Goal: Transaction & Acquisition: Purchase product/service

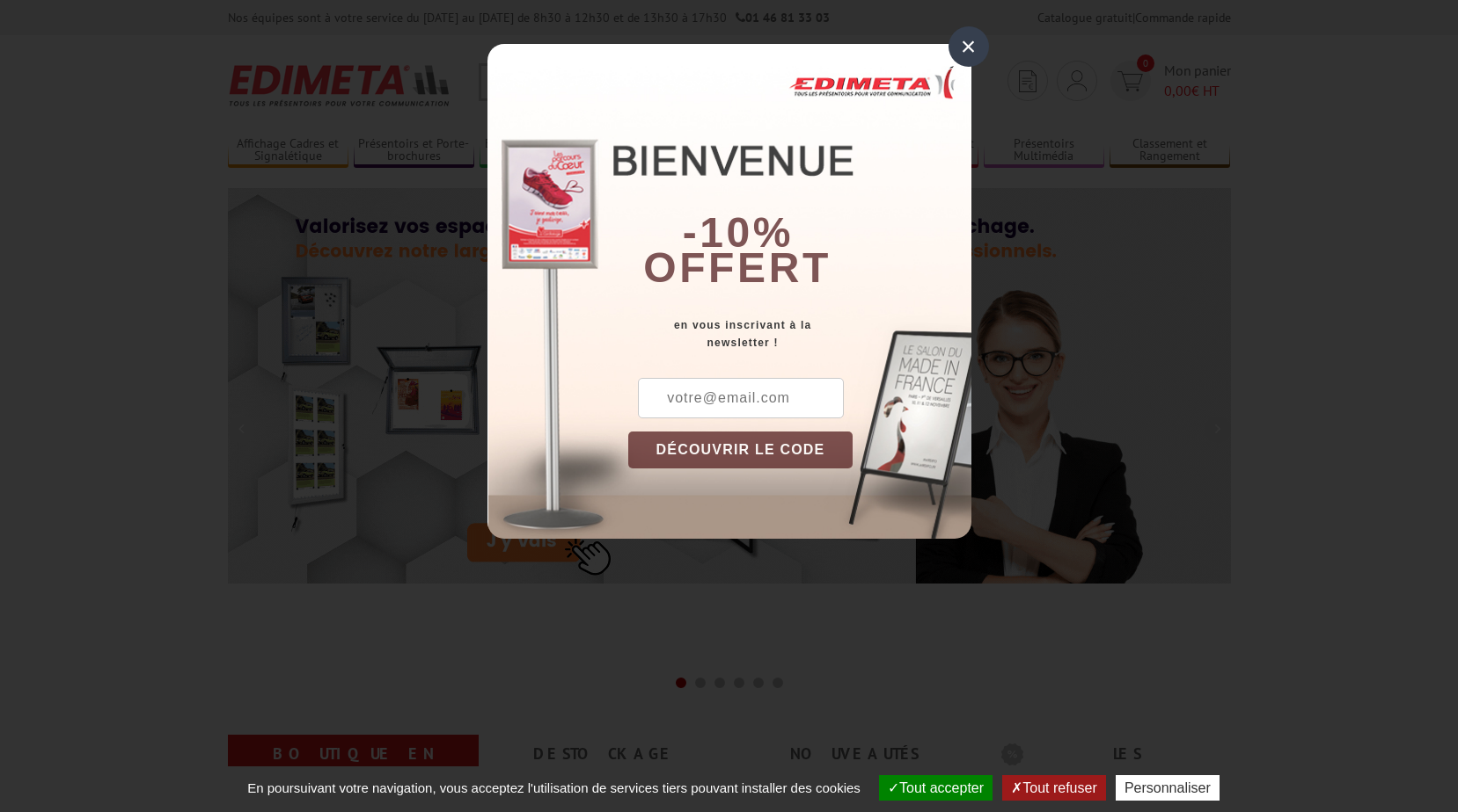
click at [962, 45] on div "×" at bounding box center [968, 46] width 40 height 40
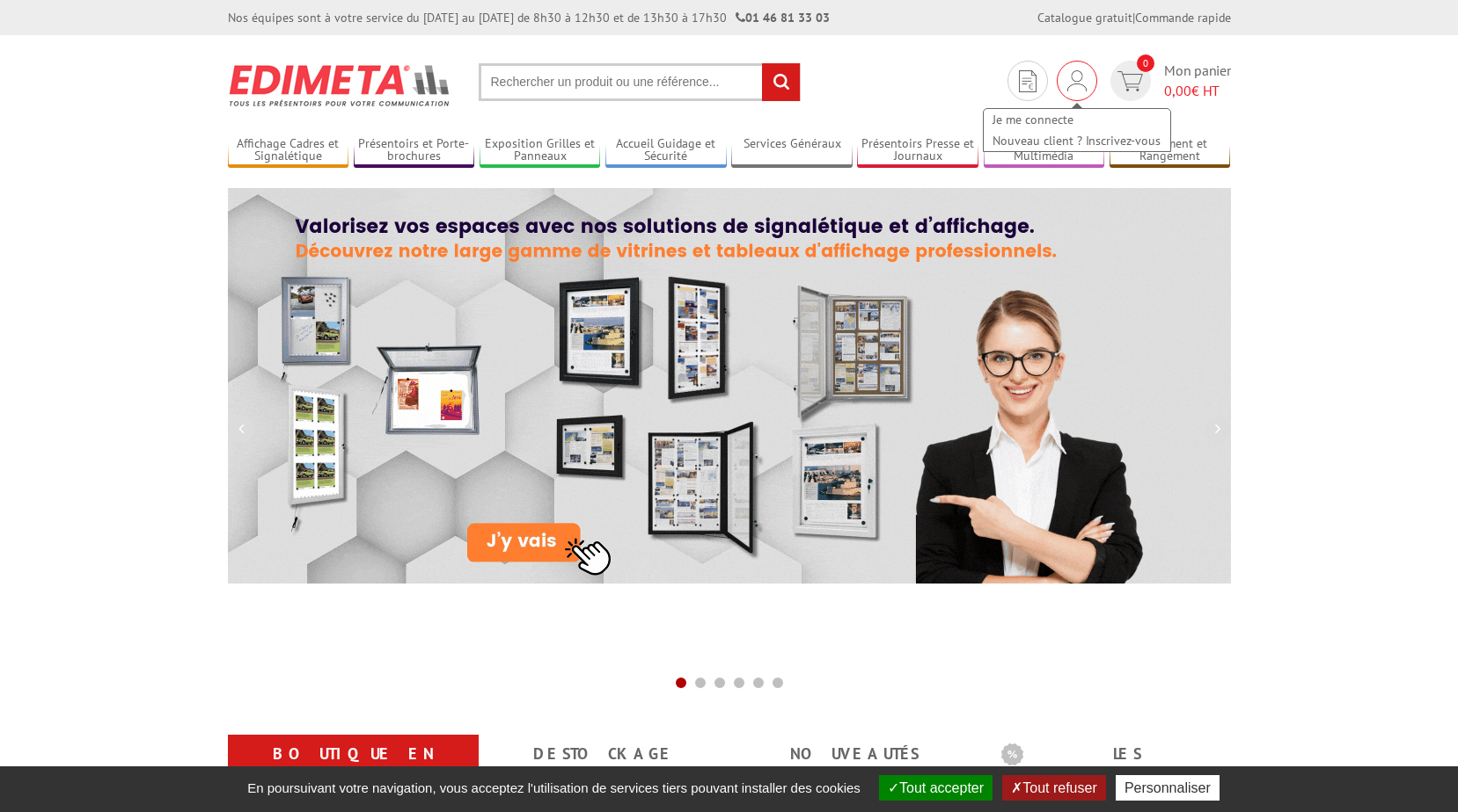
click at [1071, 88] on img at bounding box center [1077, 81] width 20 height 22
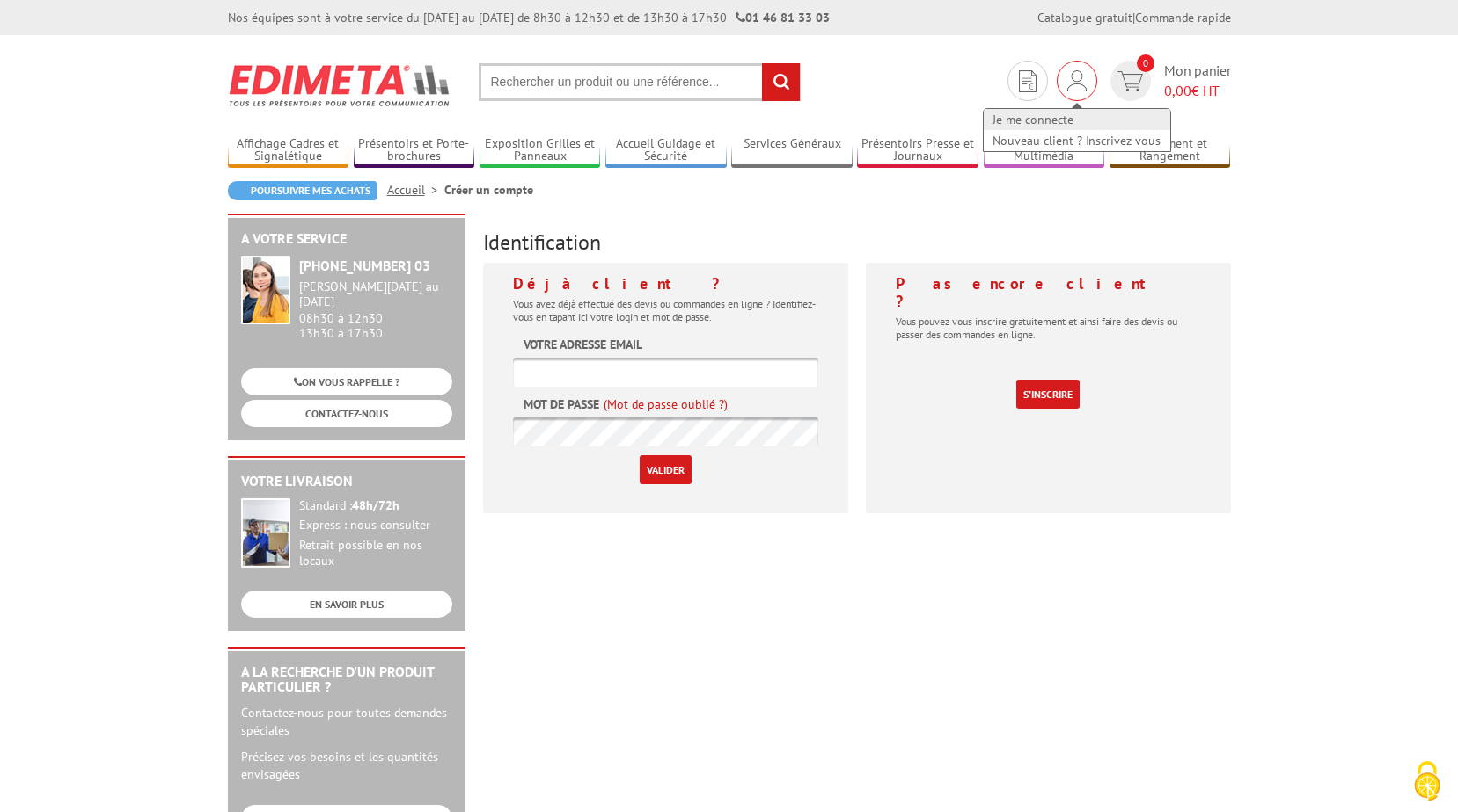
click at [1037, 116] on link "Je me connecte" at bounding box center [1077, 120] width 187 height 22
click at [655, 369] on input "text" at bounding box center [665, 372] width 305 height 29
type input "sylvie.leeder@caf77.caf.fr"
click at [658, 471] on input "Valider" at bounding box center [665, 470] width 52 height 29
click at [647, 472] on input "Valider" at bounding box center [665, 470] width 52 height 29
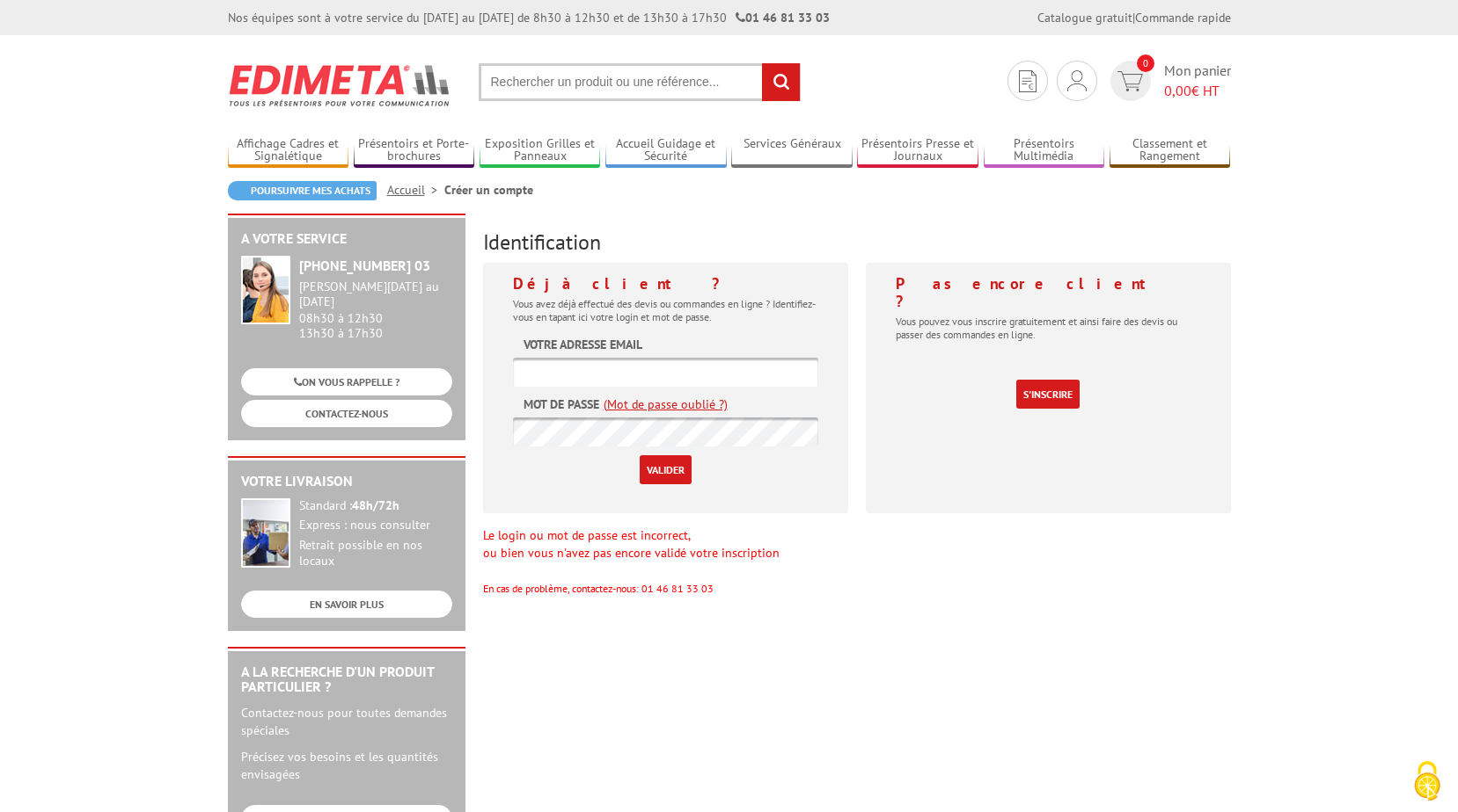
drag, startPoint x: 619, startPoint y: 369, endPoint x: 618, endPoint y: 378, distance: 9.1
click at [619, 369] on input "text" at bounding box center [665, 372] width 305 height 29
type input "[EMAIL_ADDRESS][DOMAIN_NAME]"
drag, startPoint x: 666, startPoint y: 372, endPoint x: 502, endPoint y: 378, distance: 164.1
click at [502, 378] on div "Déjà client ? Vous avez déjà effectué des devis ou commandes en ligne ? Identif…" at bounding box center [665, 388] width 365 height 251
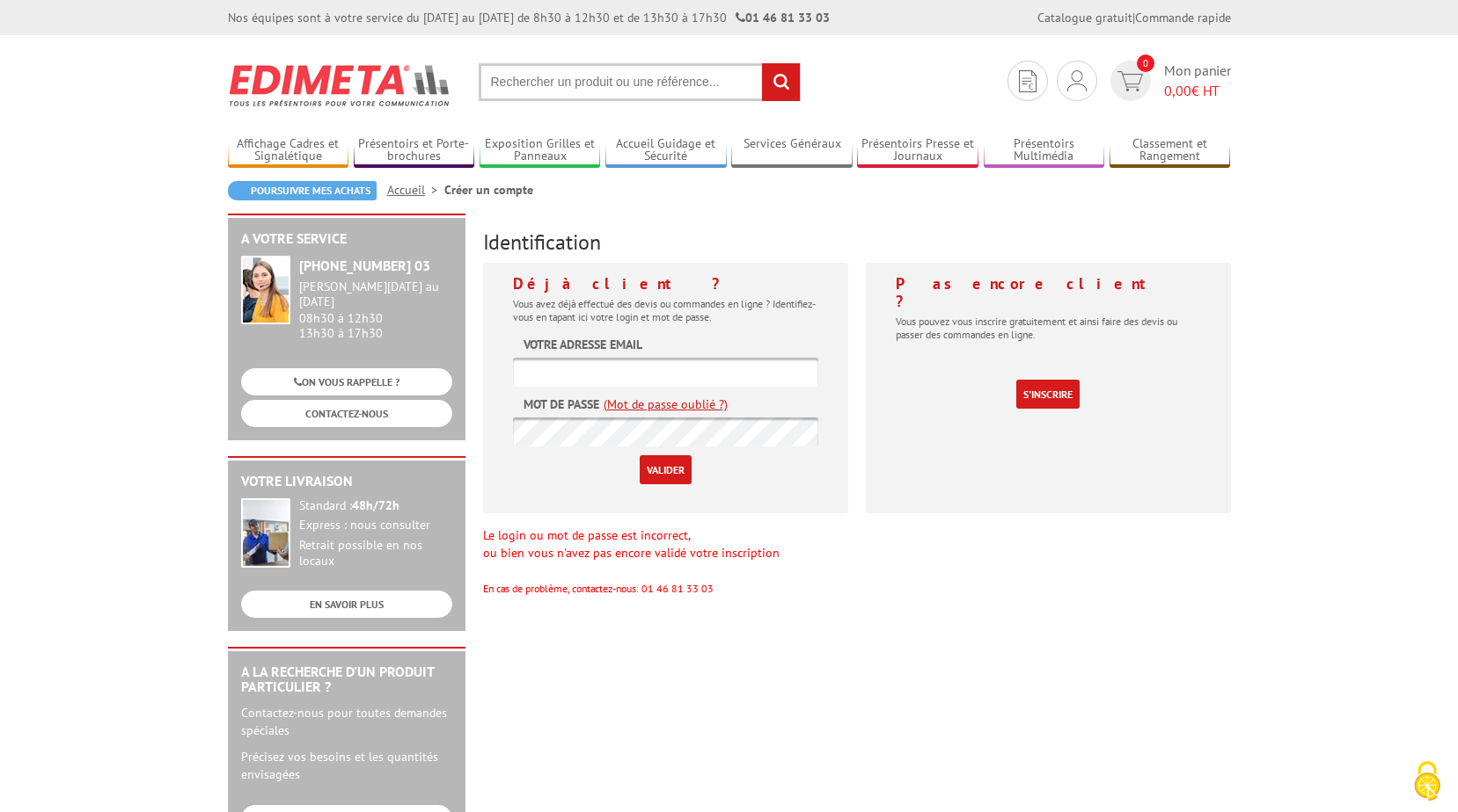
click at [534, 368] on input "text" at bounding box center [665, 372] width 305 height 29
type input "[PERSON_NAME][EMAIL_ADDRESS][DOMAIN_NAME]"
click at [639, 455] on input "Valider" at bounding box center [665, 470] width 52 height 29
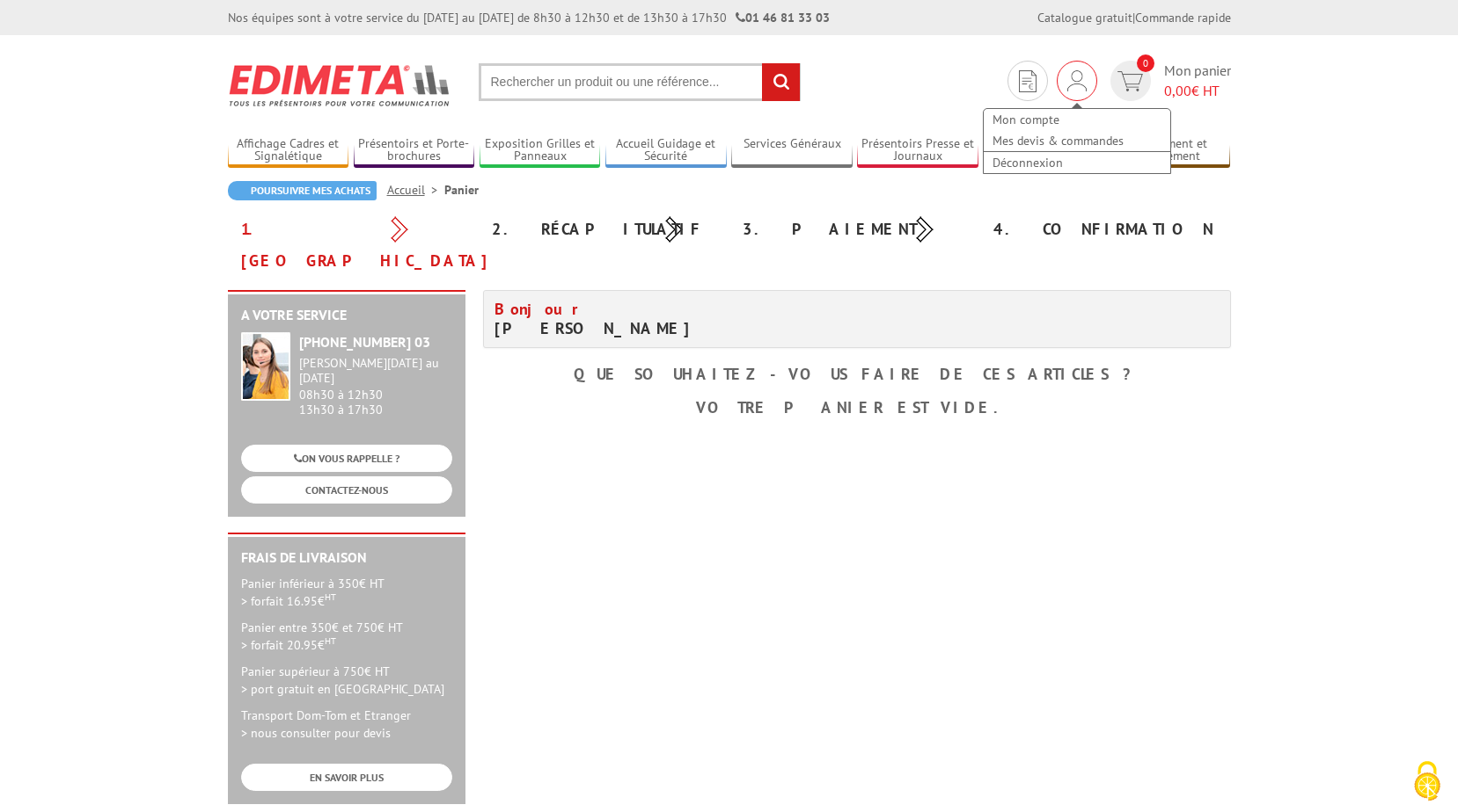
click at [1067, 92] on div "Mon compte Mes devis & commandes Déconnexion" at bounding box center [1077, 133] width 190 height 84
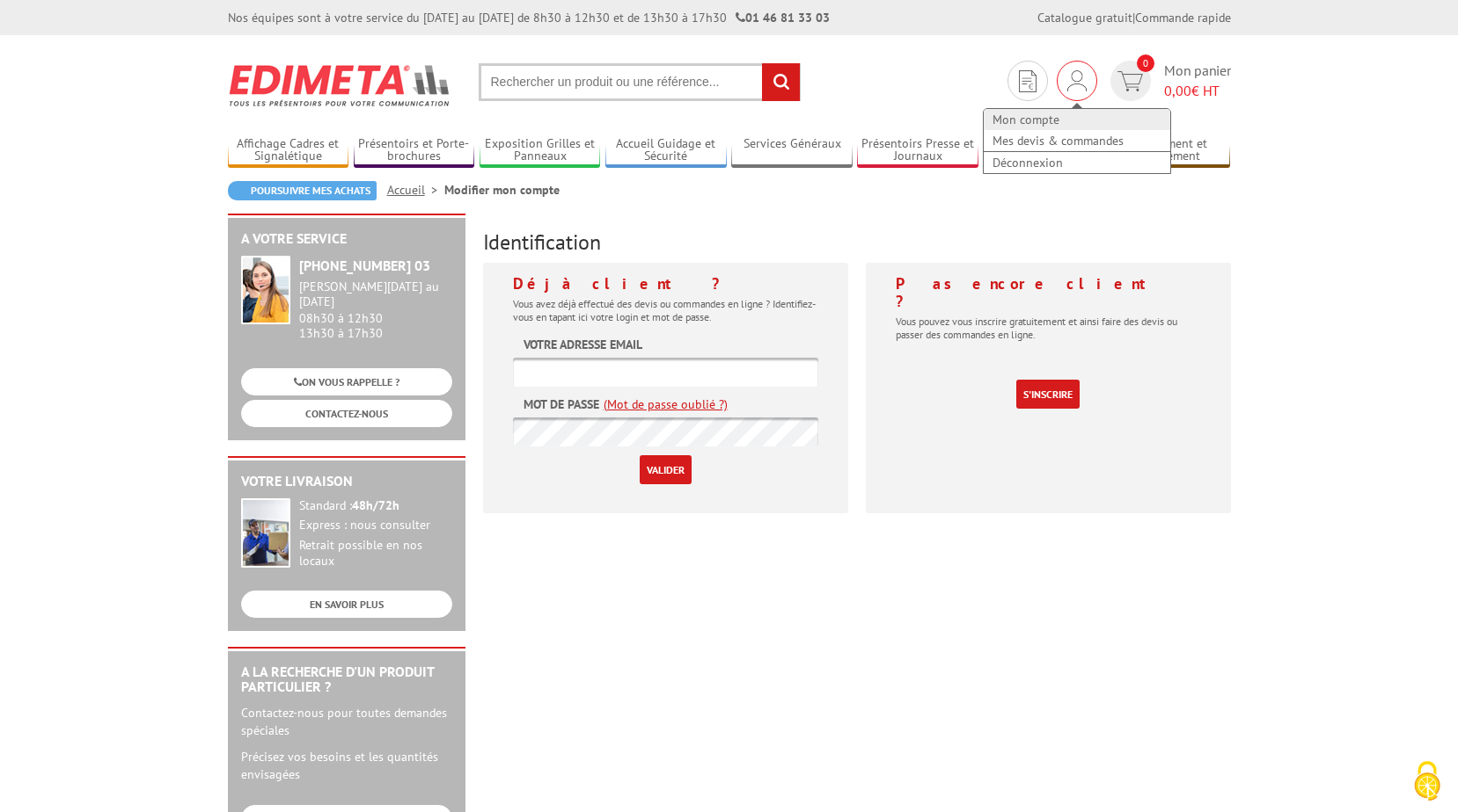
type input "[PERSON_NAME][EMAIL_ADDRESS][PERSON_NAME][DOMAIN_NAME]"
click at [1029, 124] on link "Mon compte" at bounding box center [1077, 120] width 187 height 22
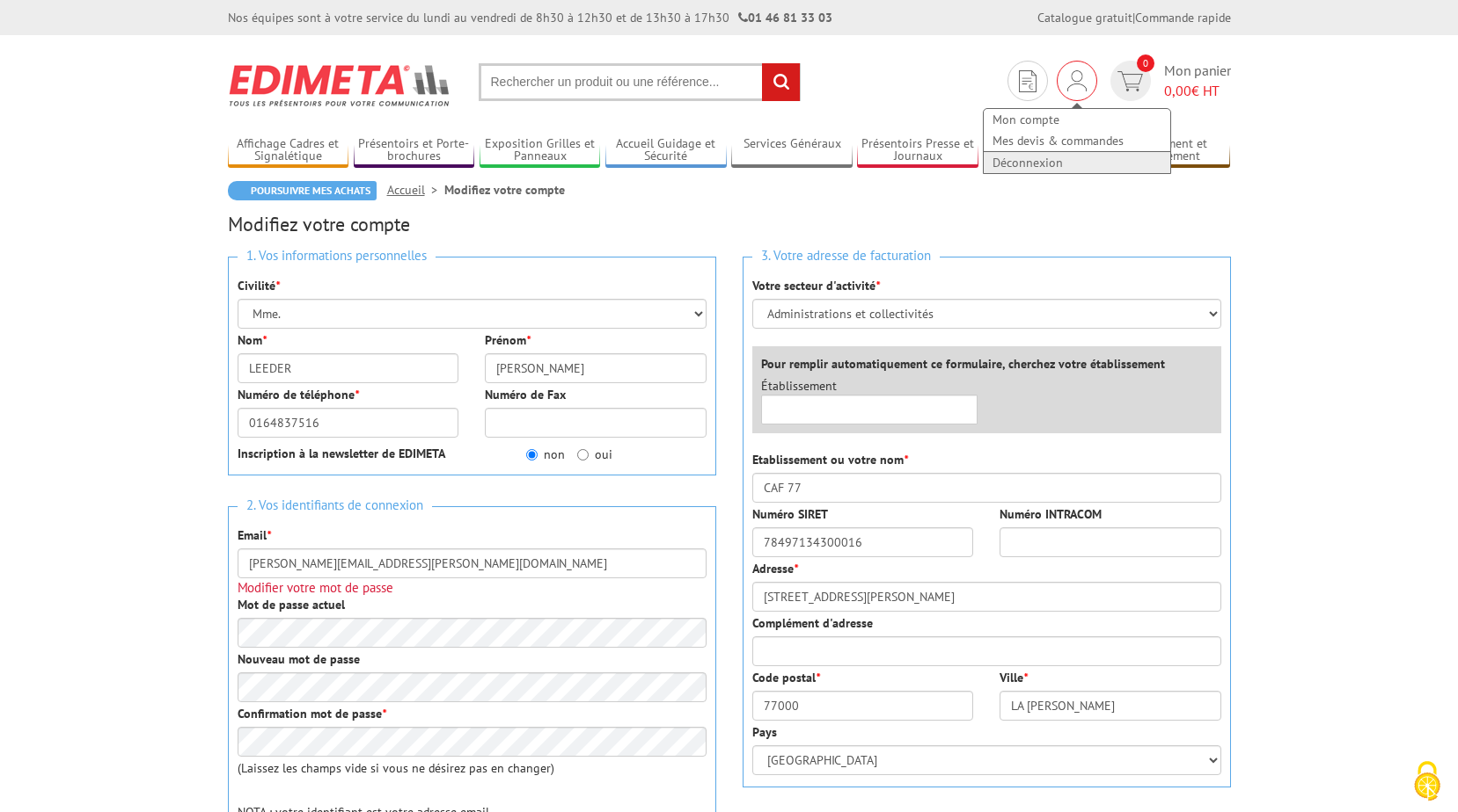
click at [1039, 160] on link "Déconnexion" at bounding box center [1077, 163] width 187 height 22
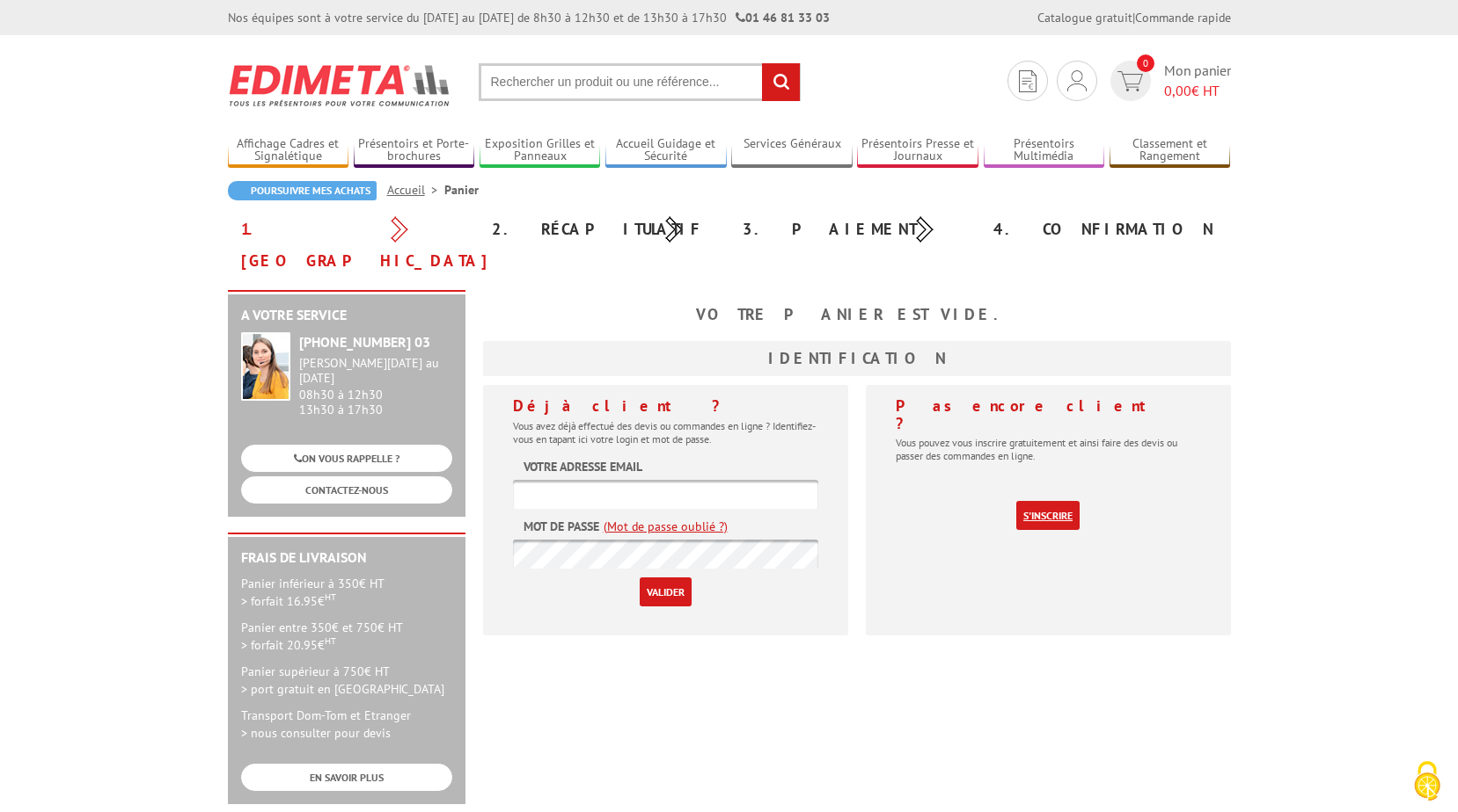
type input "[PERSON_NAME][EMAIL_ADDRESS][PERSON_NAME][DOMAIN_NAME]"
click at [1048, 501] on link "S'inscrire" at bounding box center [1047, 515] width 64 height 29
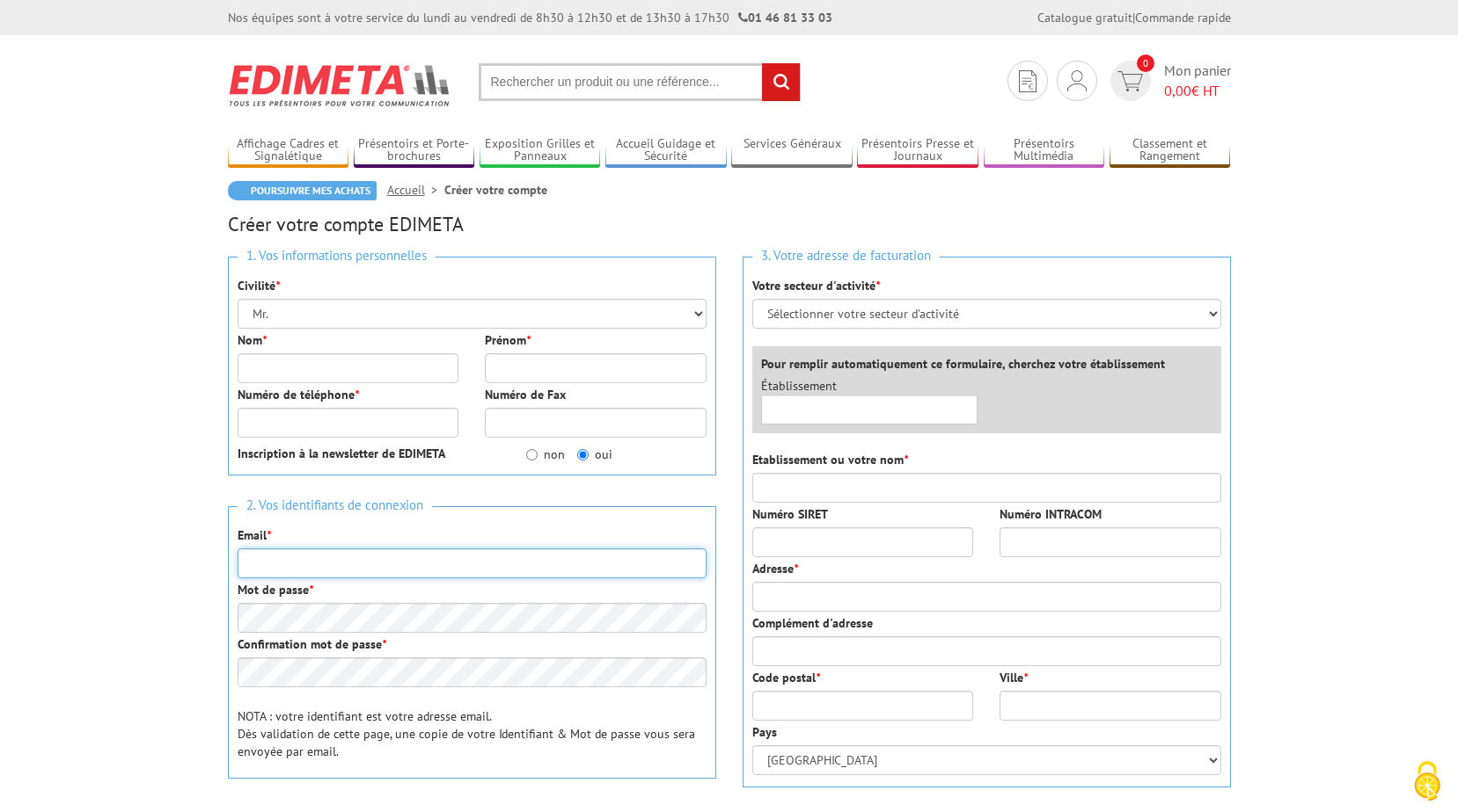
type input "sylvie.leeder@cafmelun.cnafmail.fr"
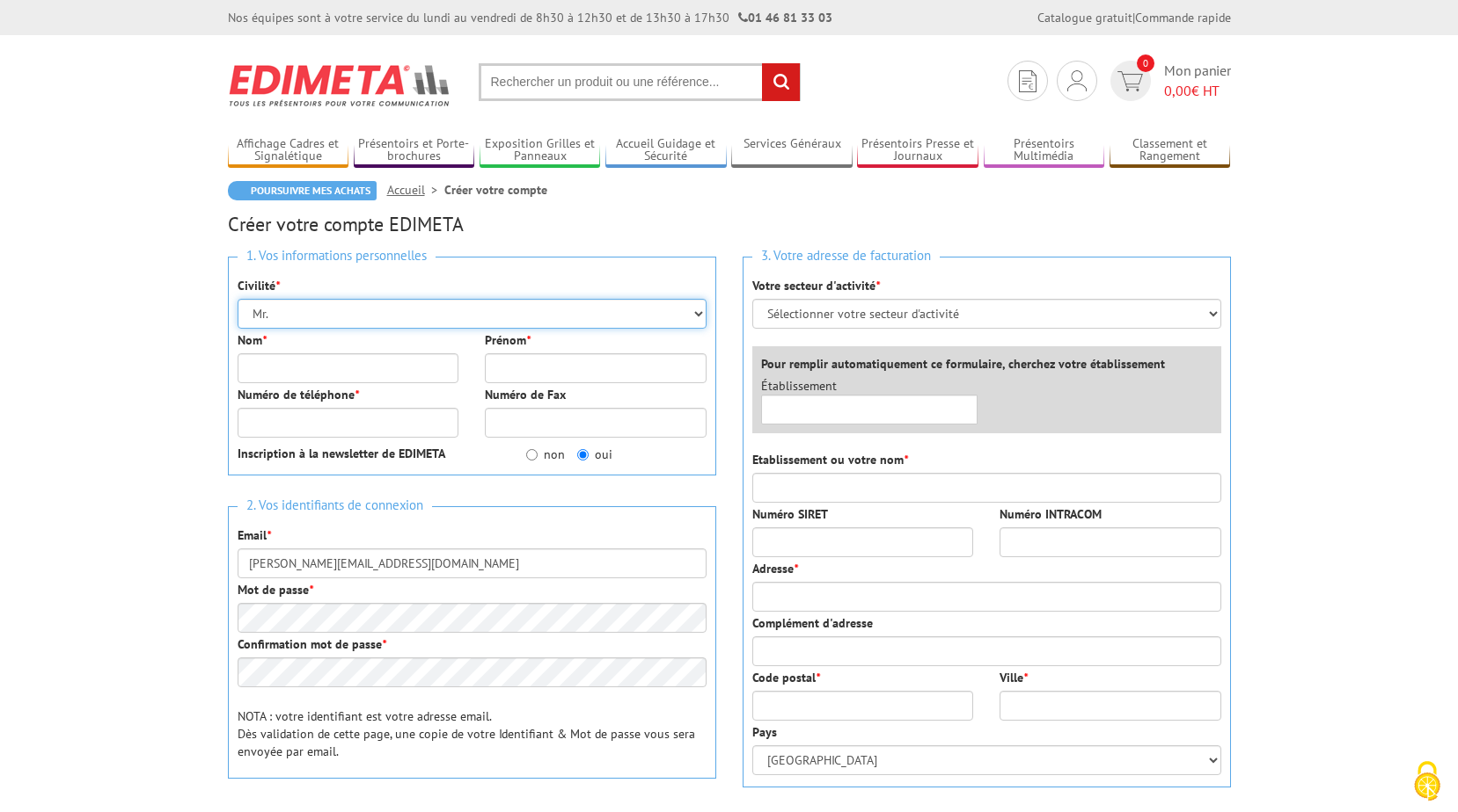
click at [351, 315] on select "Mr. Mme. Mlle." at bounding box center [472, 314] width 469 height 30
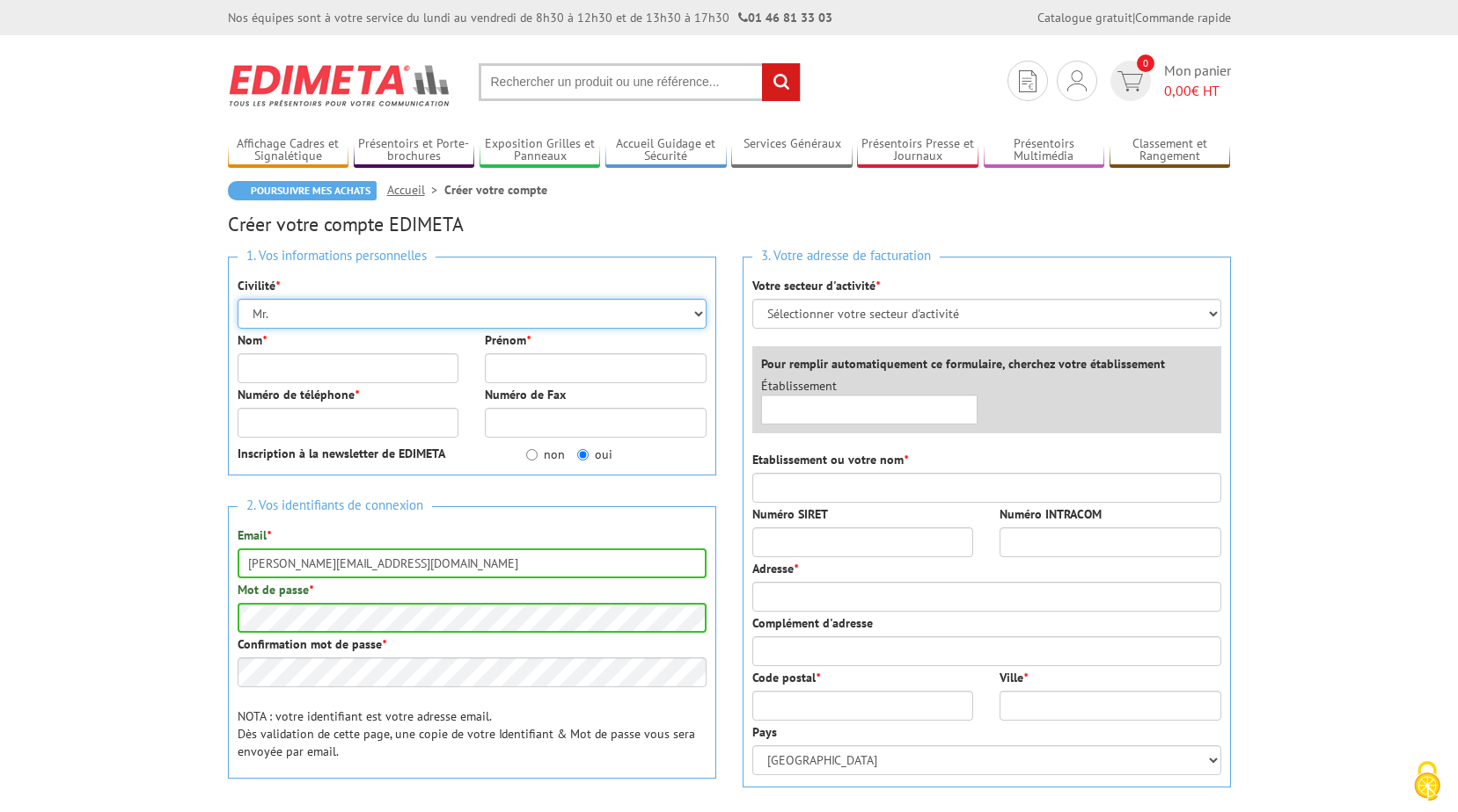
select select "Mme."
click at [238, 299] on select "Mr. Mme. Mlle." at bounding box center [472, 314] width 469 height 30
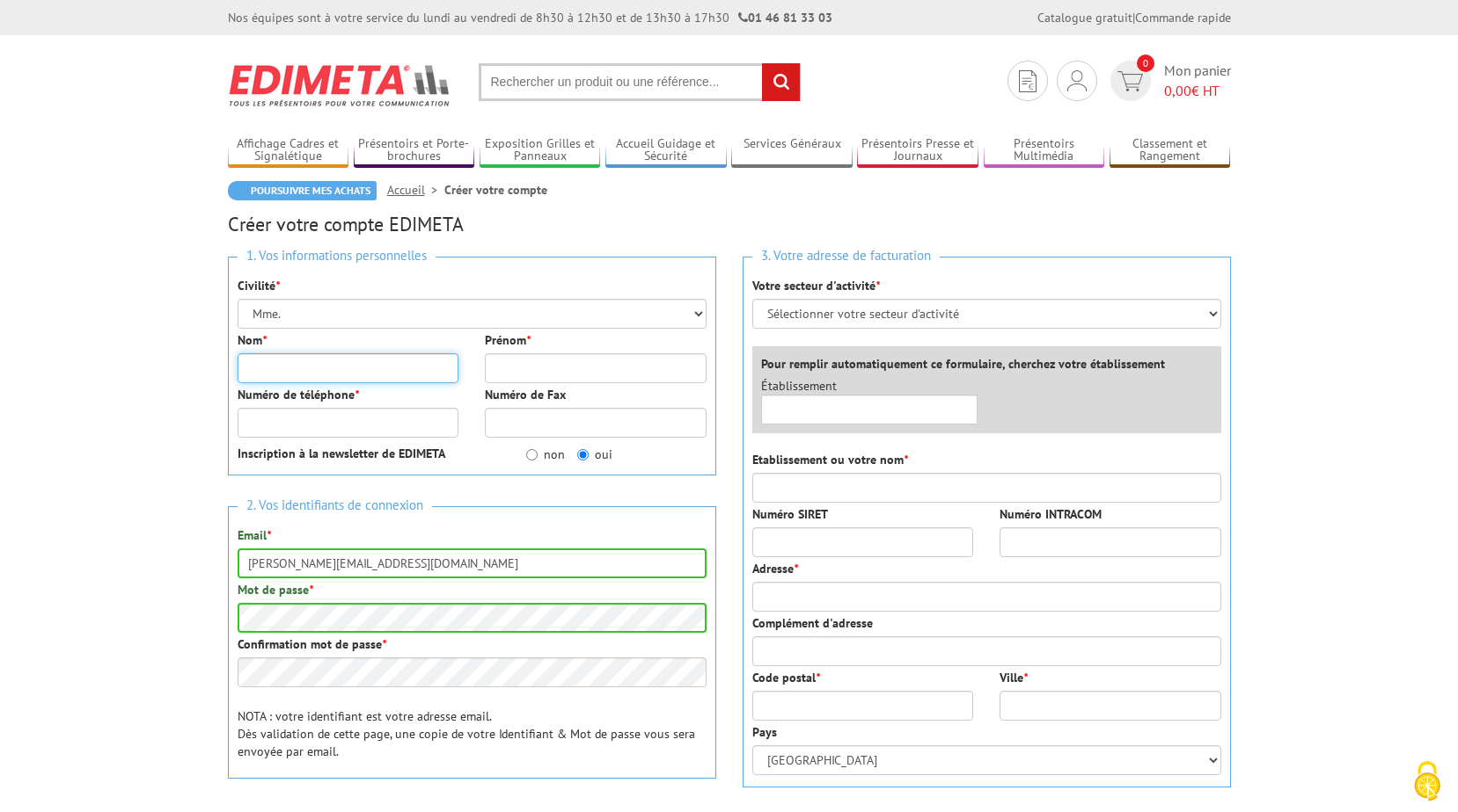
click at [321, 368] on input "Nom *" at bounding box center [348, 367] width 221 height 30
type input "leeder"
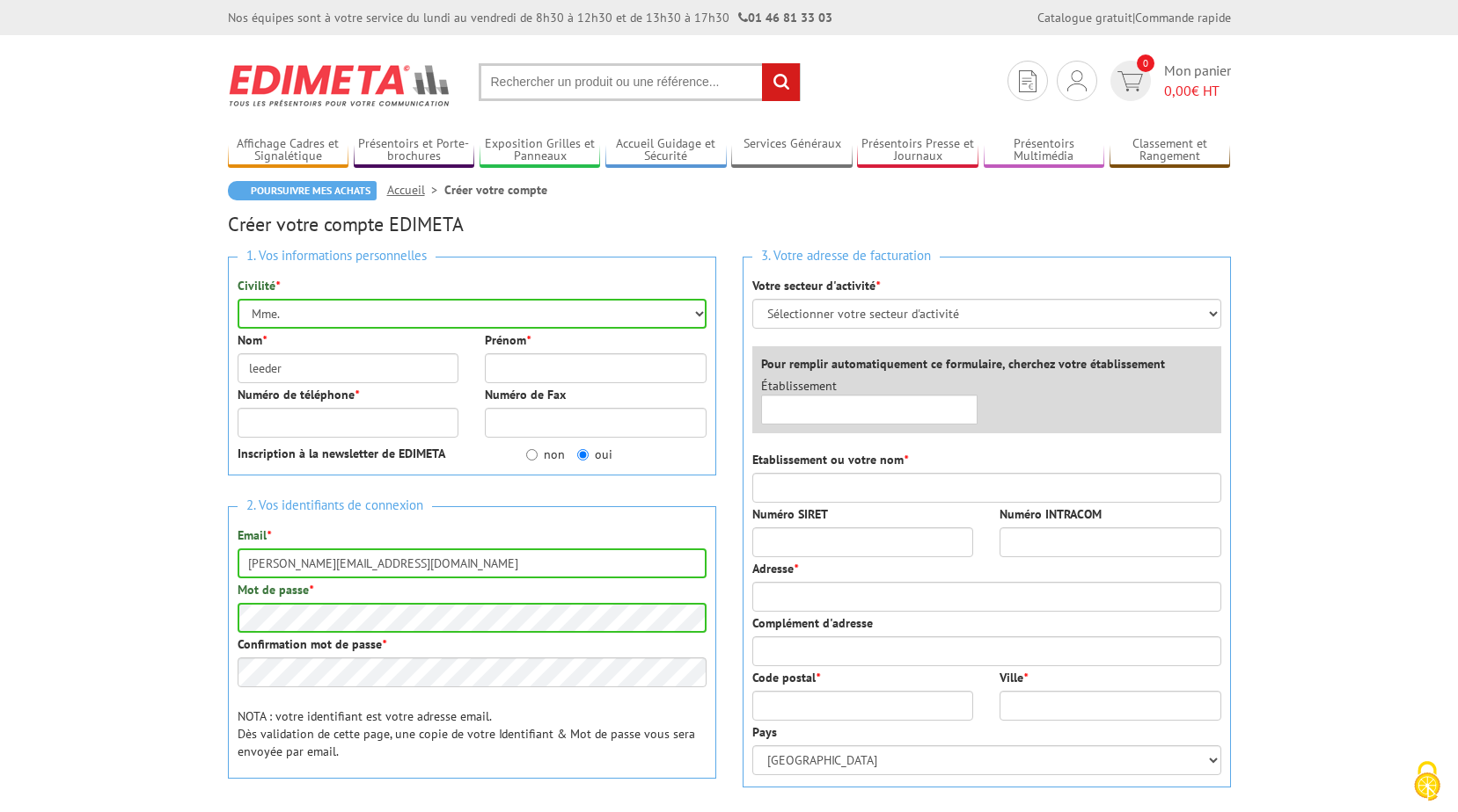
type input "SYLVIE"
type input "0164837516"
type input "CAF 77"
type input "30 rue rosa bonheur"
type input "77176"
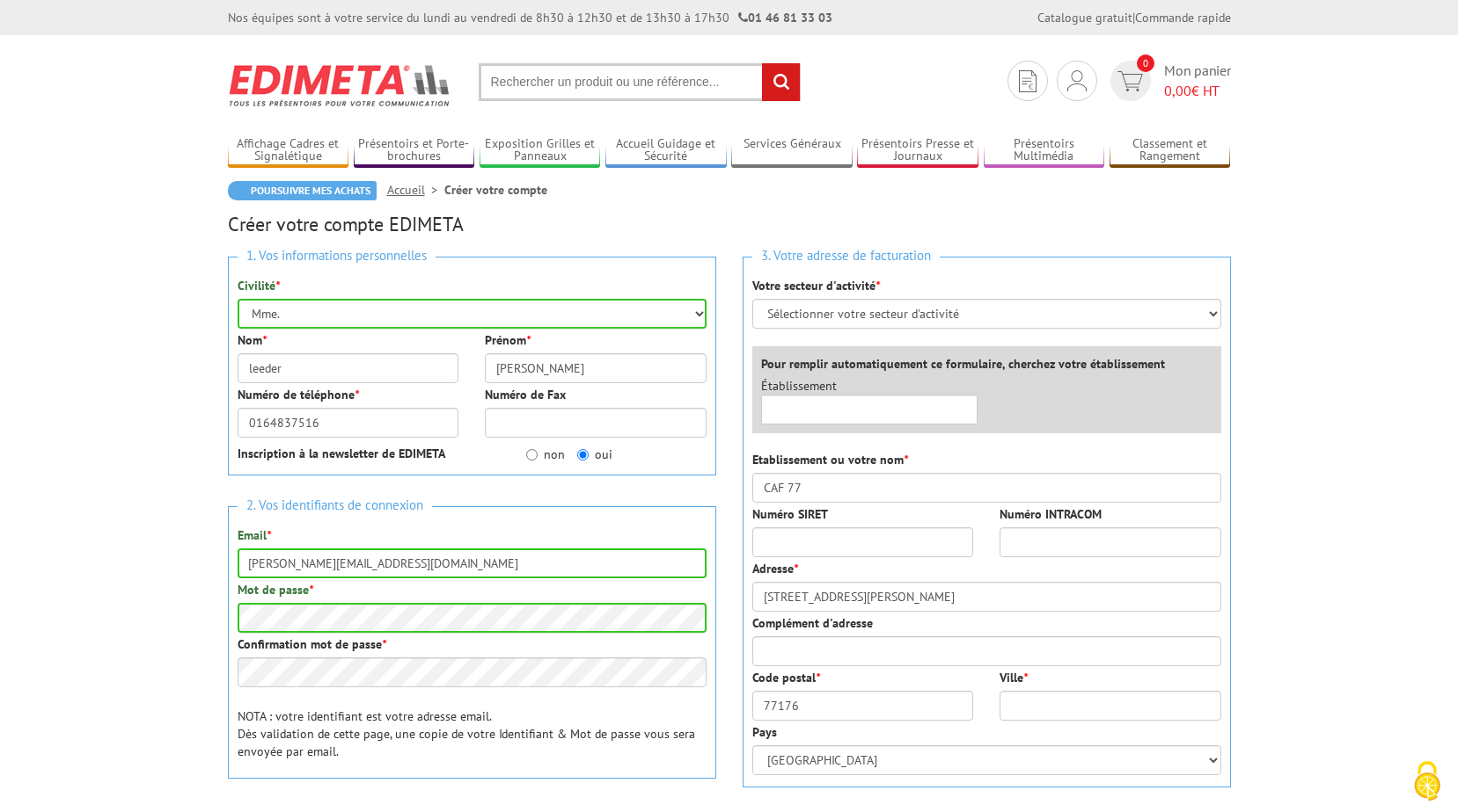
type input "77000 La Rochette, France"
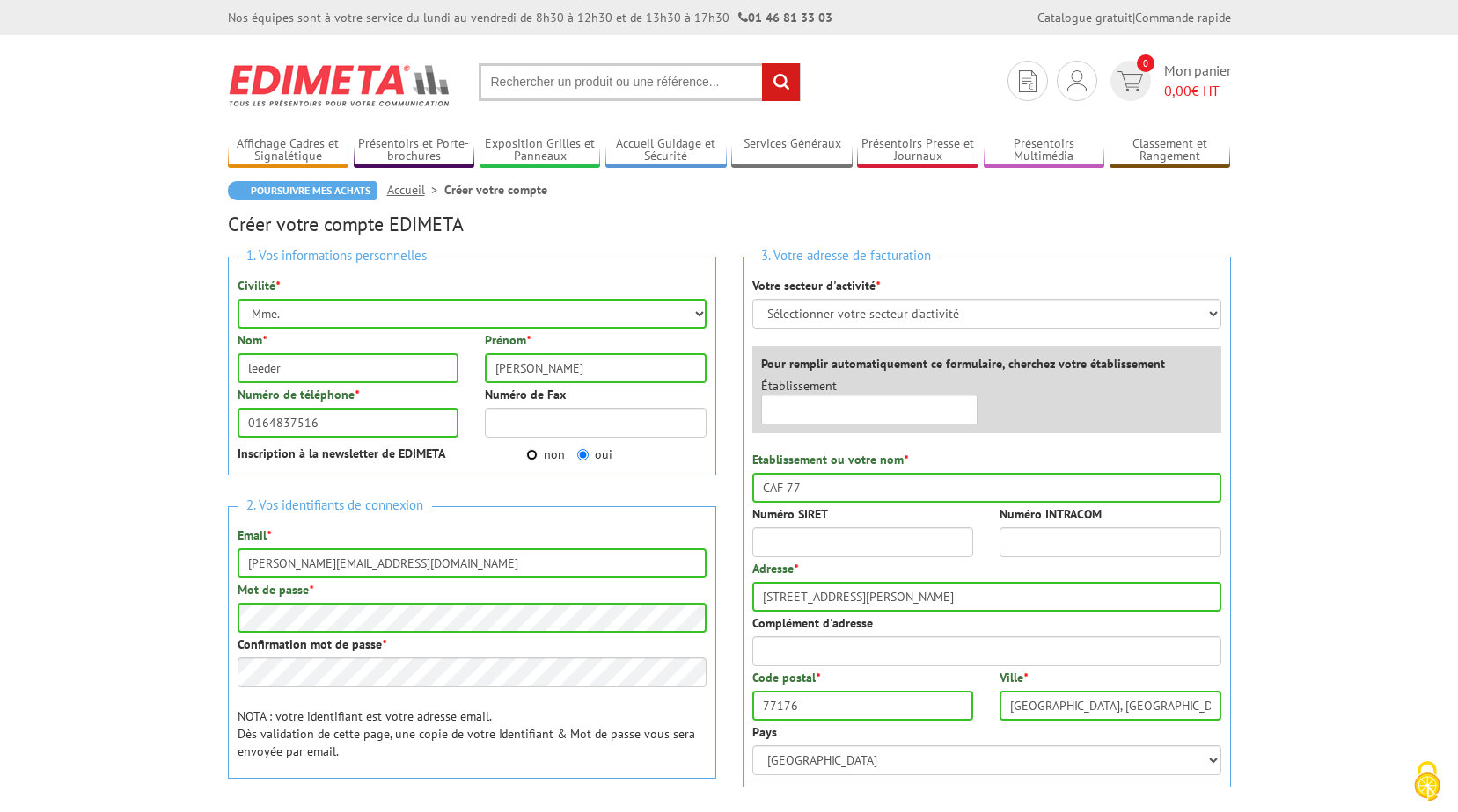
click at [530, 455] on input "non" at bounding box center [532, 454] width 12 height 12
radio input "true"
drag, startPoint x: 345, startPoint y: 566, endPoint x: 472, endPoint y: 570, distance: 127.1
click at [472, 570] on input "sylvie.leeder@cafmelun.cnafmail.fr" at bounding box center [472, 563] width 469 height 30
type input "sylvie.leeder@cafmelun.cnafmail.fr"
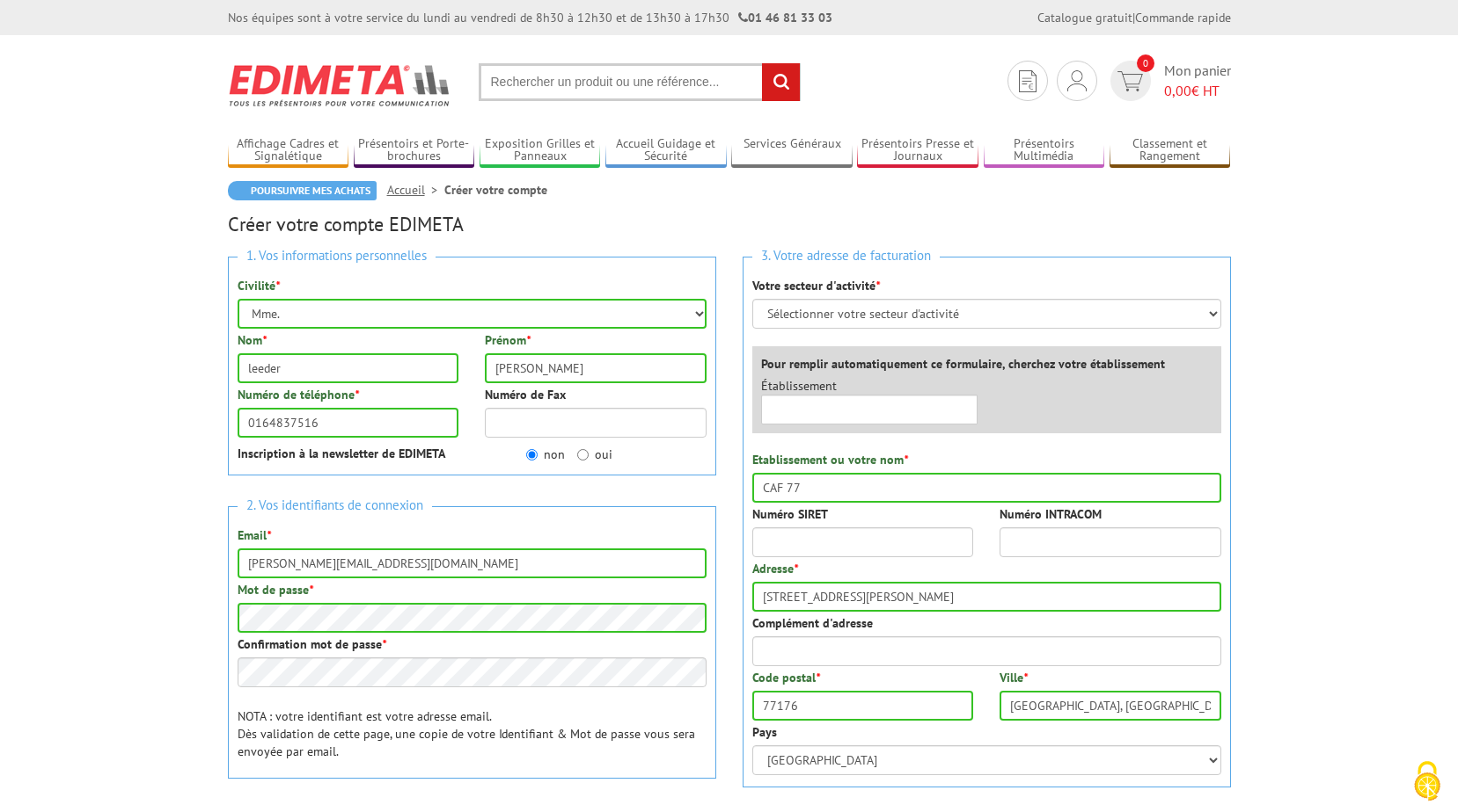
click at [563, 712] on p "NOTA : votre identifiant est votre adresse email. Dès validation de cette page,…" at bounding box center [472, 734] width 469 height 53
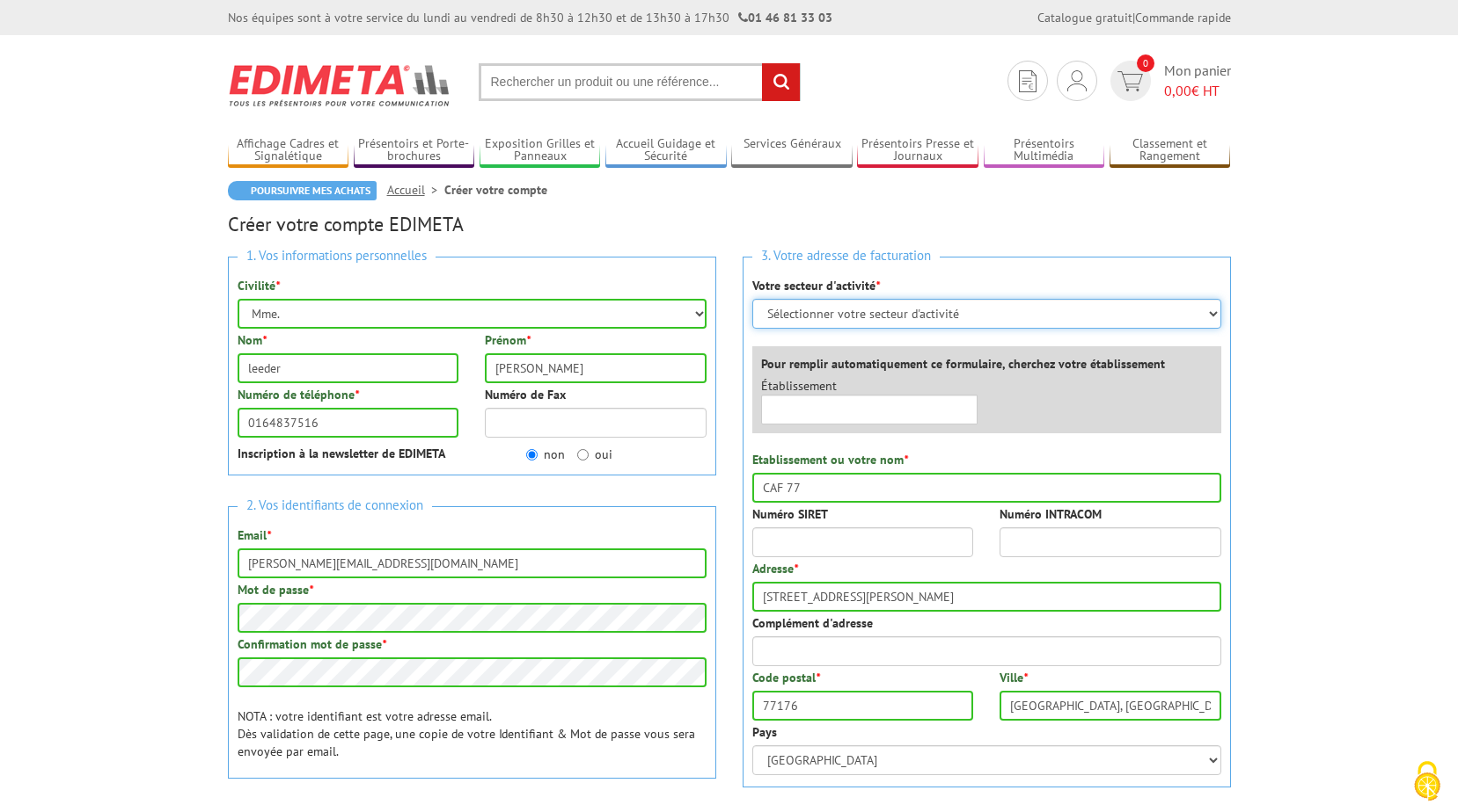
click at [1059, 315] on select "Sélectionner votre secteur d'activité Administrations et collectivités Magasins…" at bounding box center [986, 314] width 469 height 30
select select "876"
click at [752, 299] on select "Sélectionner votre secteur d'activité Administrations et collectivités Magasins…" at bounding box center [986, 314] width 469 height 30
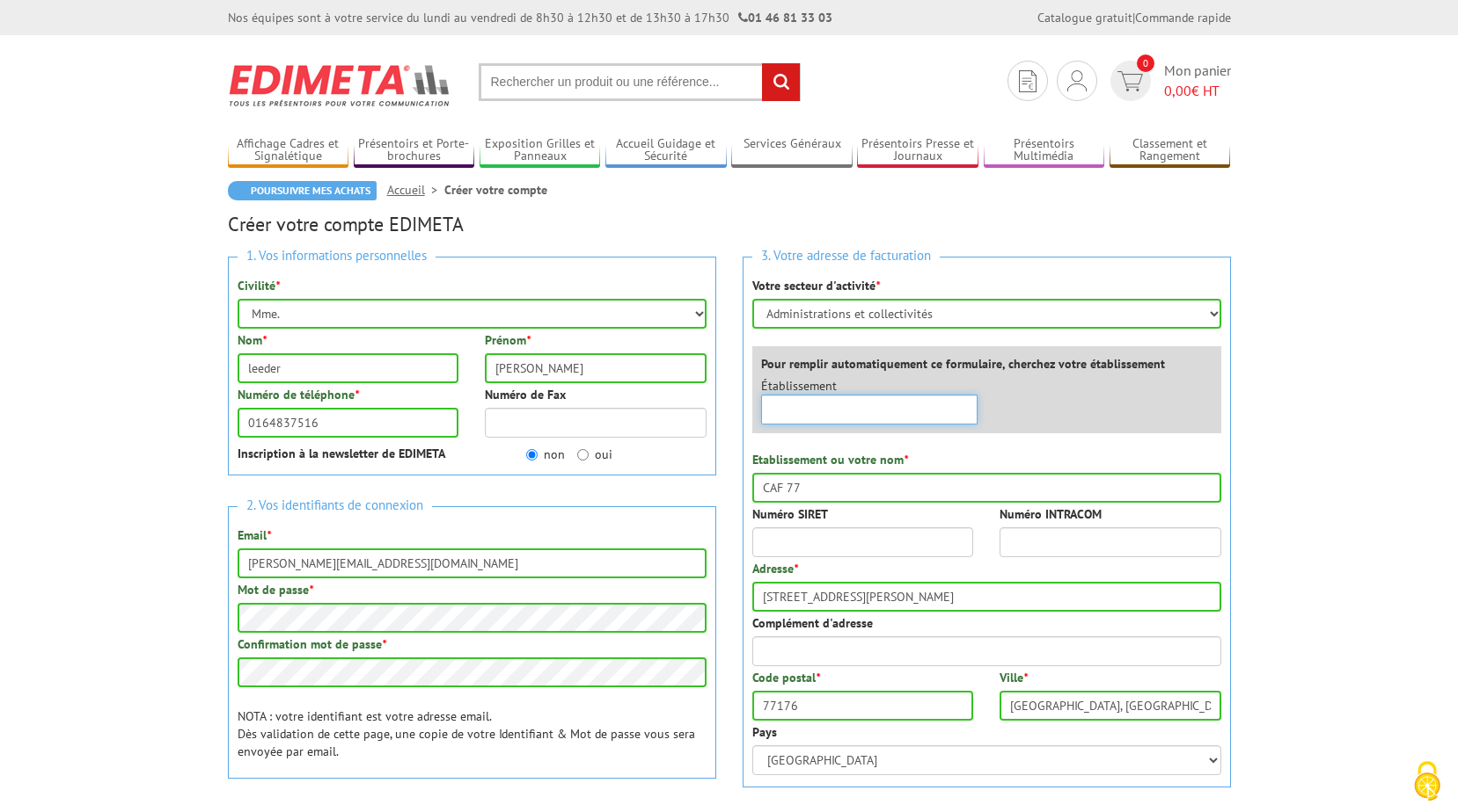
click at [859, 413] on input "text" at bounding box center [870, 409] width 217 height 30
type input "f"
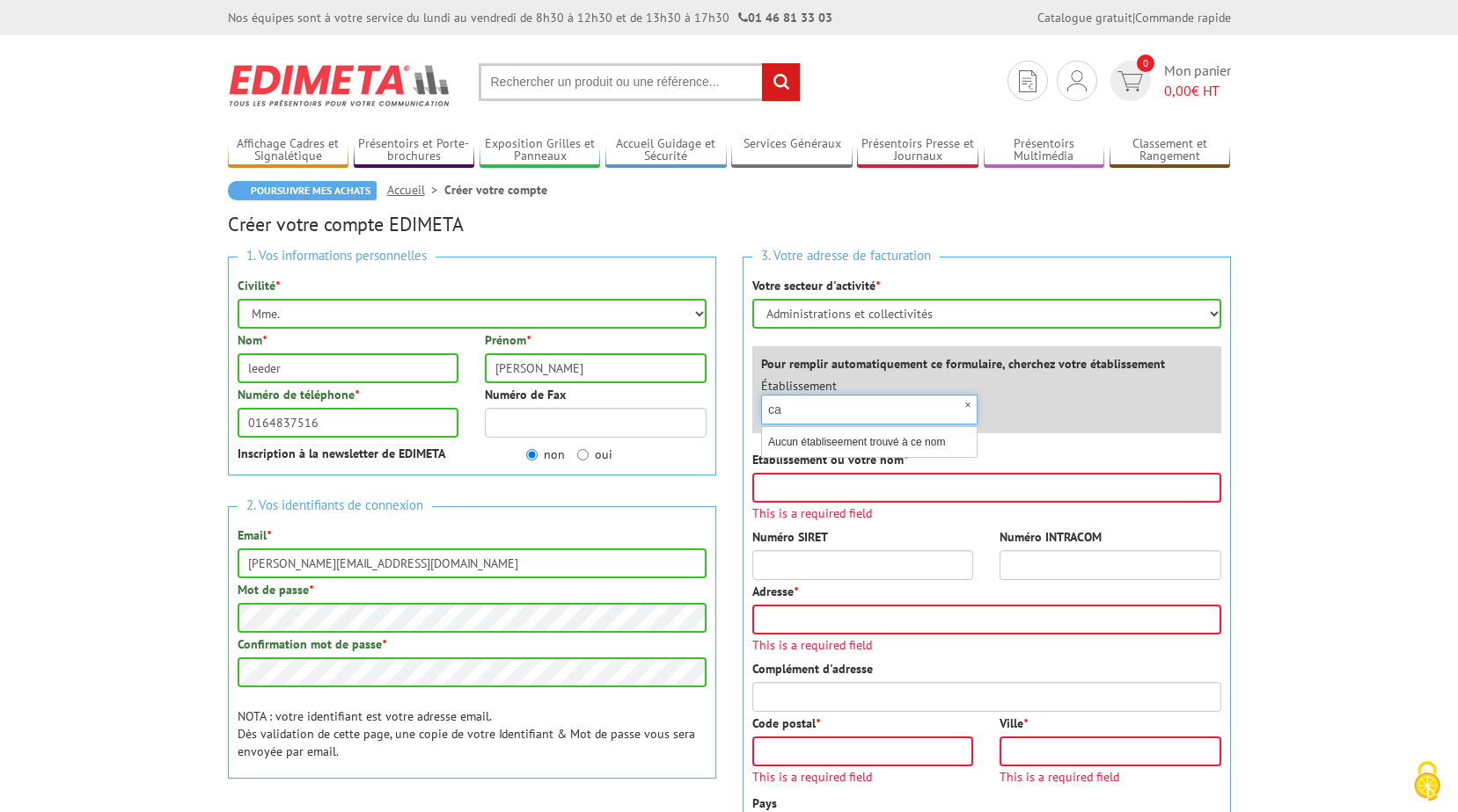
type input "c"
click at [799, 488] on input "Etablissement ou votre nom *" at bounding box center [986, 488] width 469 height 30
type input "CAF 77"
type input "30 rue rosa bonheur"
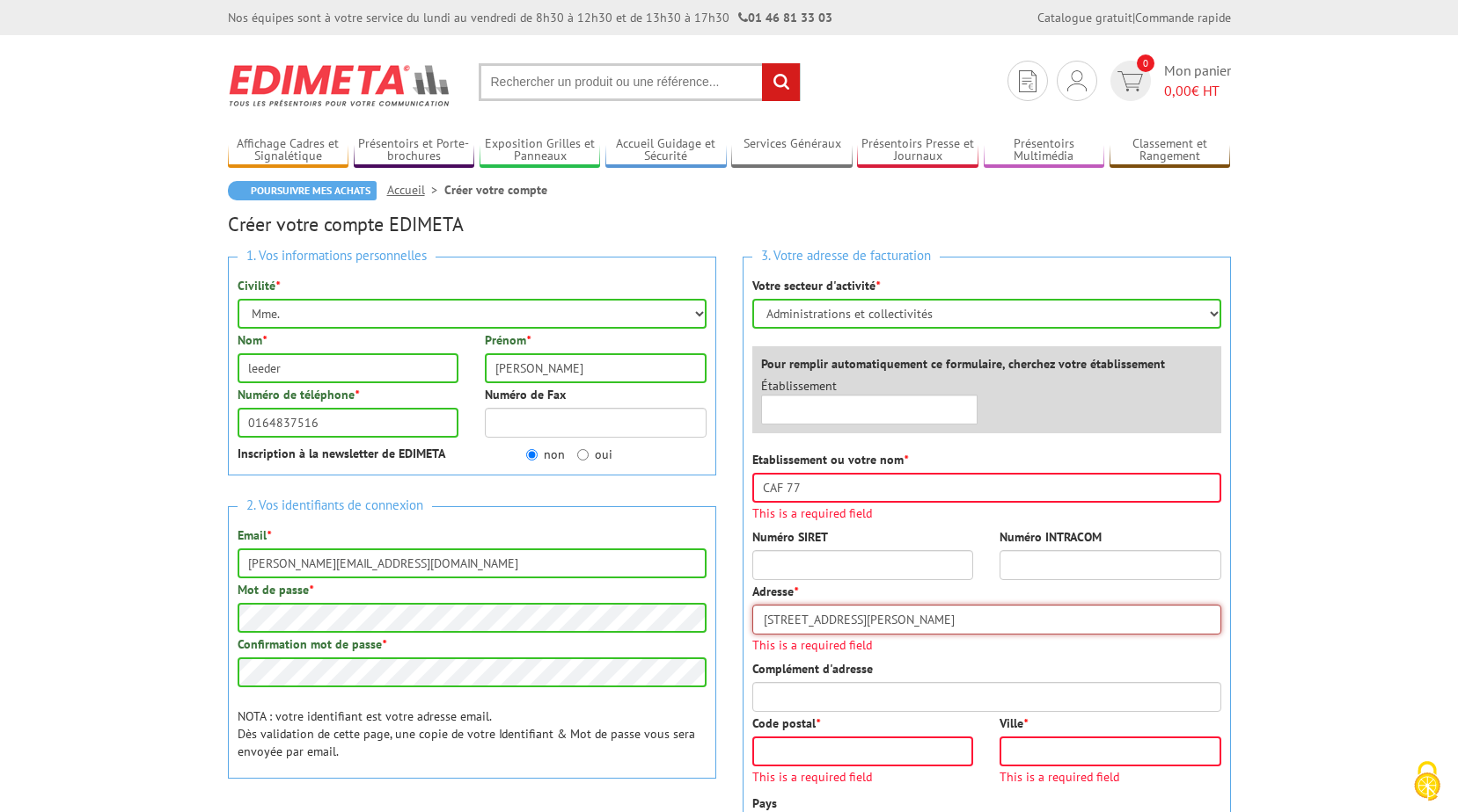
type input "77176"
type input "77000 La Rochette, France"
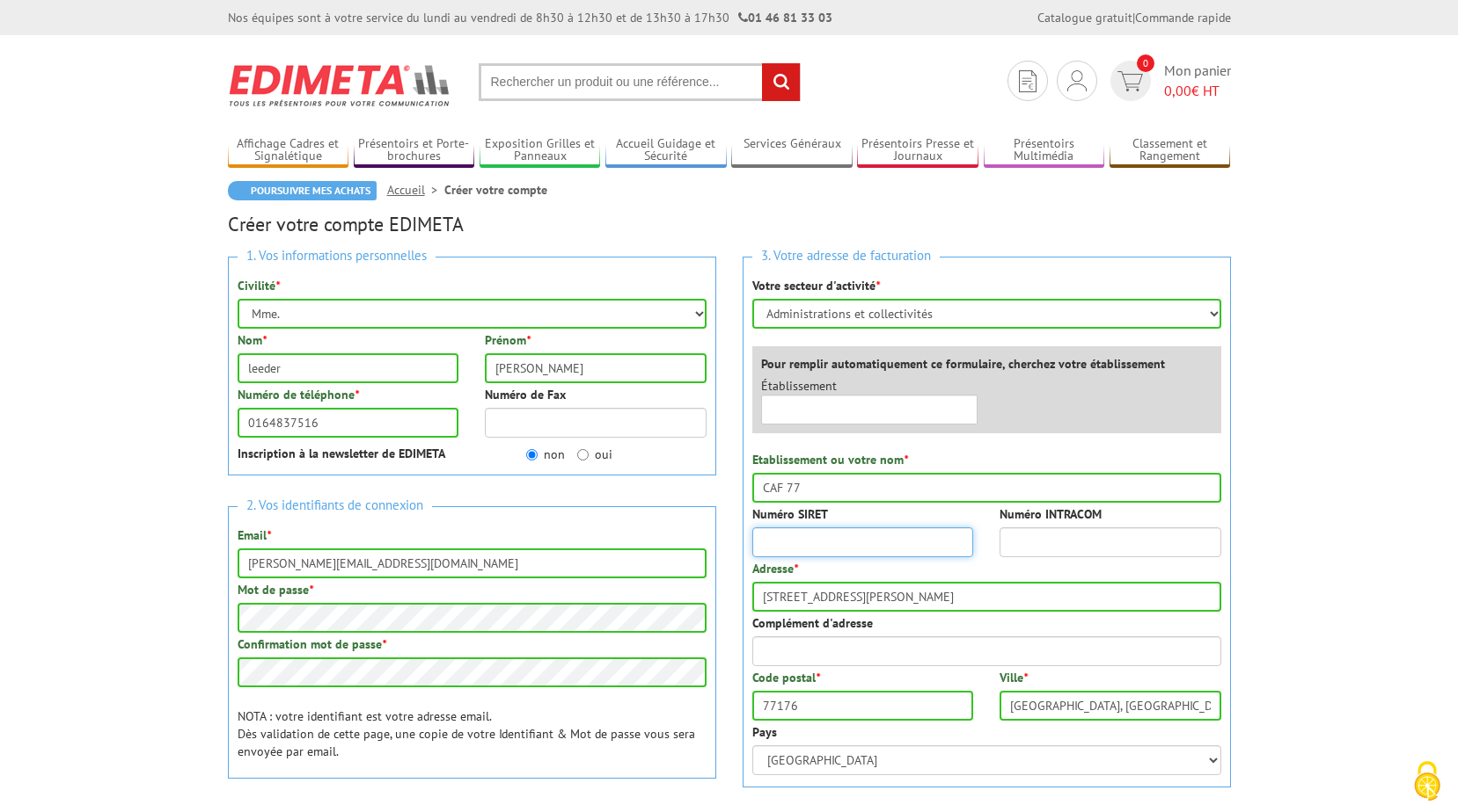
click at [819, 541] on input "Numéro SIRET" at bounding box center [863, 542] width 221 height 30
click at [846, 546] on input "Numéro SIRET" at bounding box center [863, 542] width 221 height 30
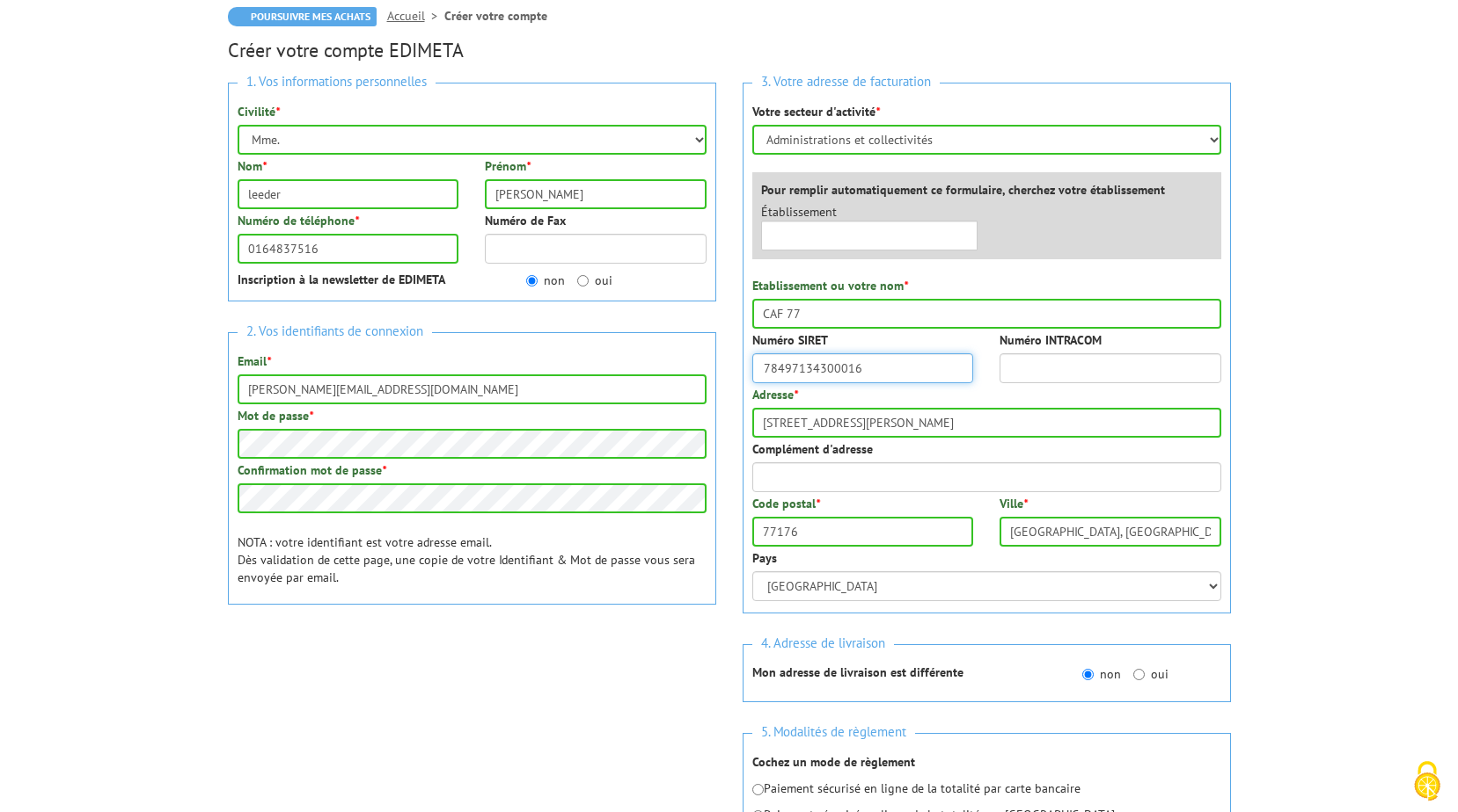
scroll to position [176, 0]
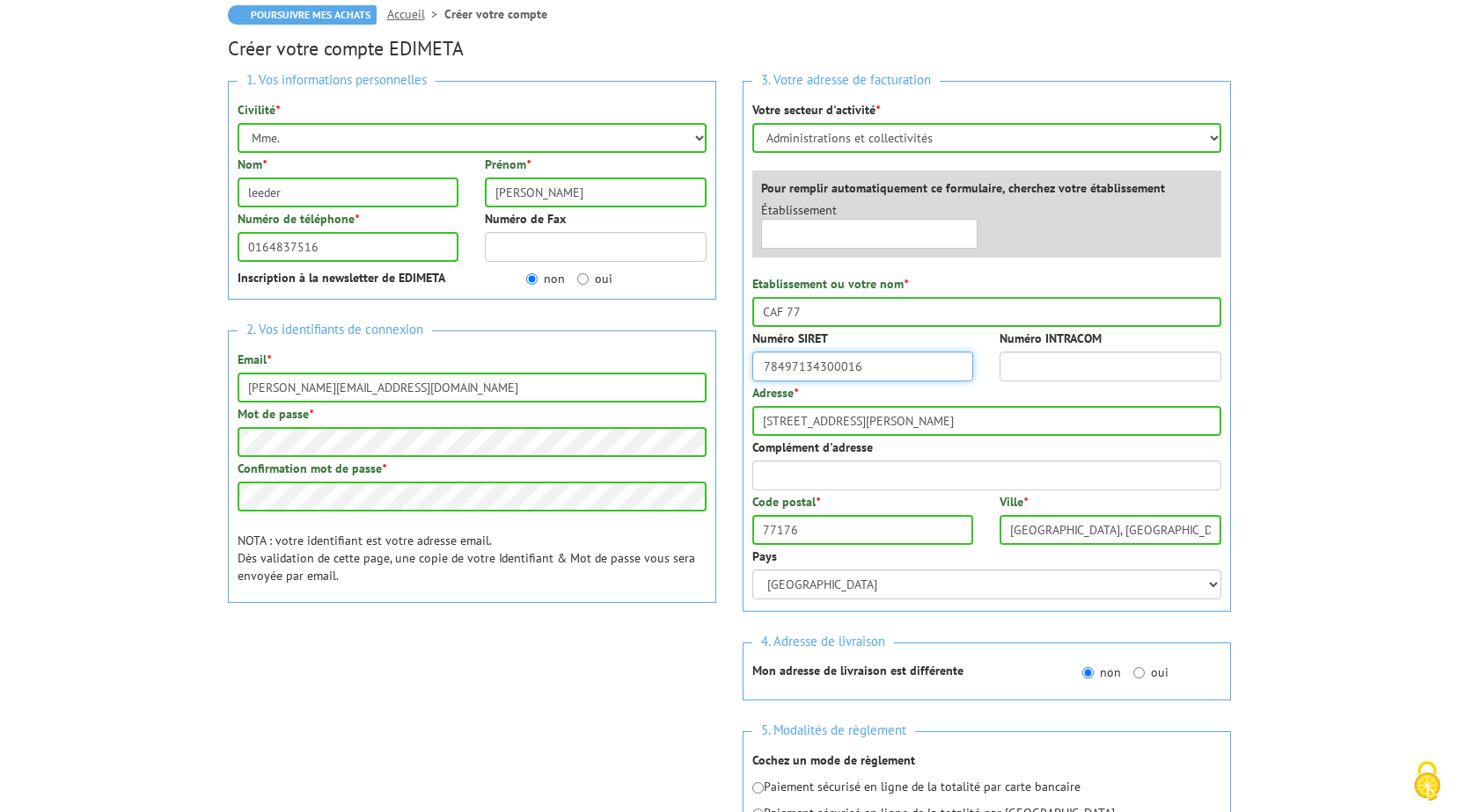
type input "78497134300016"
click at [811, 533] on input "77176" at bounding box center [863, 530] width 221 height 30
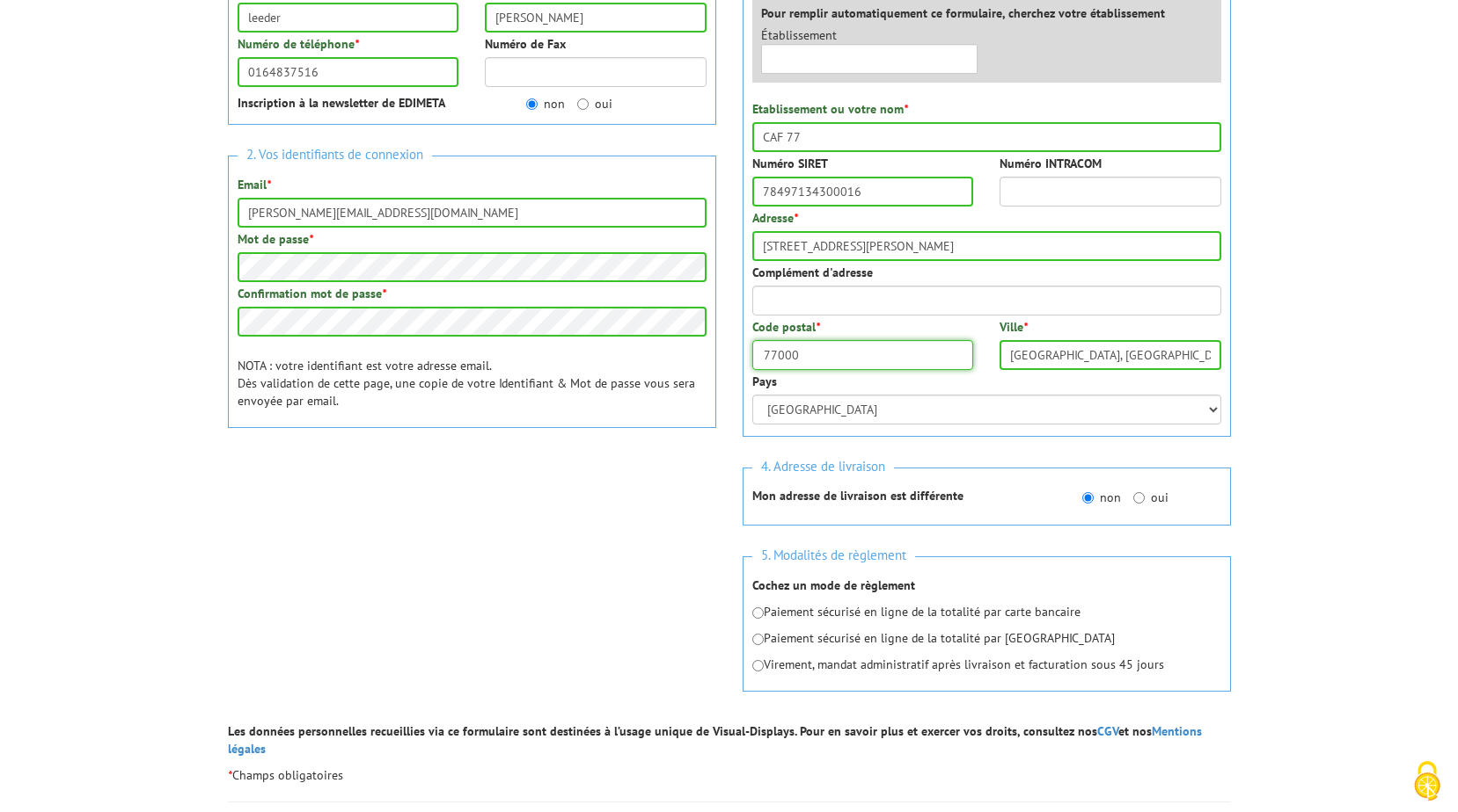
scroll to position [351, 0]
type input "77000"
click at [757, 669] on input "radio" at bounding box center [758, 665] width 12 height 12
radio input "true"
click at [356, 209] on input "sylvie.leeder@cafmelun.cnafmail.fr" at bounding box center [472, 212] width 469 height 30
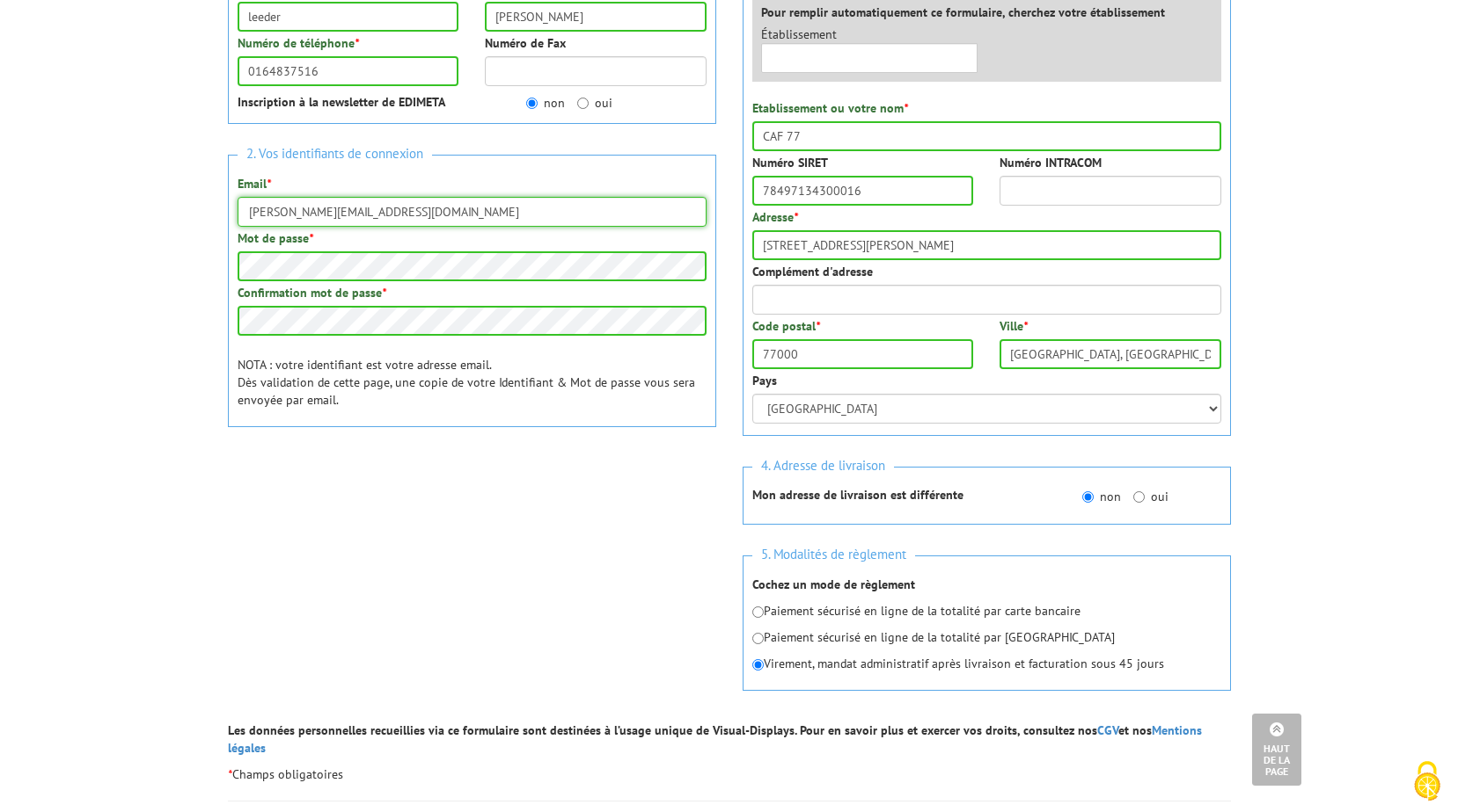
drag, startPoint x: 347, startPoint y: 210, endPoint x: 475, endPoint y: 210, distance: 128.0
click at [475, 210] on input "sylvie.leeder@cafmelun.cnafmail.fr" at bounding box center [472, 212] width 469 height 30
type input "sylvie.leeder@caf77.caf.fr"
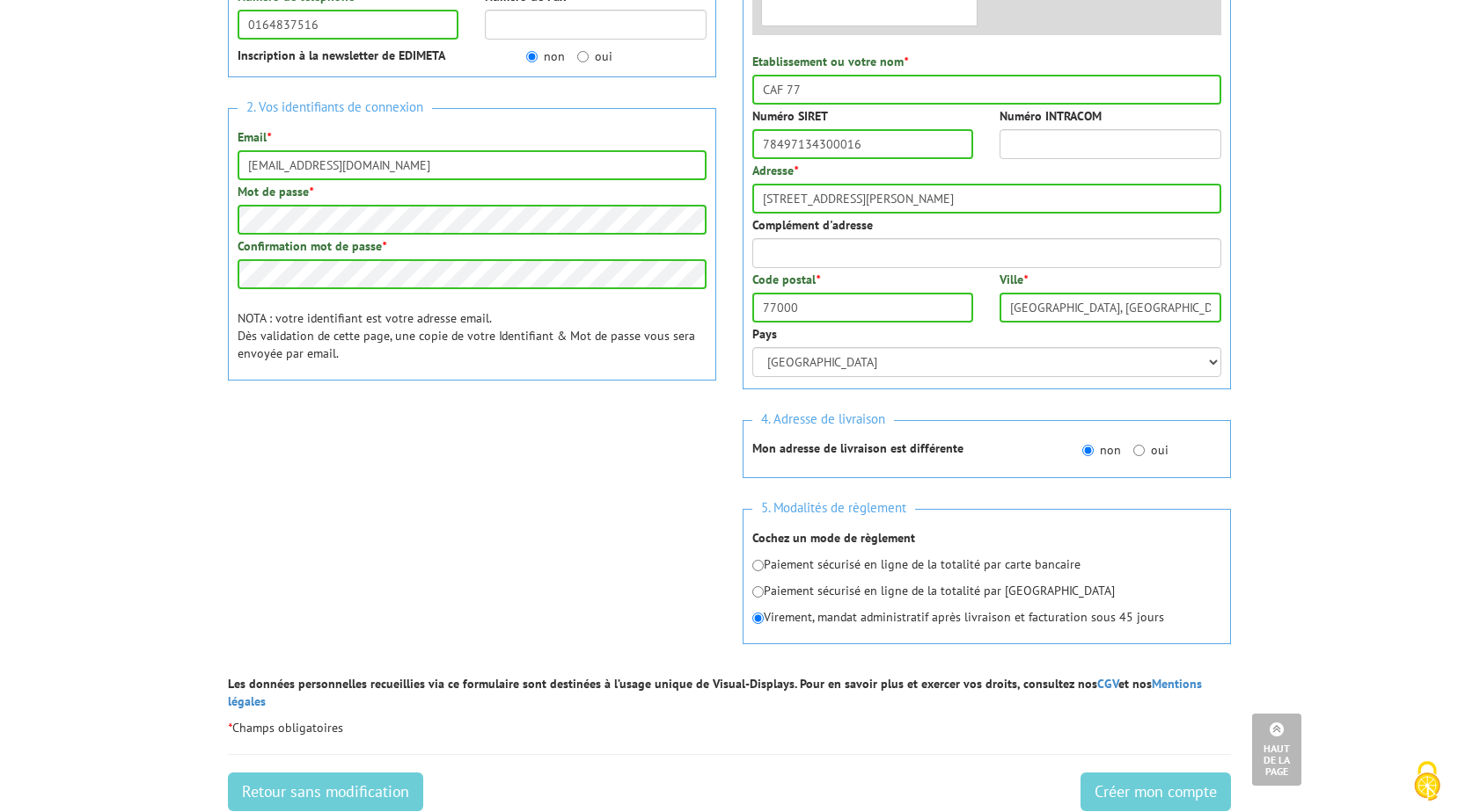
scroll to position [440, 0]
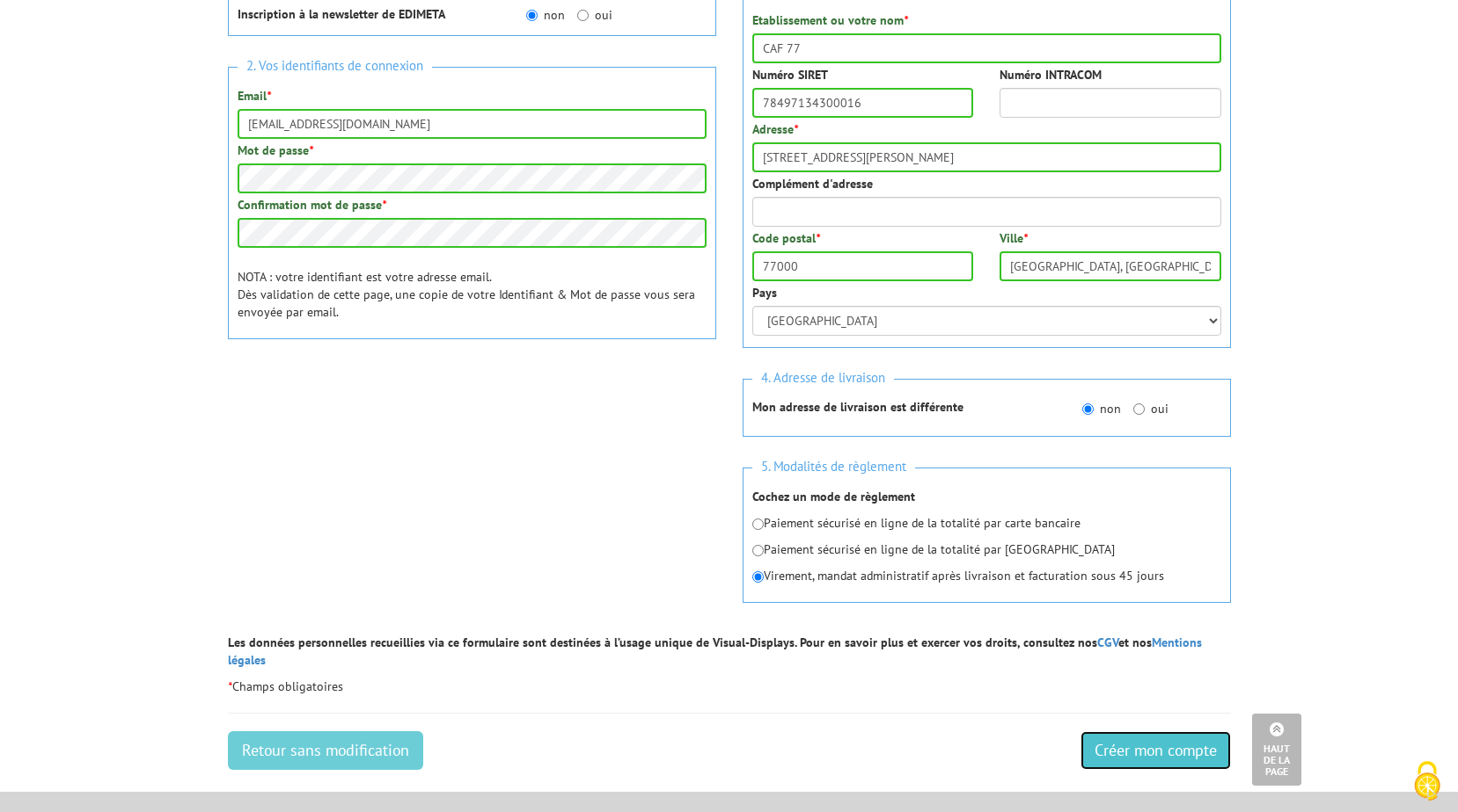
click at [1173, 737] on input "Créer mon compte" at bounding box center [1156, 750] width 151 height 39
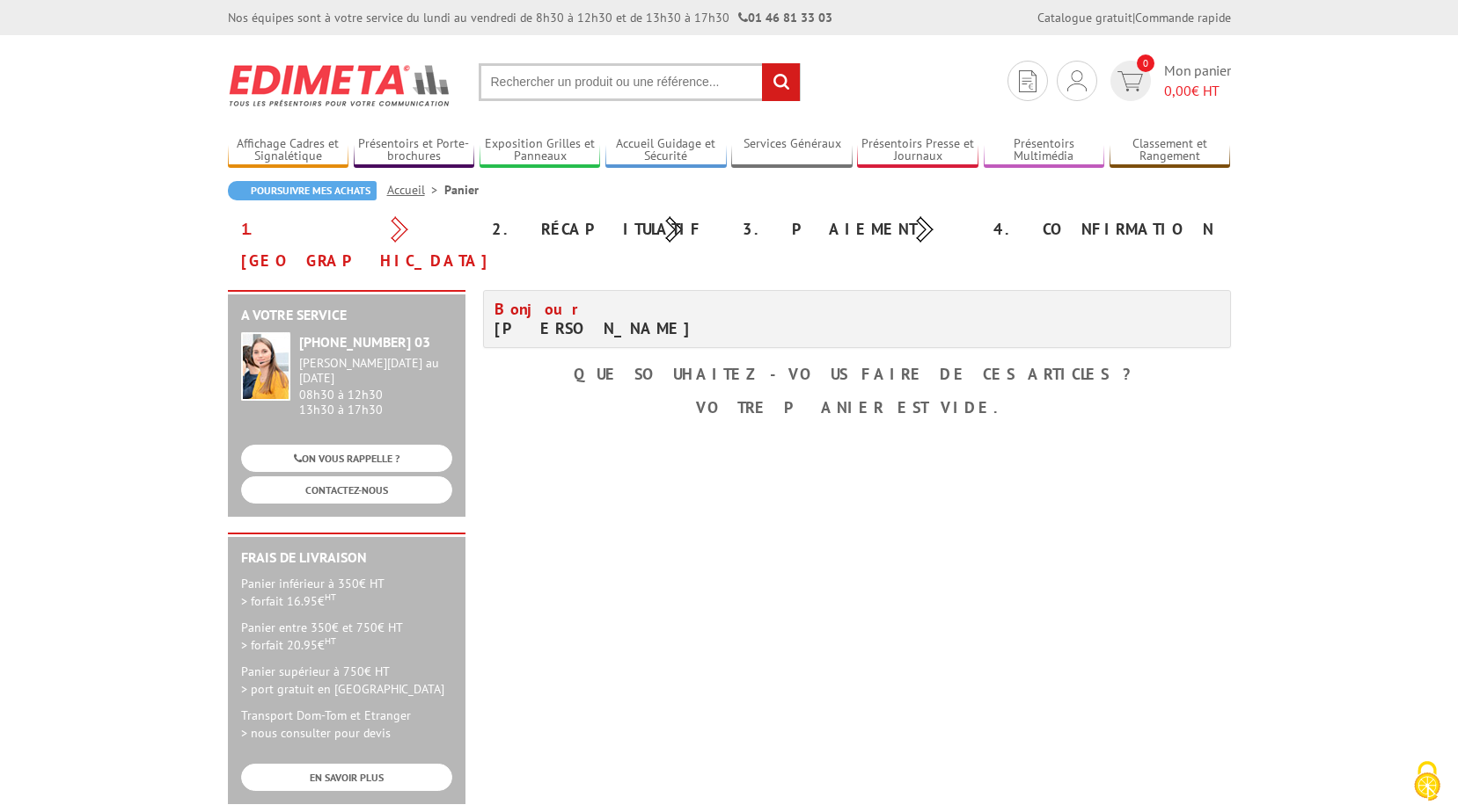
click at [610, 73] on input "text" at bounding box center [639, 82] width 322 height 38
click at [606, 80] on input "text" at bounding box center [639, 82] width 322 height 38
click at [1124, 78] on img at bounding box center [1130, 81] width 25 height 21
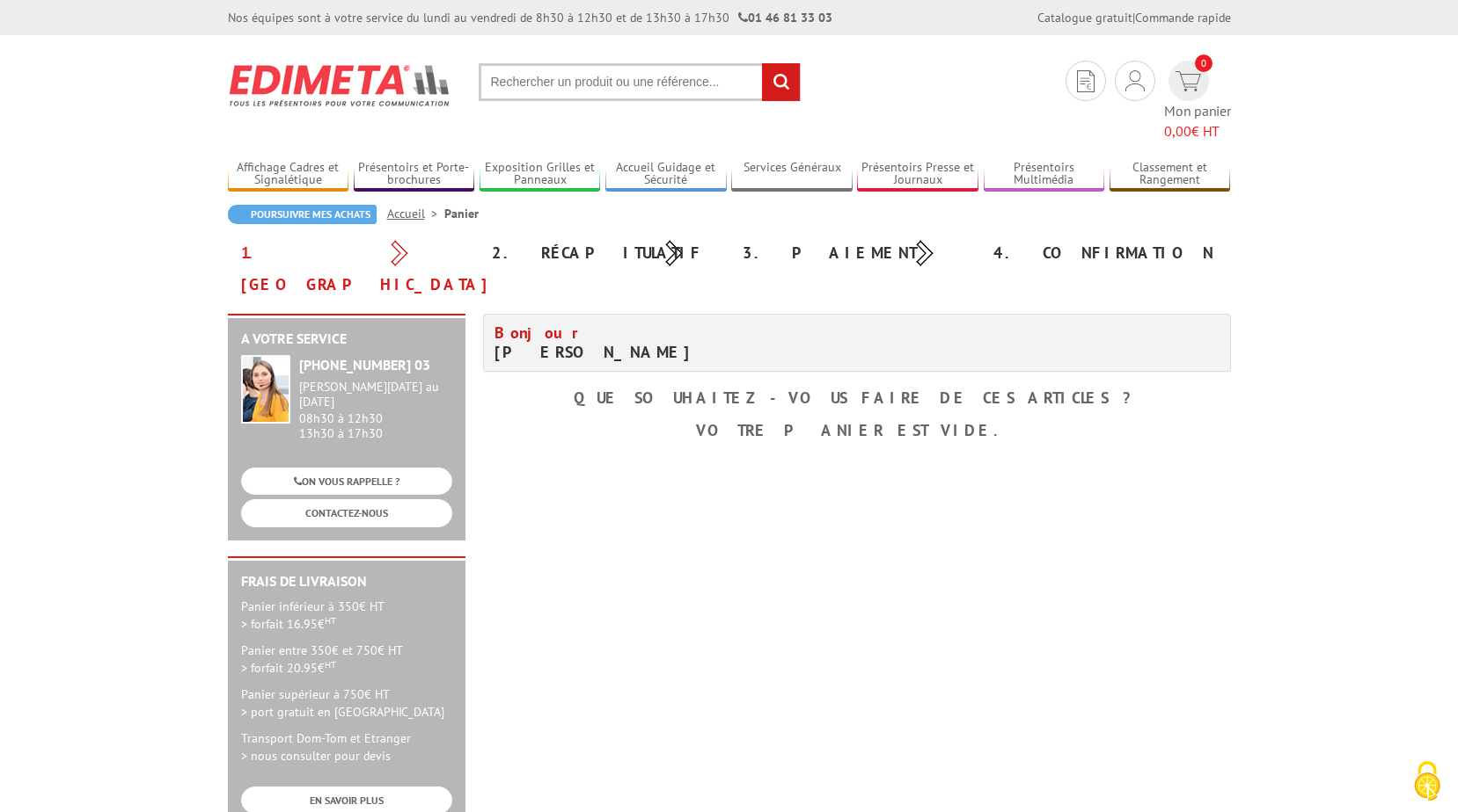
click at [611, 81] on input "text" at bounding box center [639, 82] width 322 height 38
click at [636, 82] on input "text" at bounding box center [639, 82] width 322 height 38
click at [514, 77] on input "text" at bounding box center [639, 82] width 322 height 38
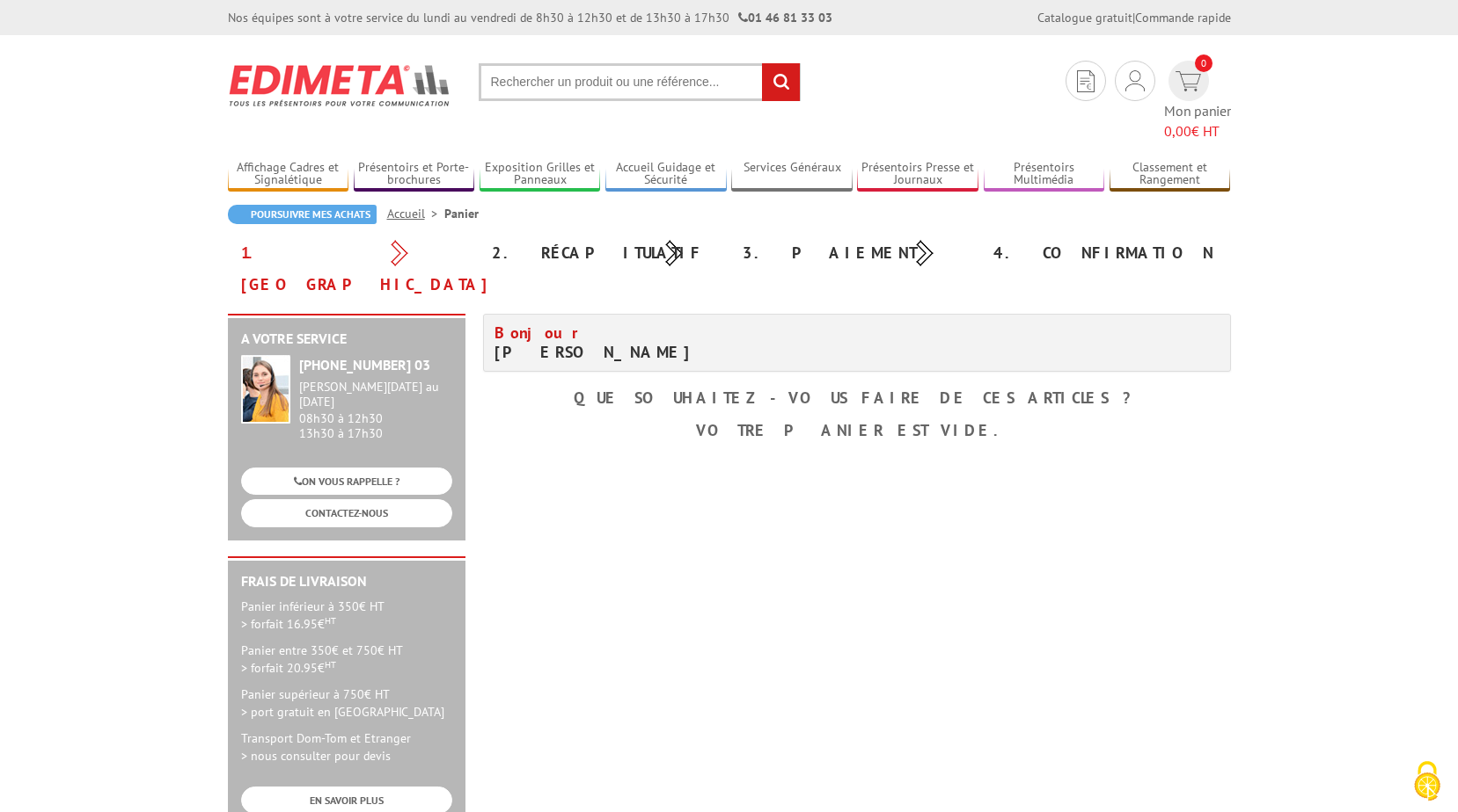
click at [514, 77] on input "text" at bounding box center [639, 82] width 322 height 38
click at [560, 84] on input "text" at bounding box center [639, 82] width 322 height 38
click at [768, 83] on input "rechercher" at bounding box center [781, 82] width 38 height 38
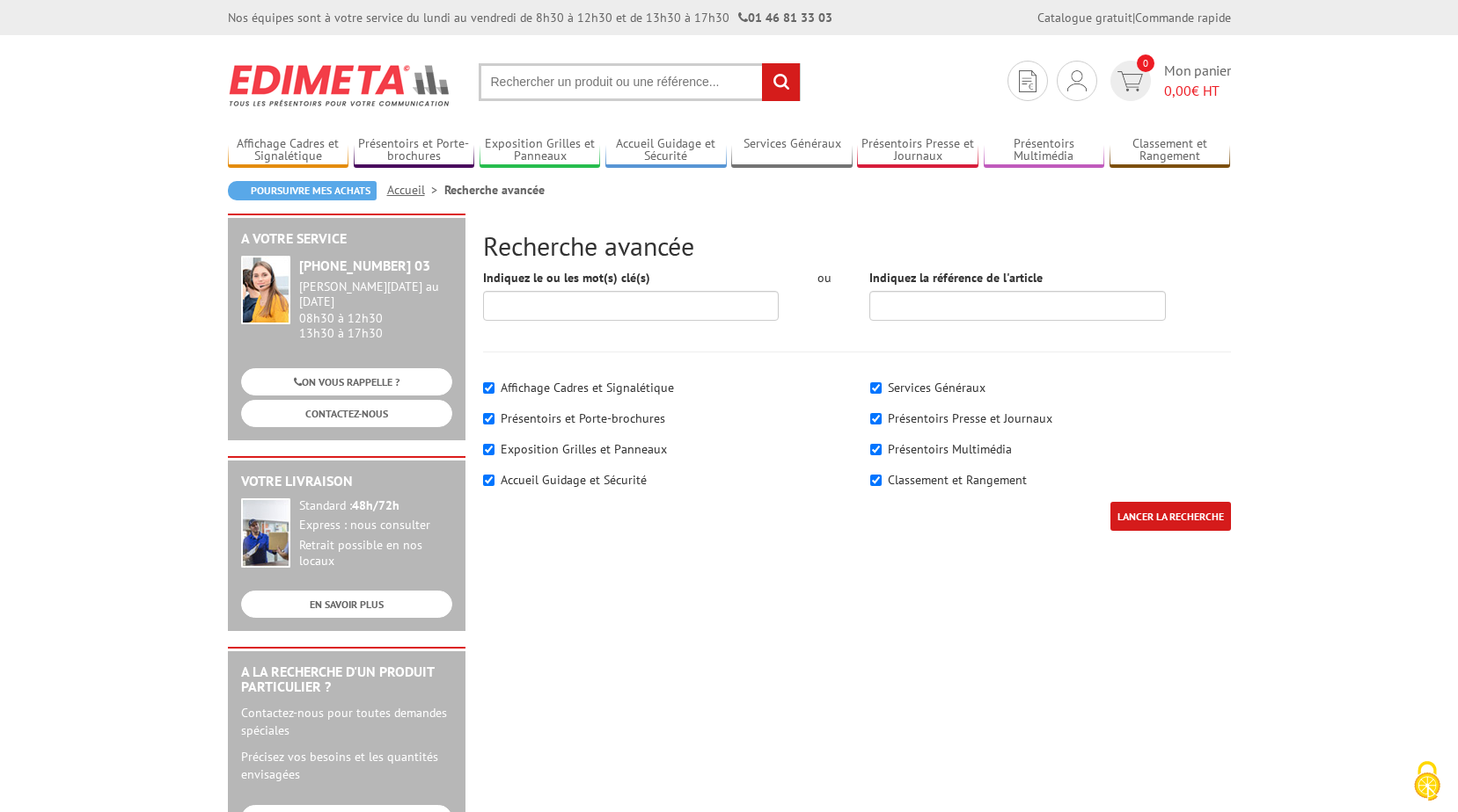
click at [604, 82] on input "text" at bounding box center [639, 82] width 322 height 38
click at [928, 301] on input "Indiquez la référence de l'article" at bounding box center [1017, 306] width 297 height 30
type input "21832bc"
click at [1164, 522] on input "LANCER LA RECHERCHE" at bounding box center [1170, 516] width 120 height 29
click at [603, 301] on input "Indiquez le ou les mot(s) clé(s)" at bounding box center [631, 306] width 297 height 30
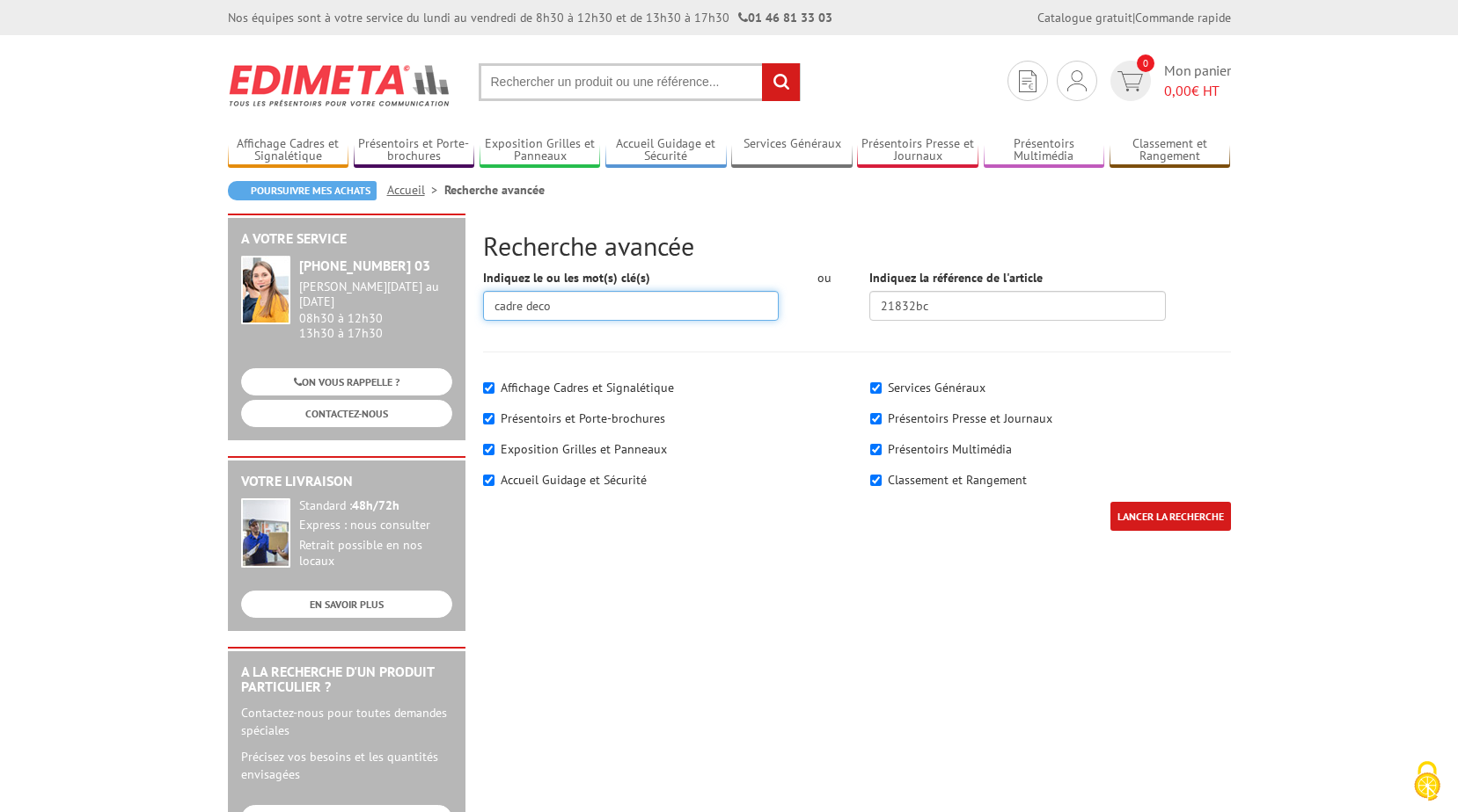
type input "cadre deco"
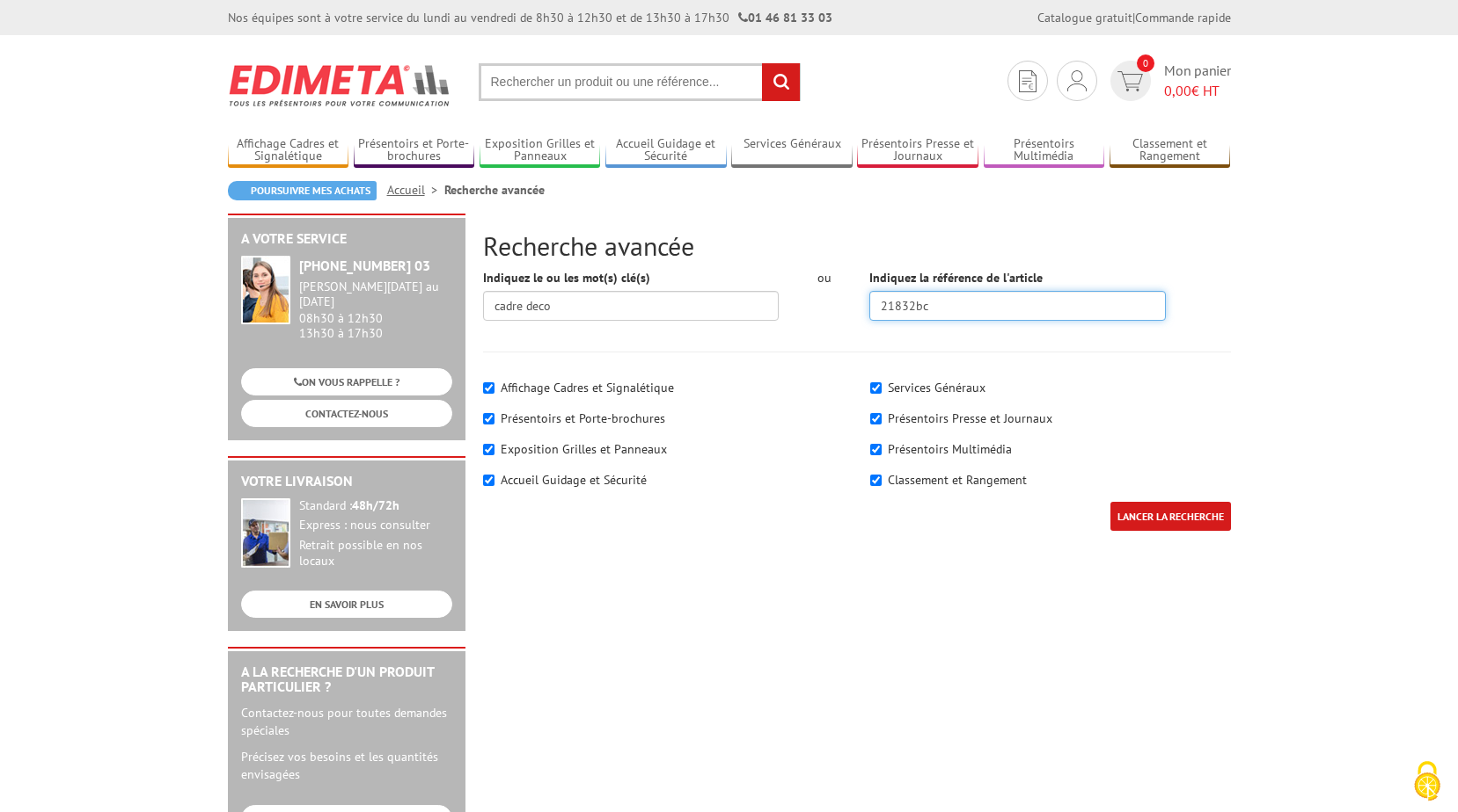
drag, startPoint x: 935, startPoint y: 305, endPoint x: 881, endPoint y: 305, distance: 54.0
click at [881, 305] on input "21832bc" at bounding box center [1017, 306] width 297 height 30
click at [1114, 518] on input "LANCER LA RECHERCHE" at bounding box center [1170, 516] width 120 height 29
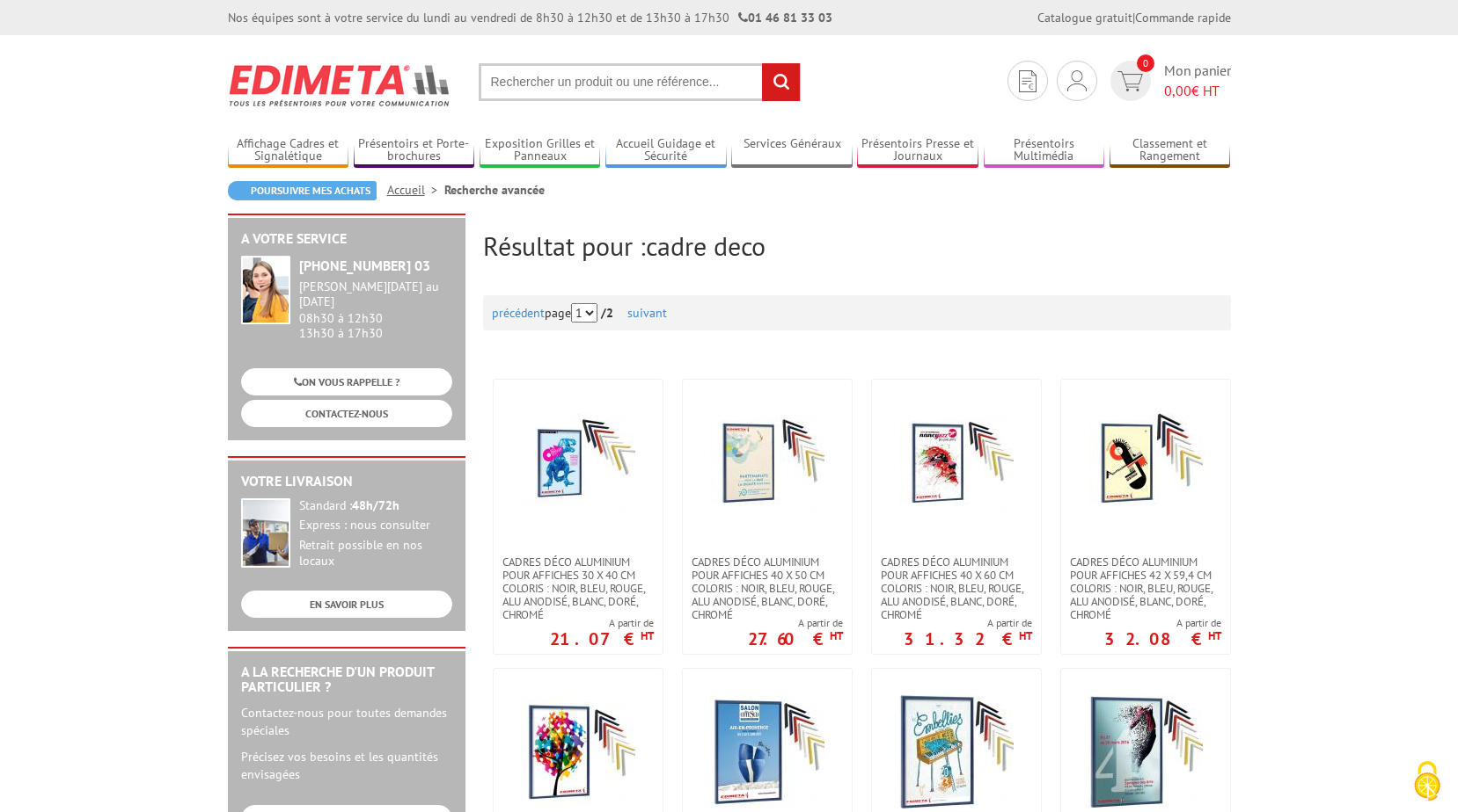
click at [582, 89] on input "text" at bounding box center [639, 82] width 322 height 38
click at [582, 84] on input "text" at bounding box center [639, 82] width 322 height 38
click at [329, 188] on link "Poursuivre mes achats" at bounding box center [302, 191] width 149 height 20
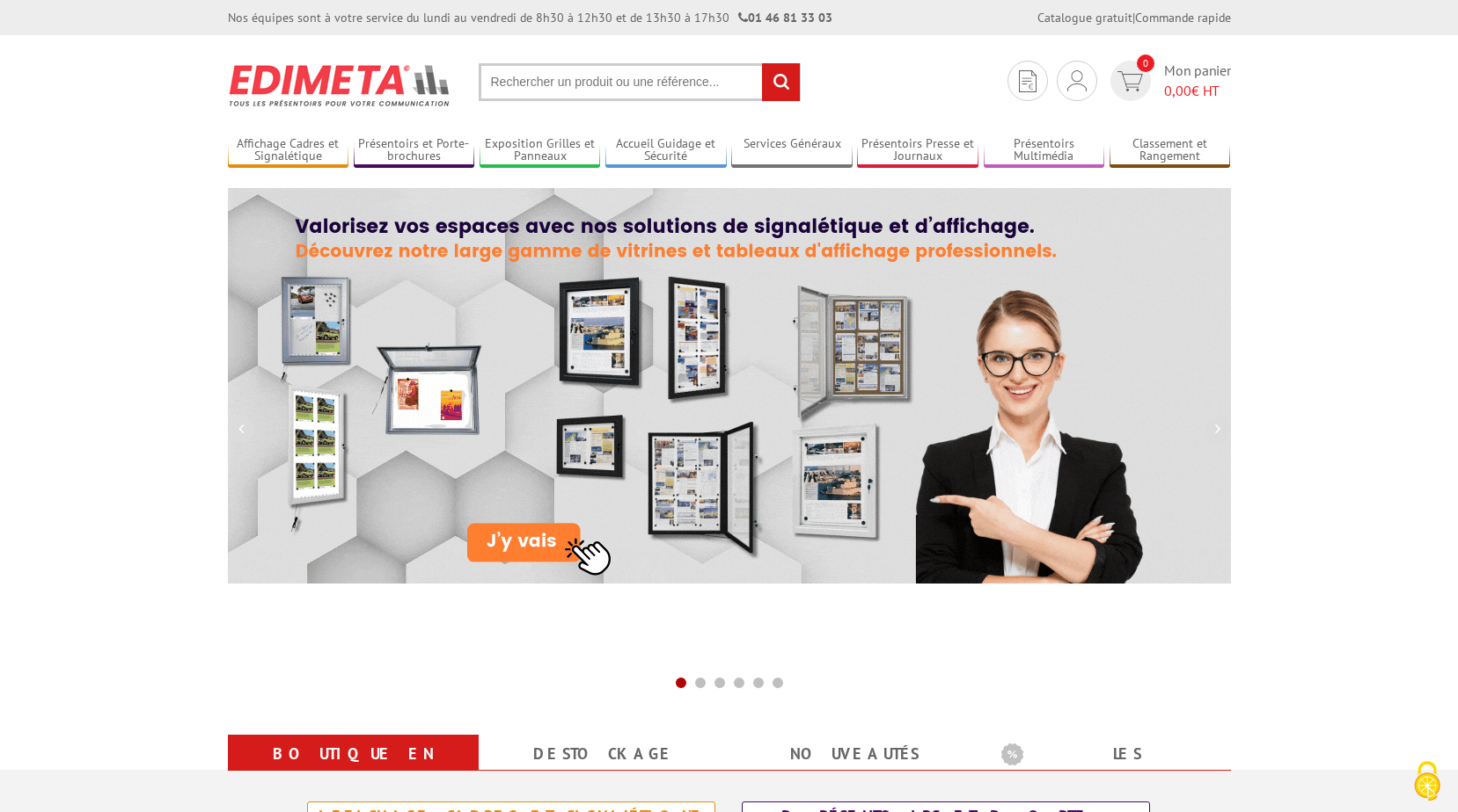
click at [585, 82] on input "text" at bounding box center [639, 82] width 322 height 38
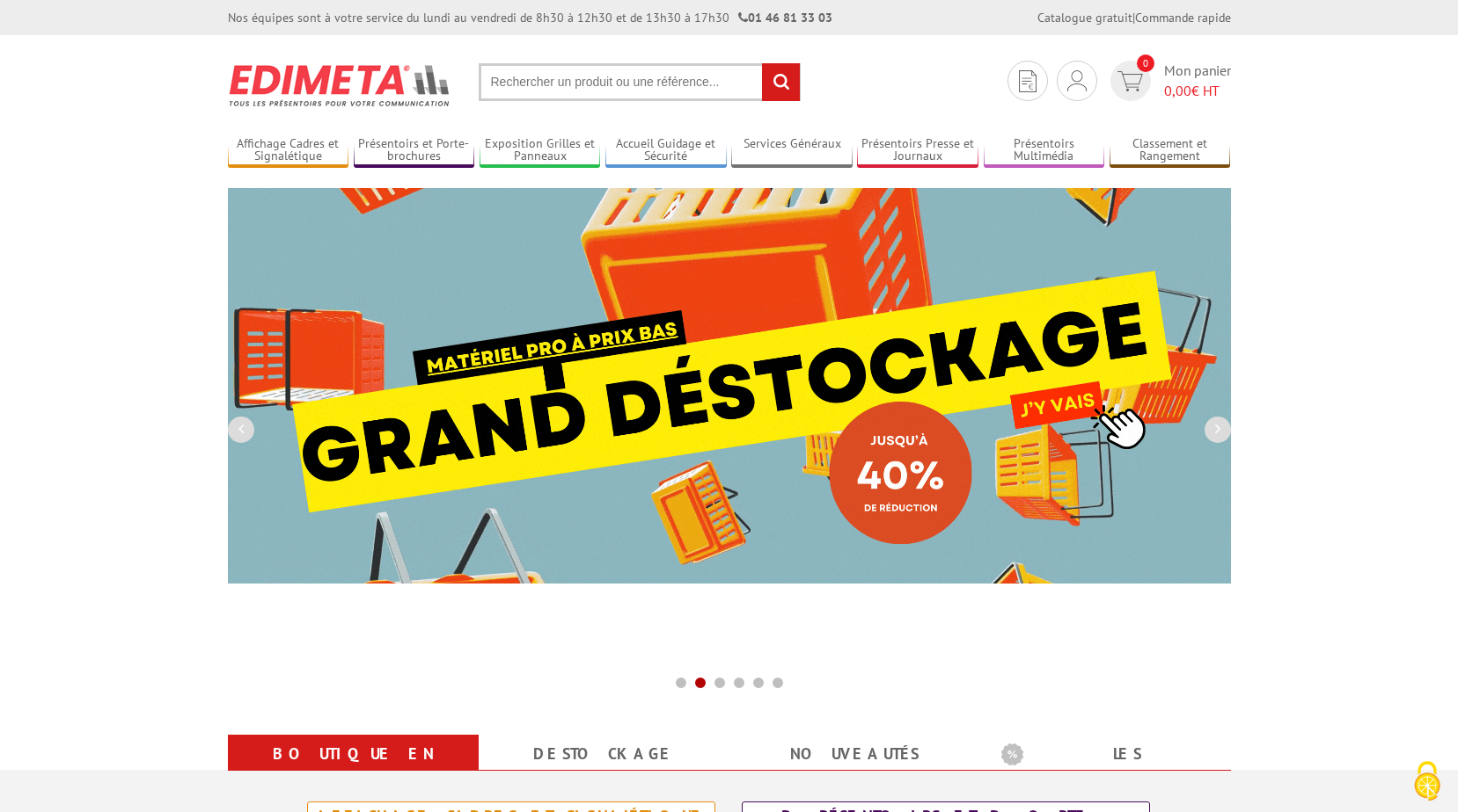
click at [612, 81] on input "text" at bounding box center [639, 82] width 322 height 38
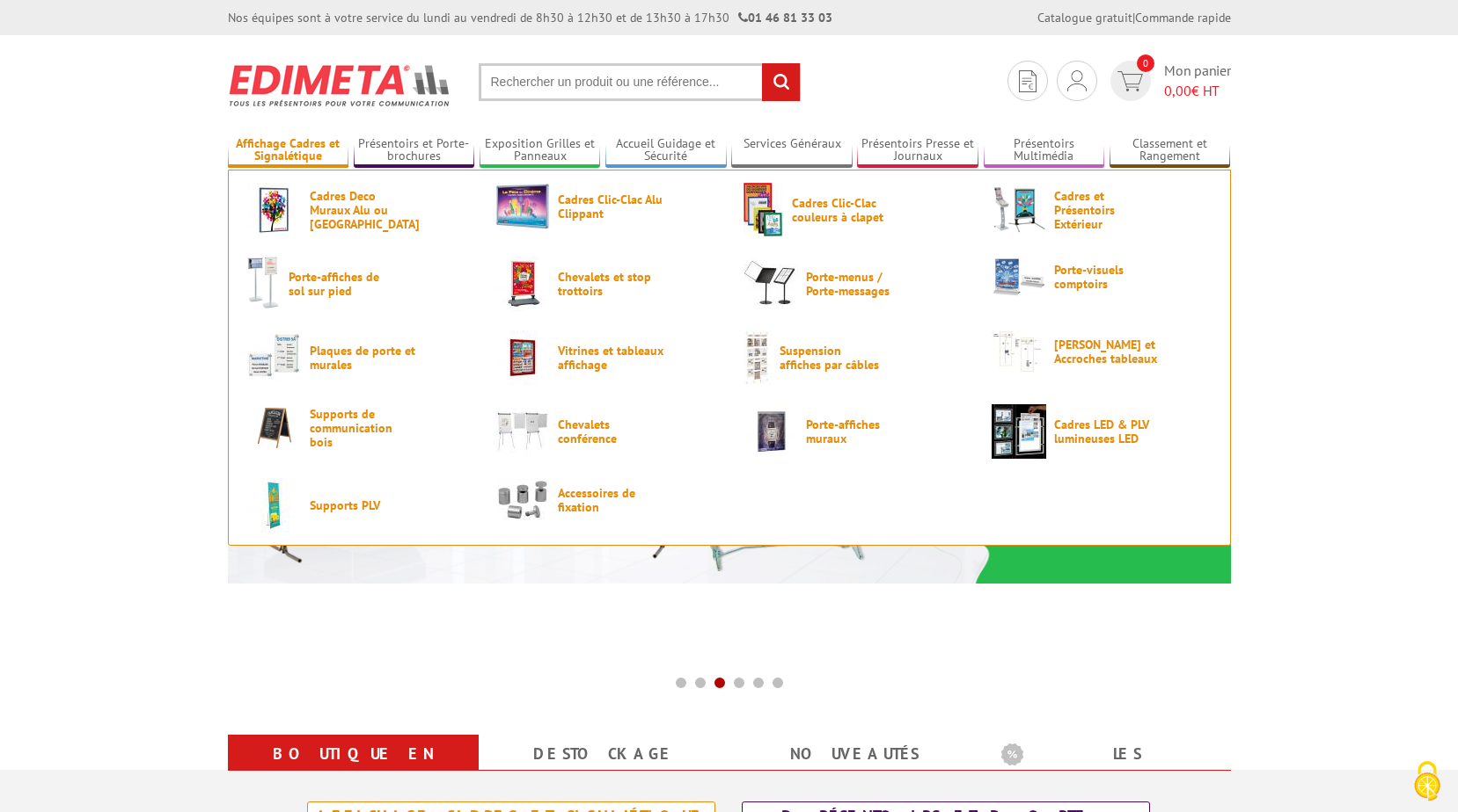
click at [298, 154] on link "Affichage Cadres et Signalétique" at bounding box center [288, 151] width 121 height 29
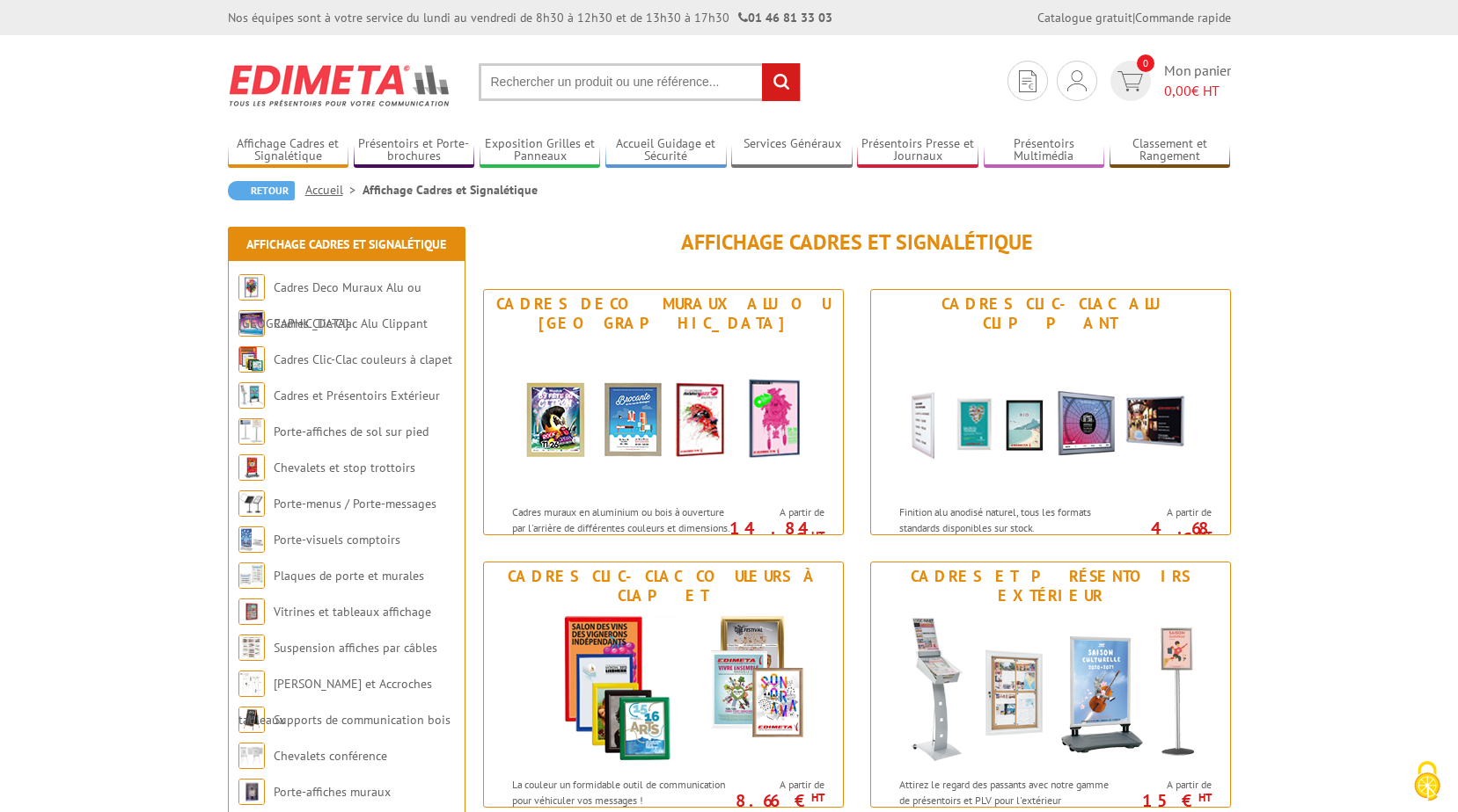
click at [541, 85] on input "text" at bounding box center [639, 82] width 322 height 38
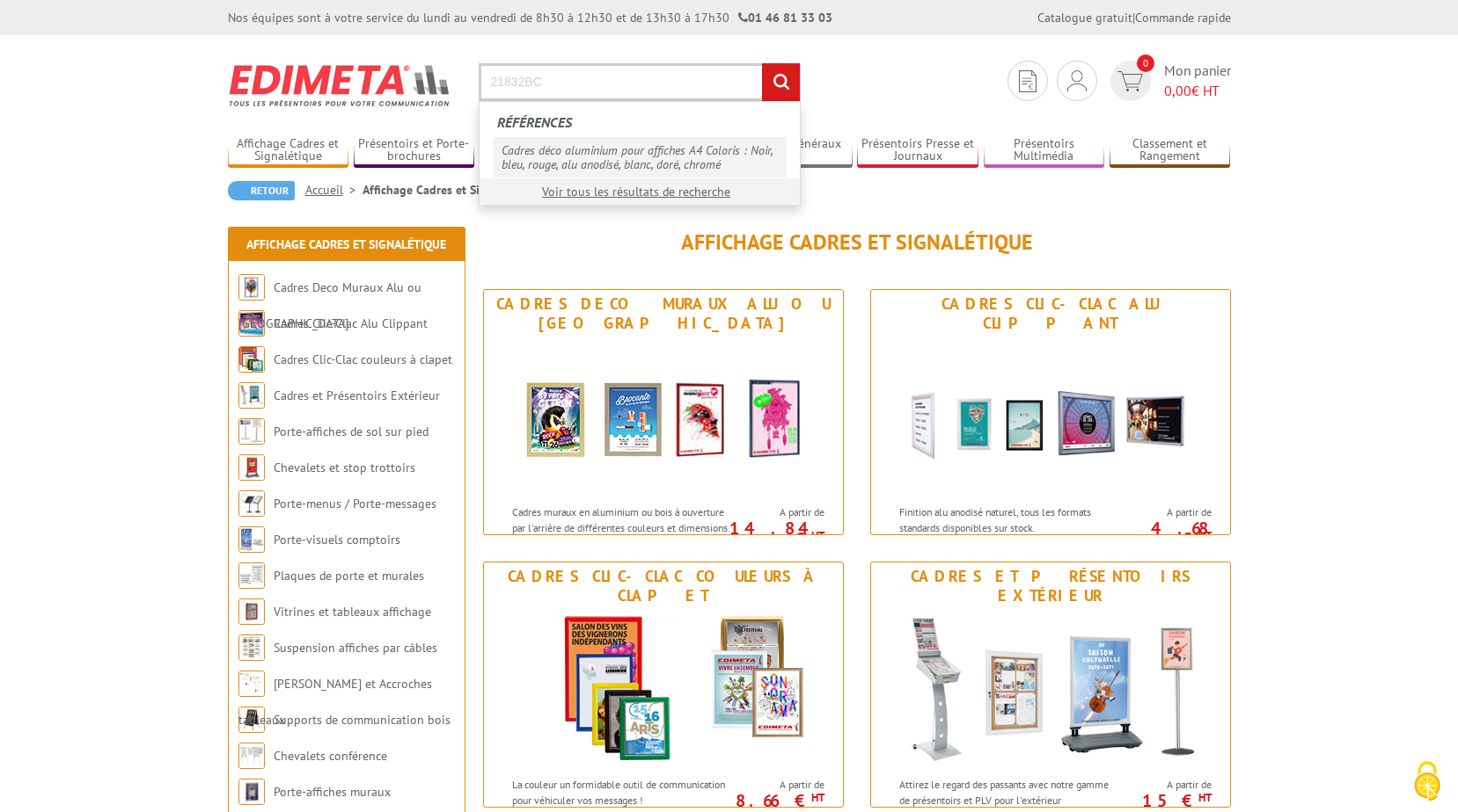
type input "21832BC"
click at [586, 163] on link "Cadres déco aluminium pour affiches A4 Coloris : Noir, bleu, rouge, alu anodisé…" at bounding box center [639, 157] width 294 height 40
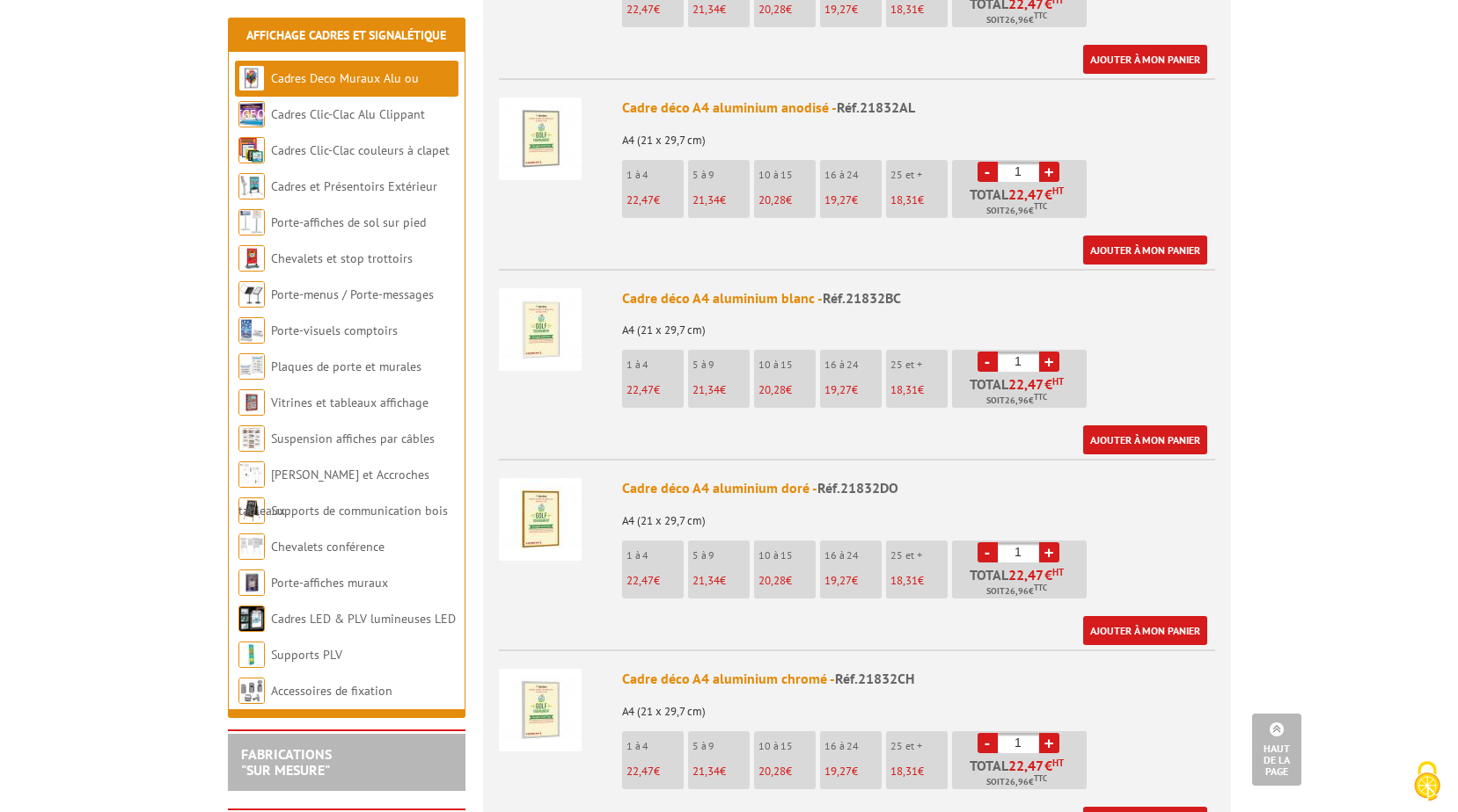
scroll to position [1319, 0]
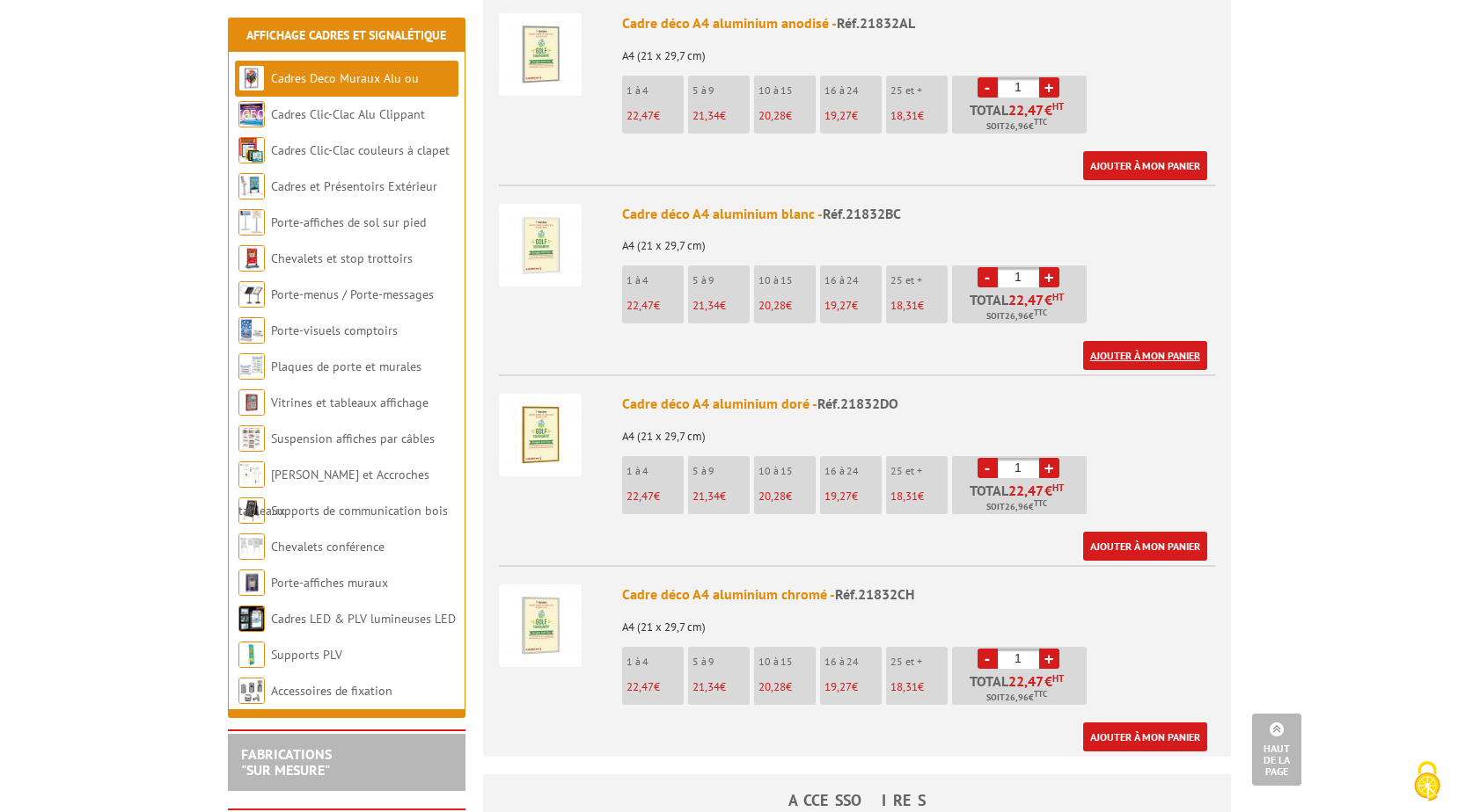
click at [1157, 341] on link "Ajouter à mon panier" at bounding box center [1145, 356] width 124 height 29
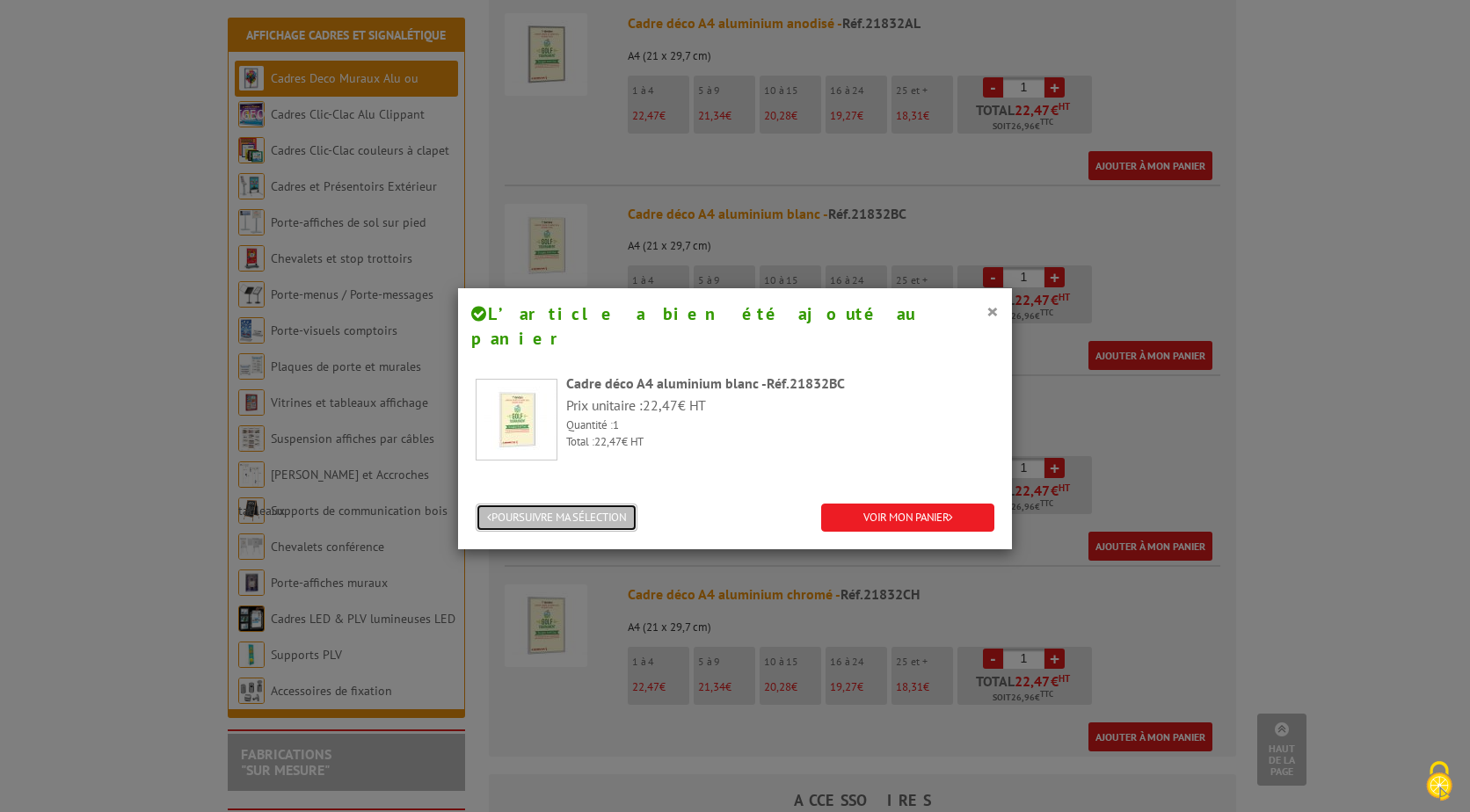
click at [598, 504] on button "POURSUIVRE MA SÉLECTION" at bounding box center [557, 518] width 162 height 29
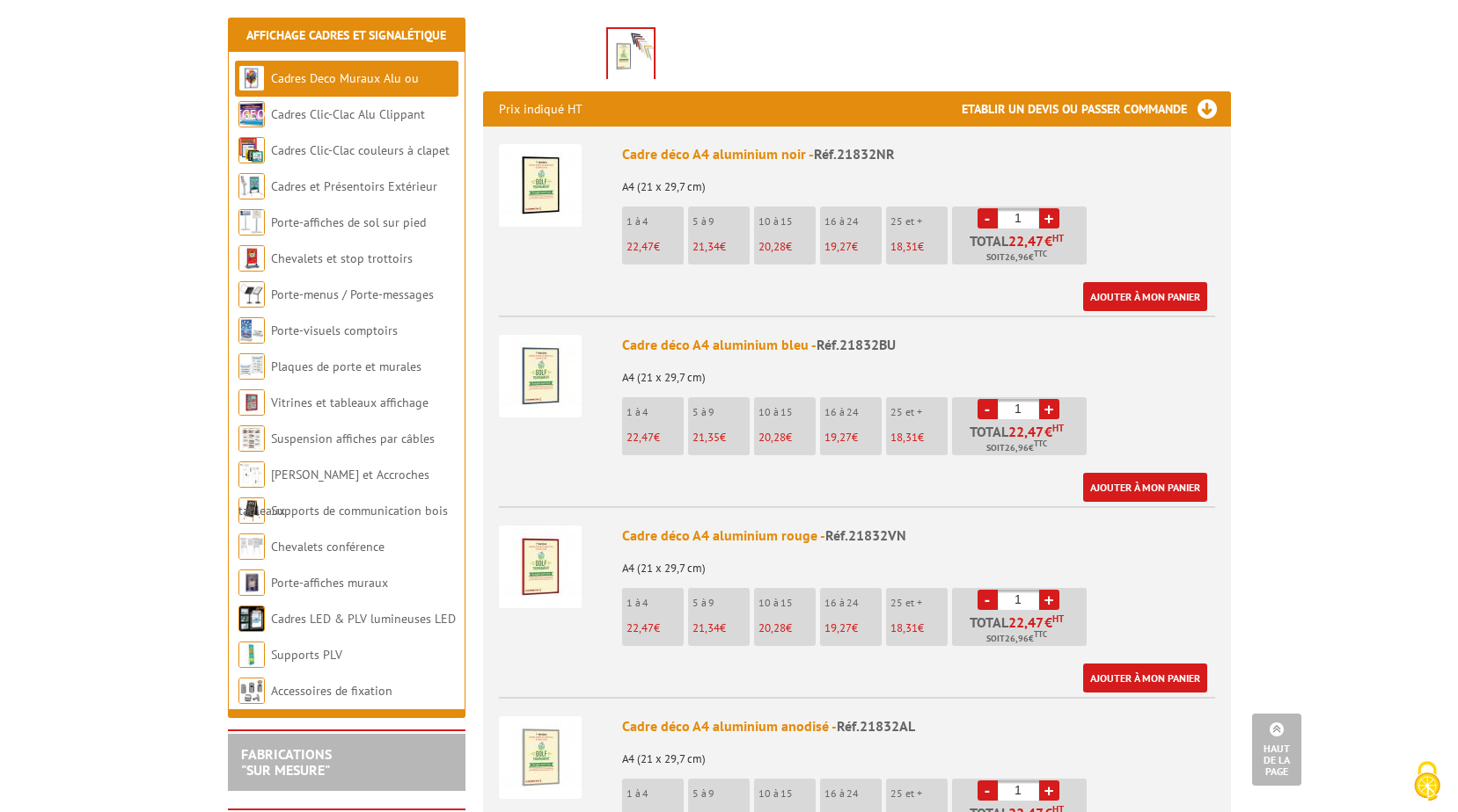
scroll to position [0, 0]
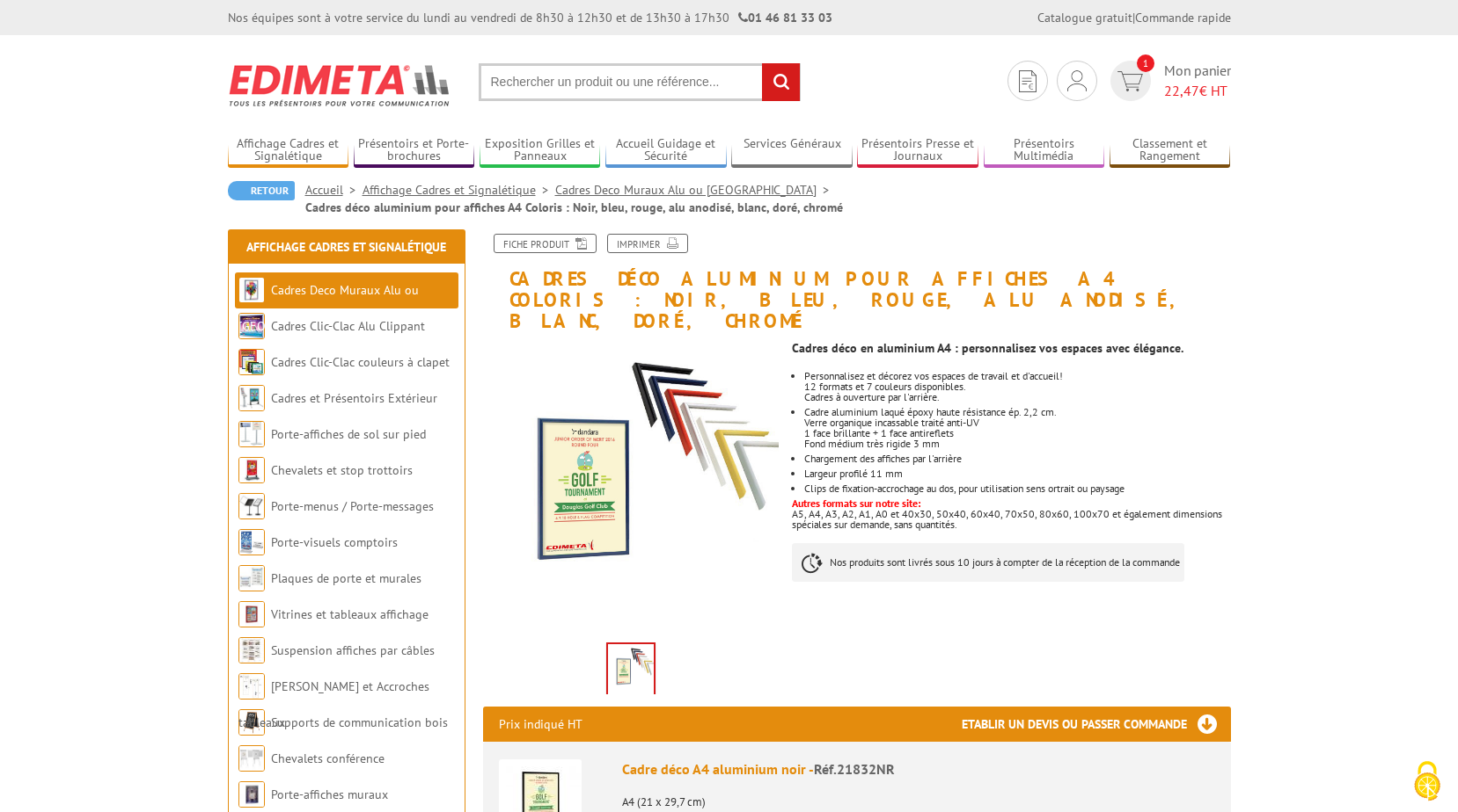
click at [560, 81] on input "text" at bounding box center [639, 82] width 322 height 38
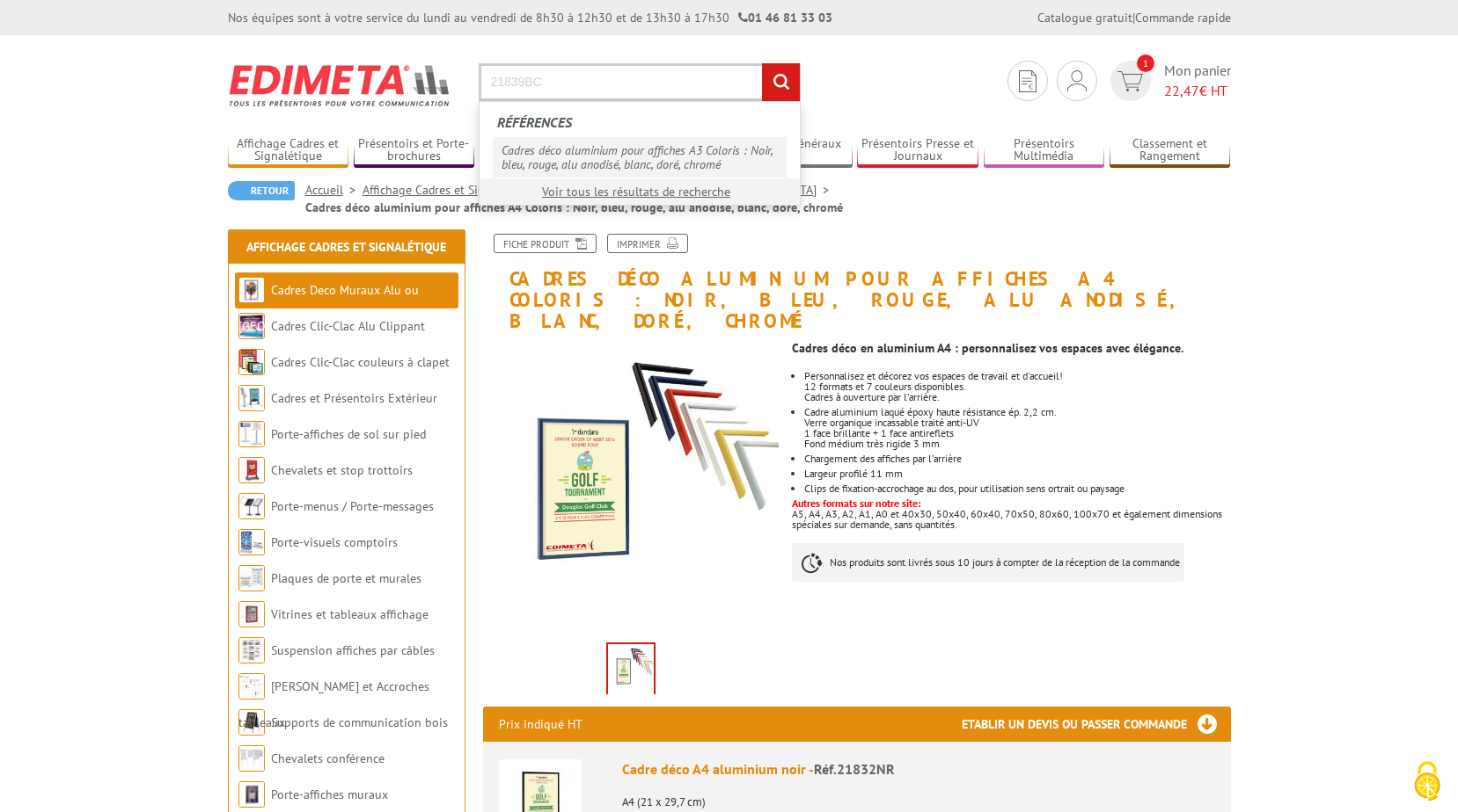
type input "21839BC"
click at [573, 167] on link "Cadres déco aluminium pour affiches A3 Coloris : Noir, bleu, rouge, alu anodisé…" at bounding box center [639, 157] width 294 height 40
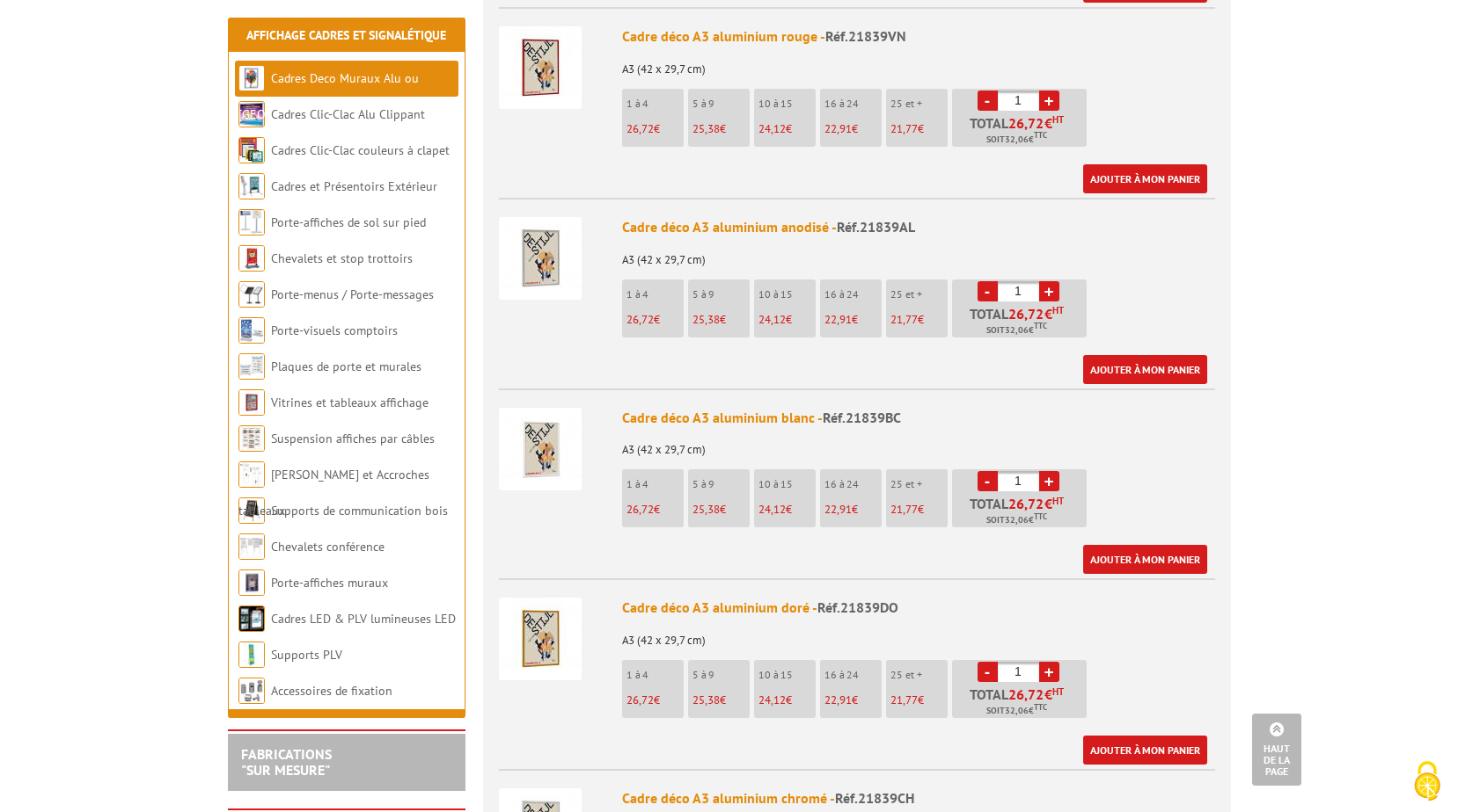
scroll to position [1143, 0]
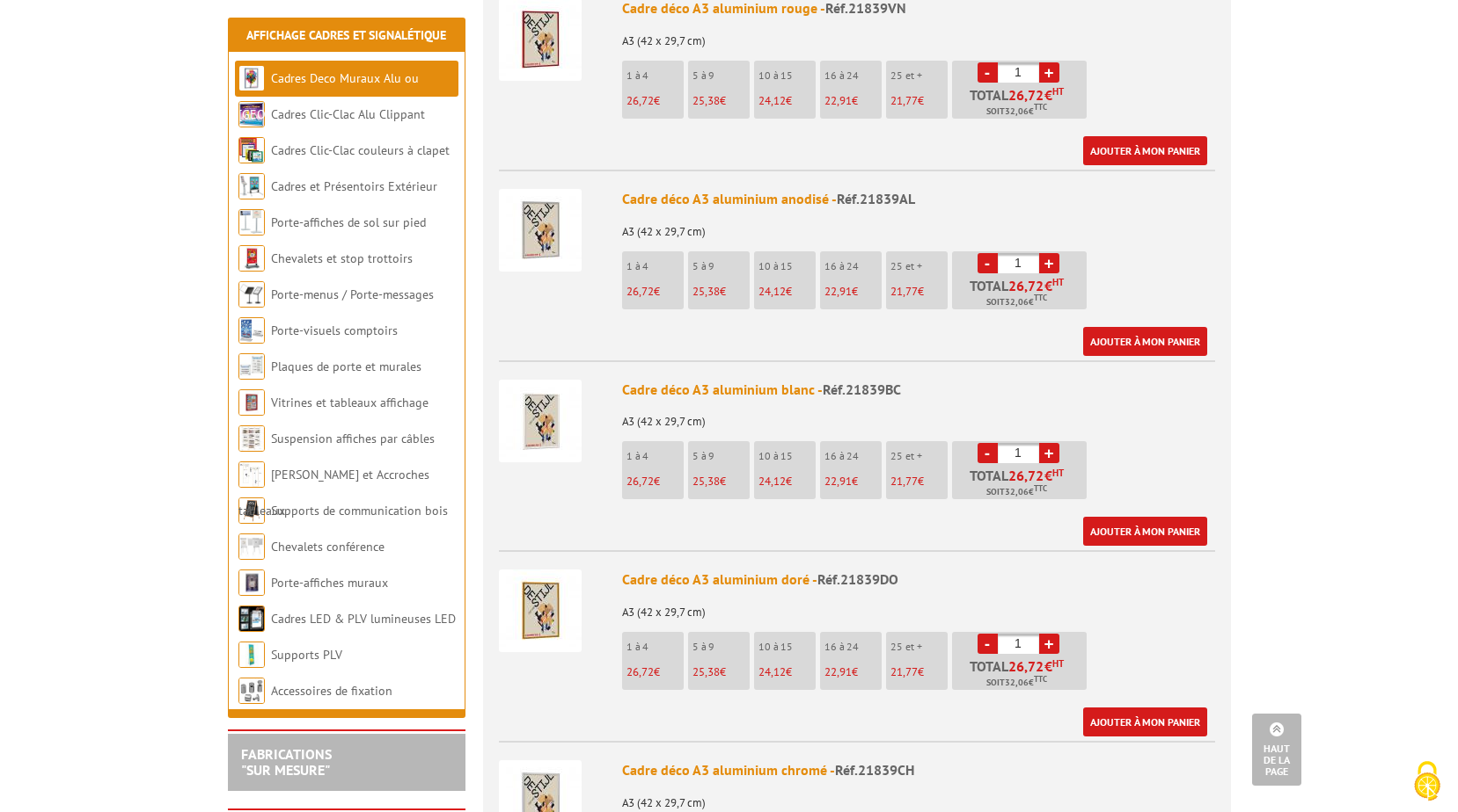
click at [1051, 443] on link "+" at bounding box center [1049, 453] width 21 height 21
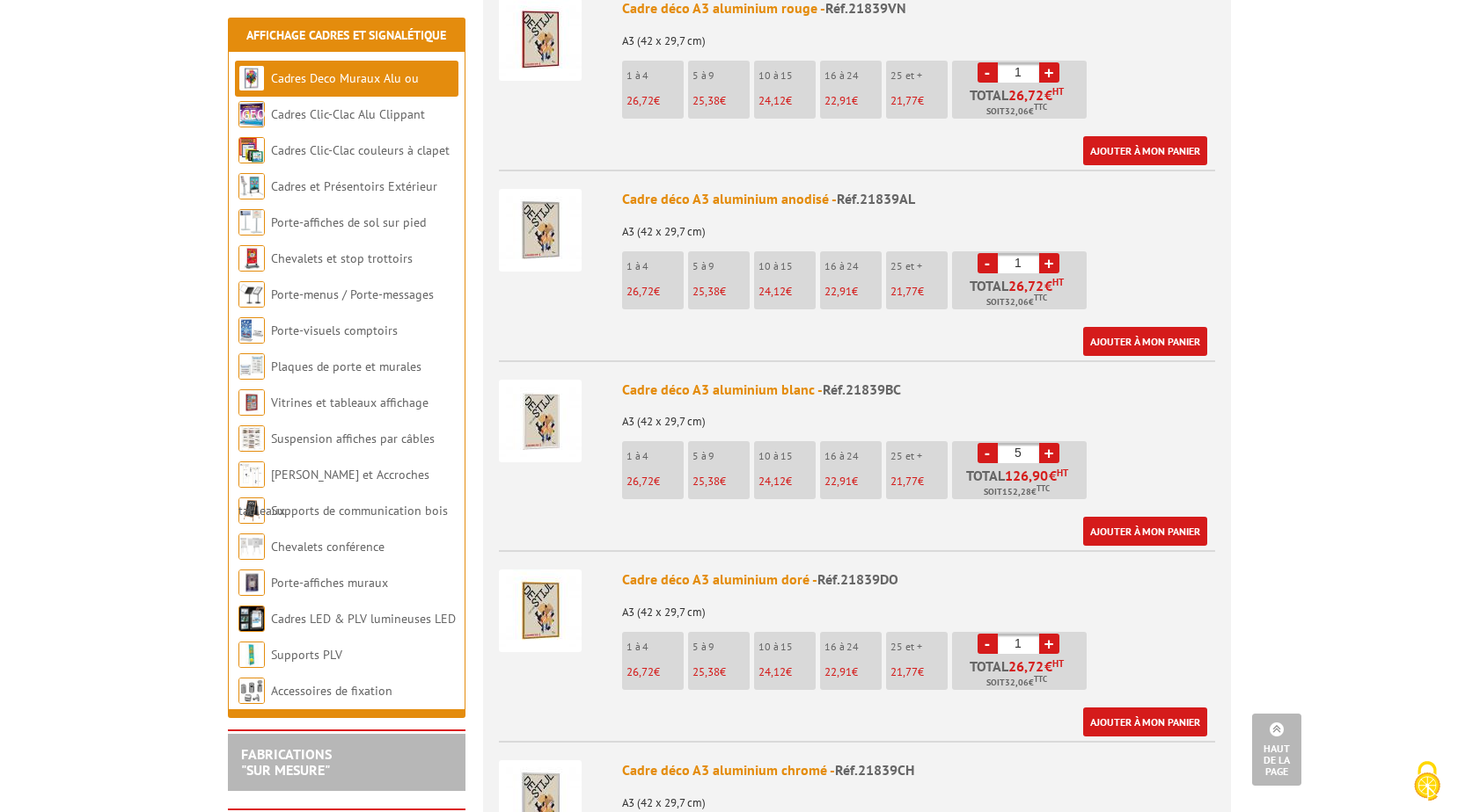
type input "6"
click at [1146, 517] on link "Ajouter à mon panier" at bounding box center [1145, 531] width 124 height 29
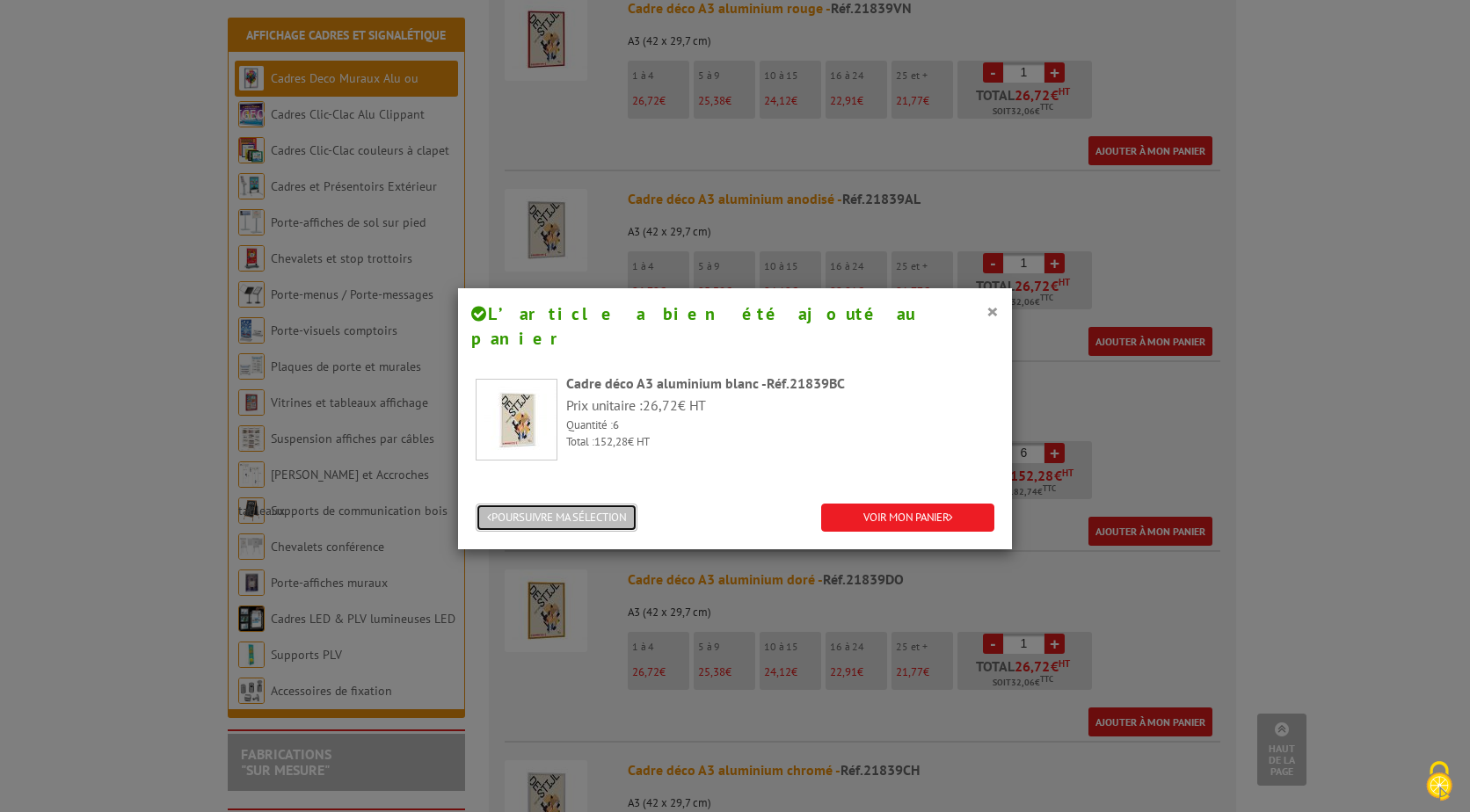
click at [553, 504] on button "POURSUIVRE MA SÉLECTION" at bounding box center [557, 518] width 162 height 29
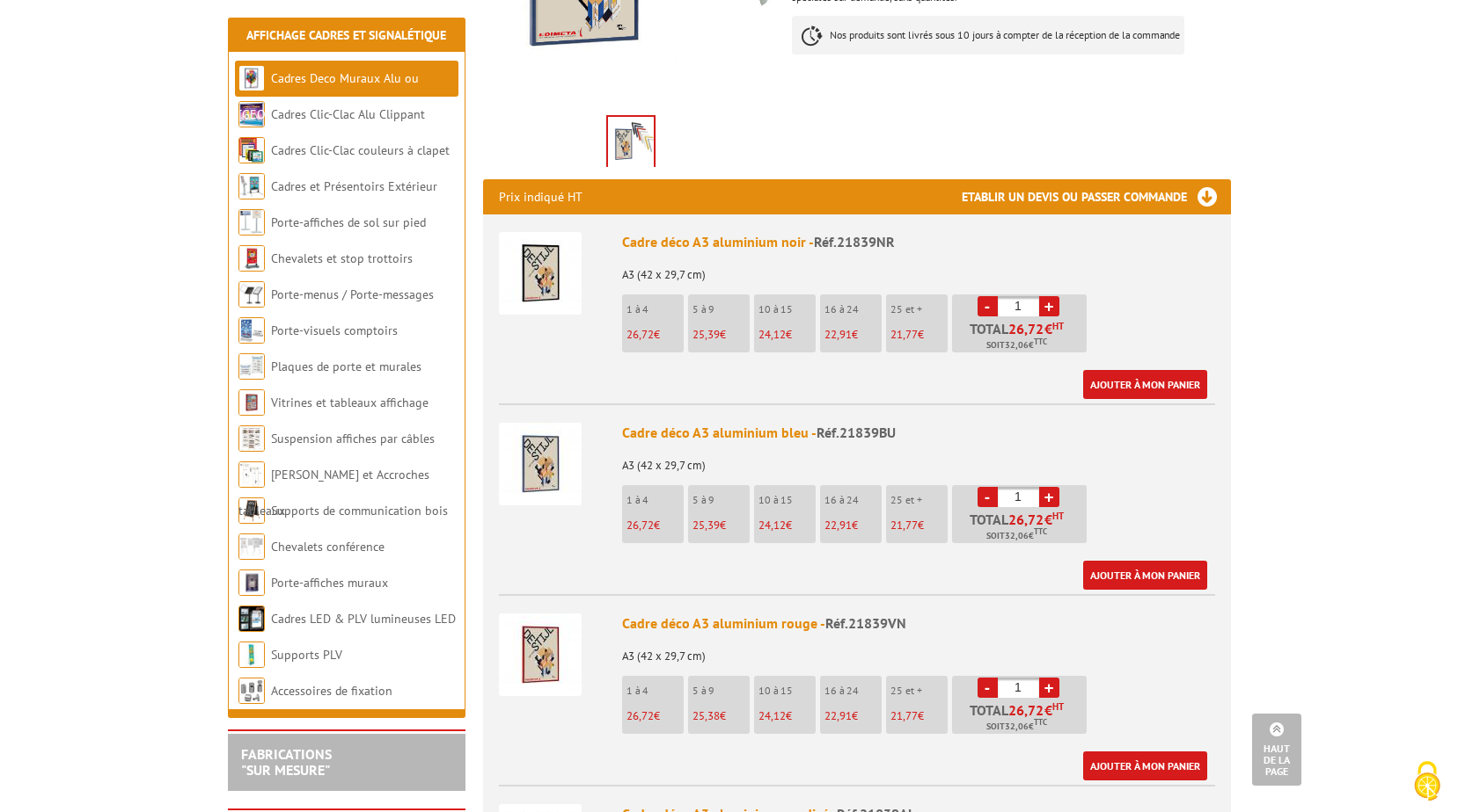
scroll to position [0, 0]
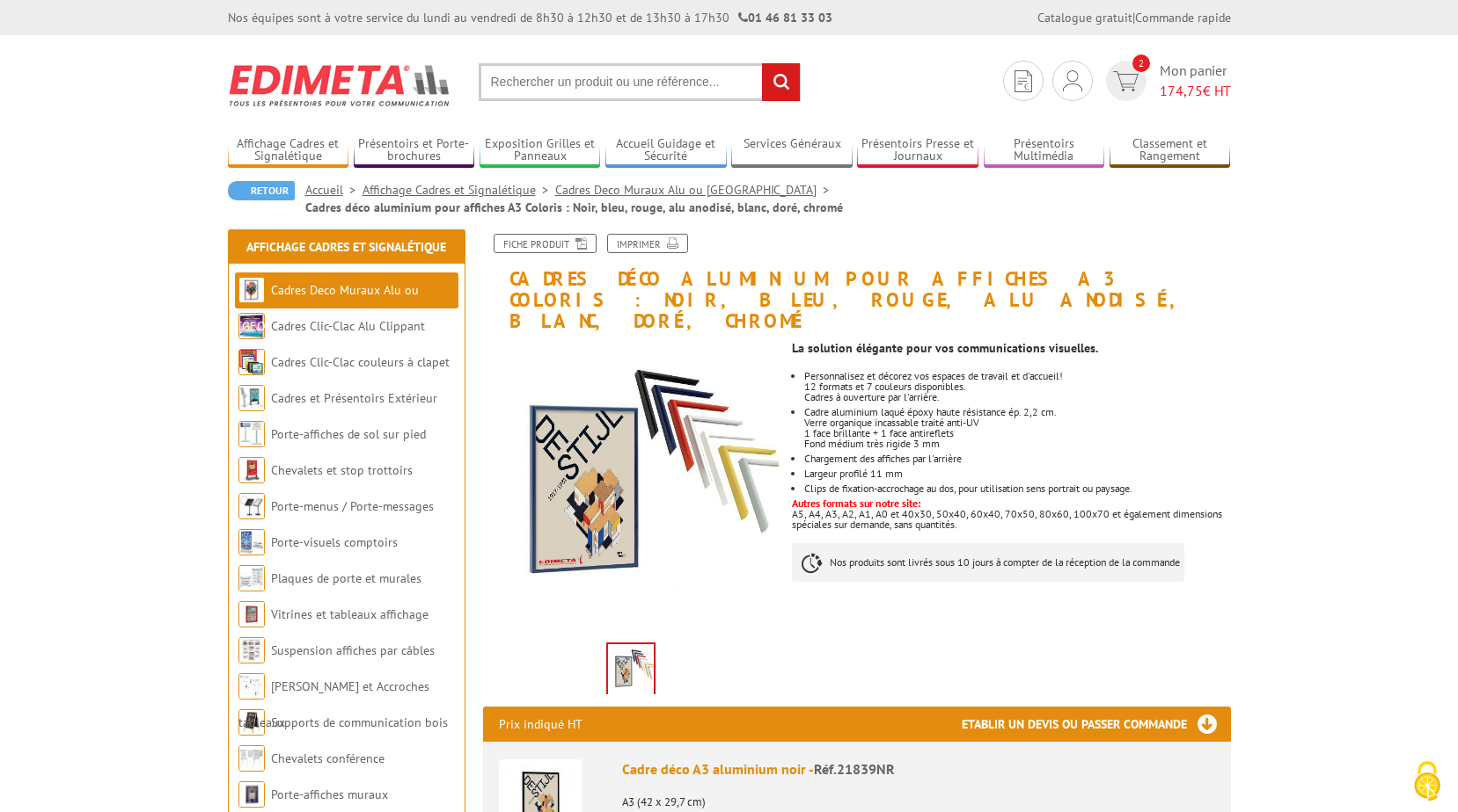
click at [630, 83] on input "text" at bounding box center [639, 82] width 322 height 38
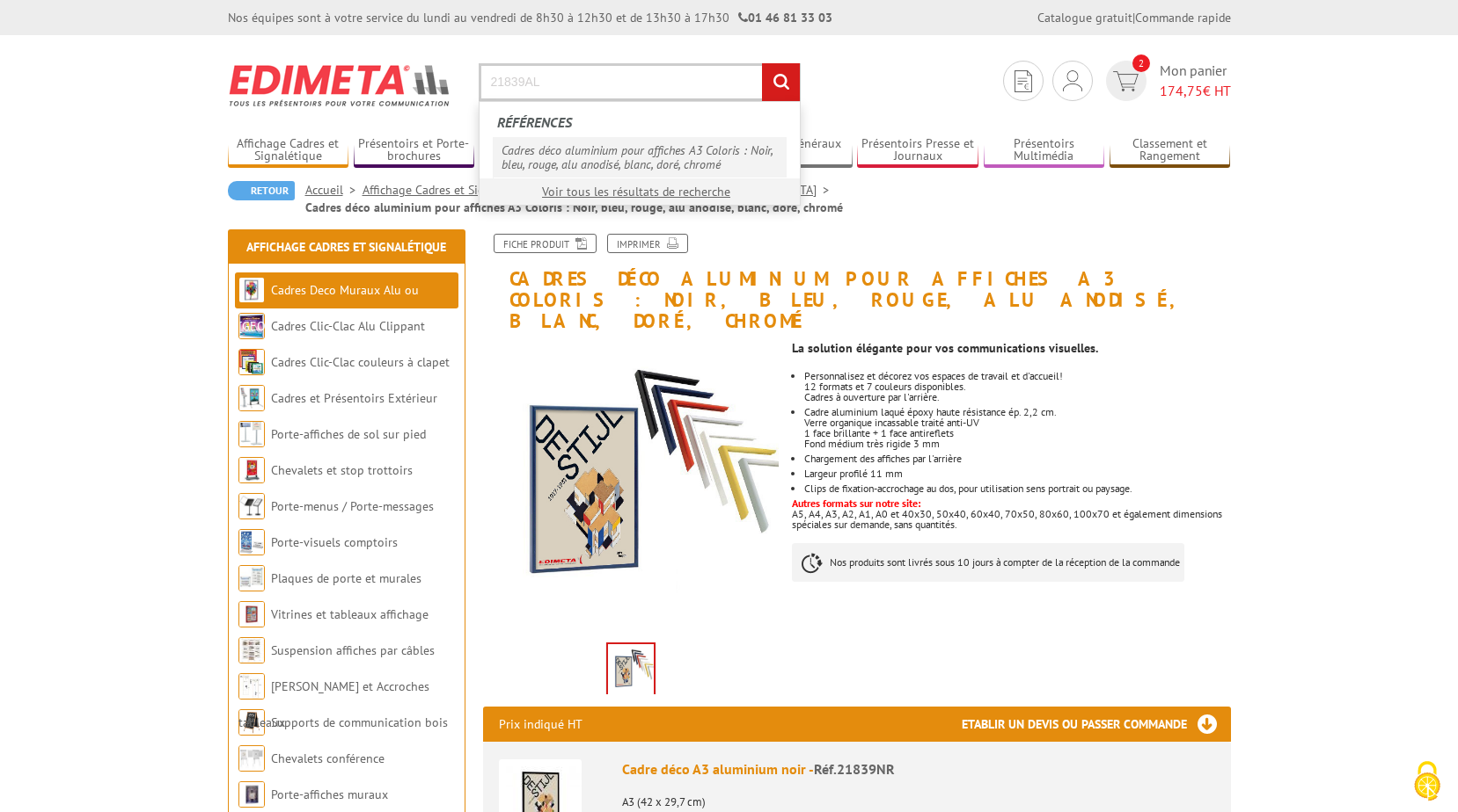
type input "21839AL"
click at [629, 159] on link "Cadres déco aluminium pour affiches A3 Coloris : Noir, bleu, rouge, alu anodisé…" at bounding box center [639, 157] width 294 height 40
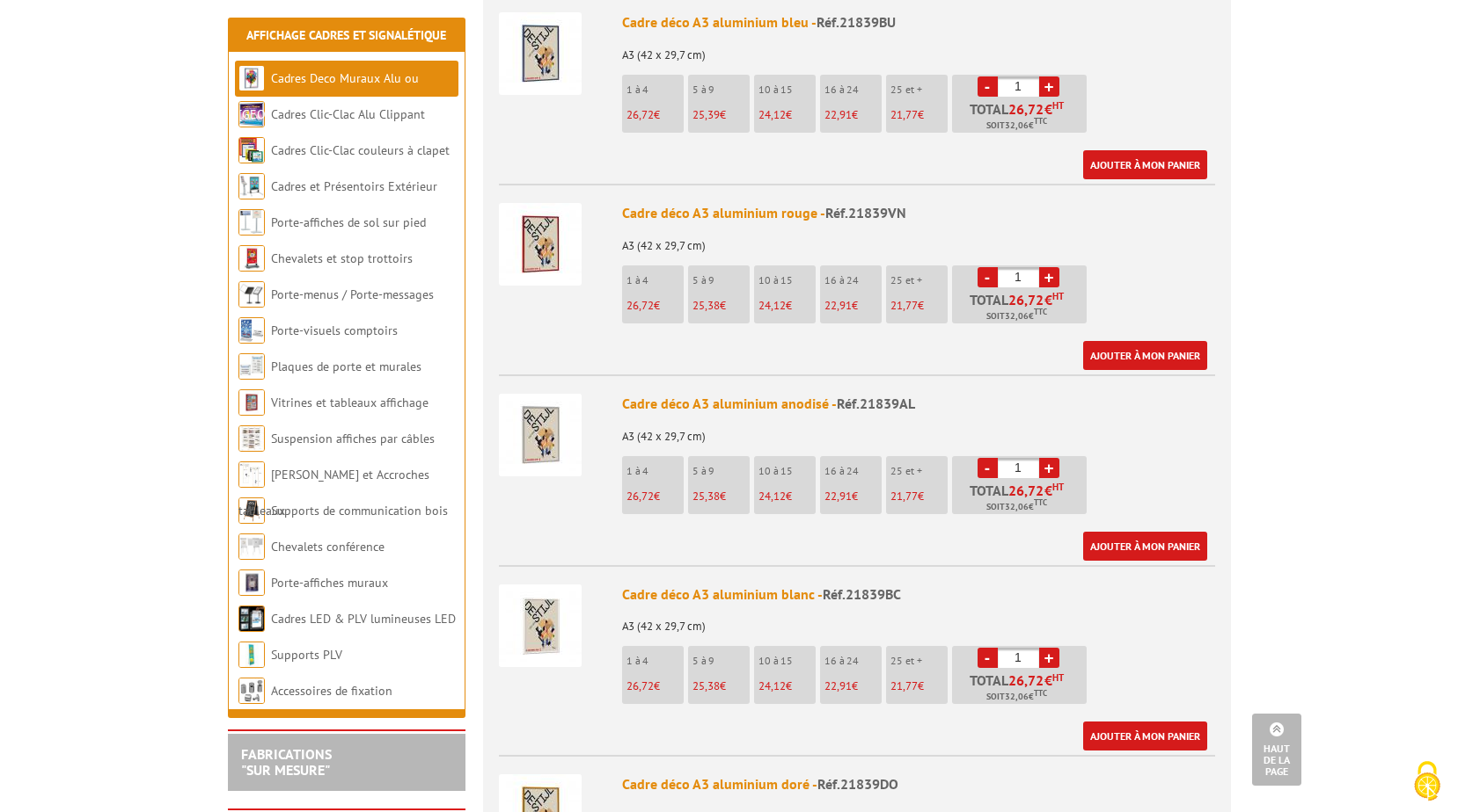
scroll to position [967, 0]
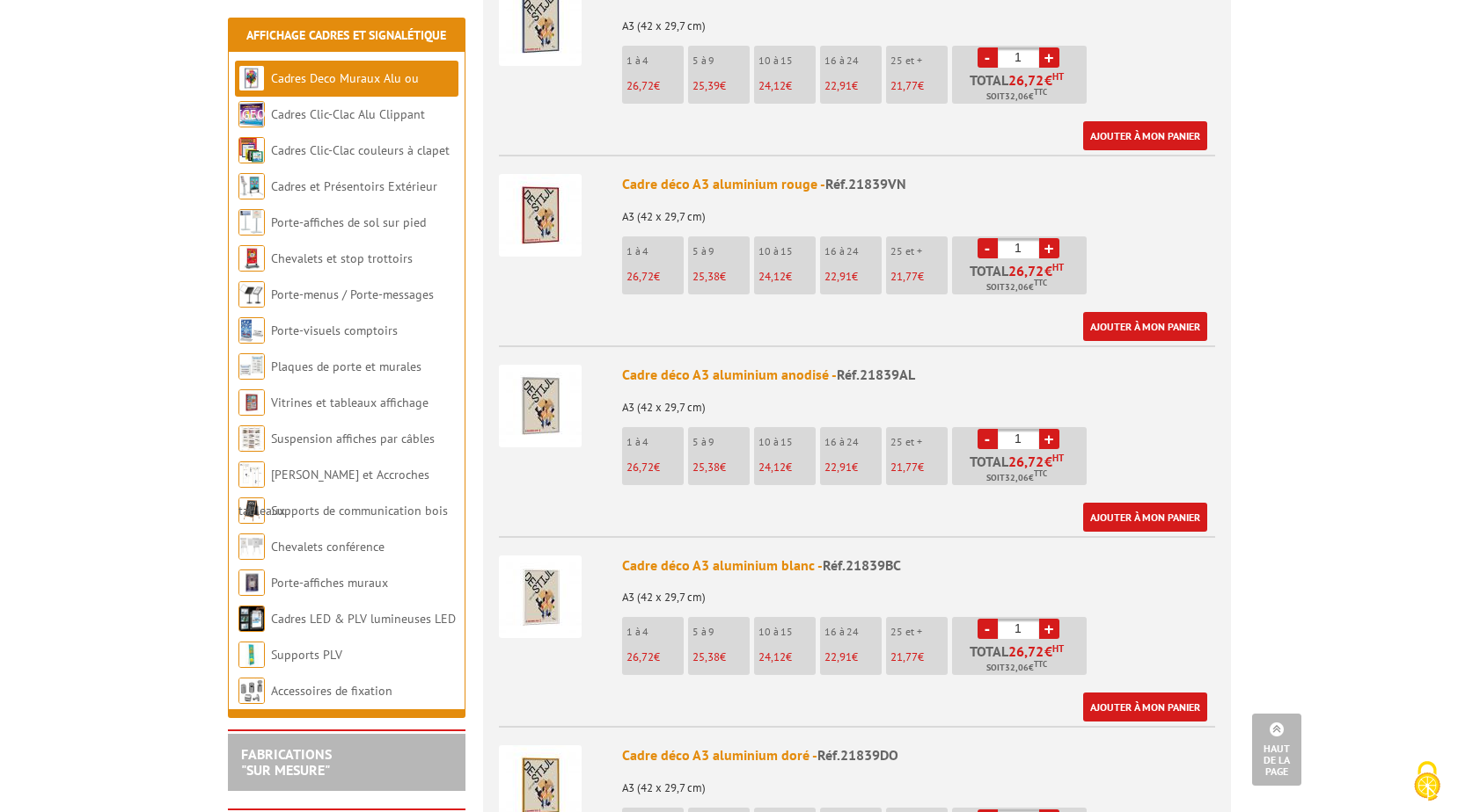
click at [1049, 429] on link "+" at bounding box center [1049, 439] width 21 height 21
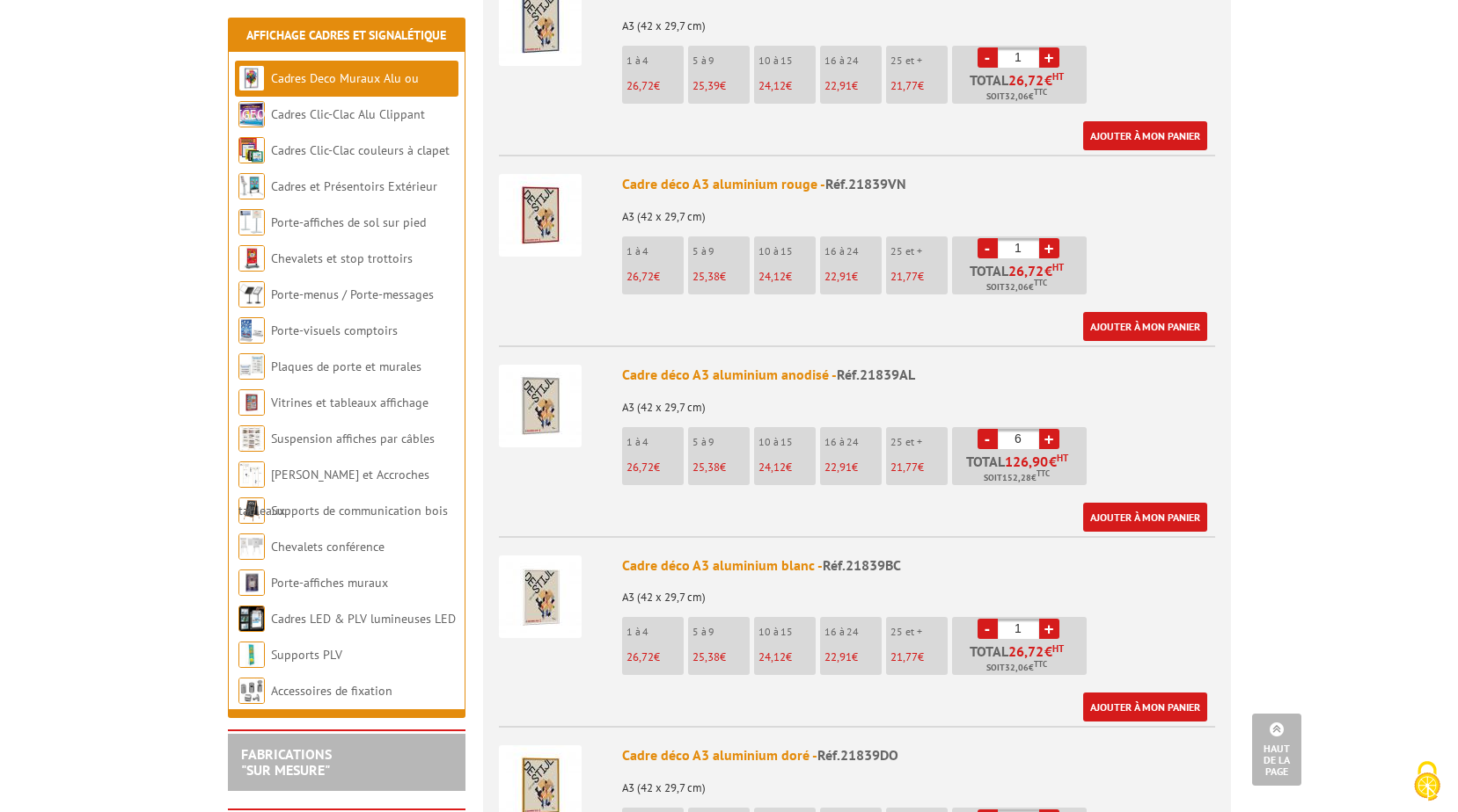
click at [1049, 429] on link "+" at bounding box center [1049, 439] width 21 height 21
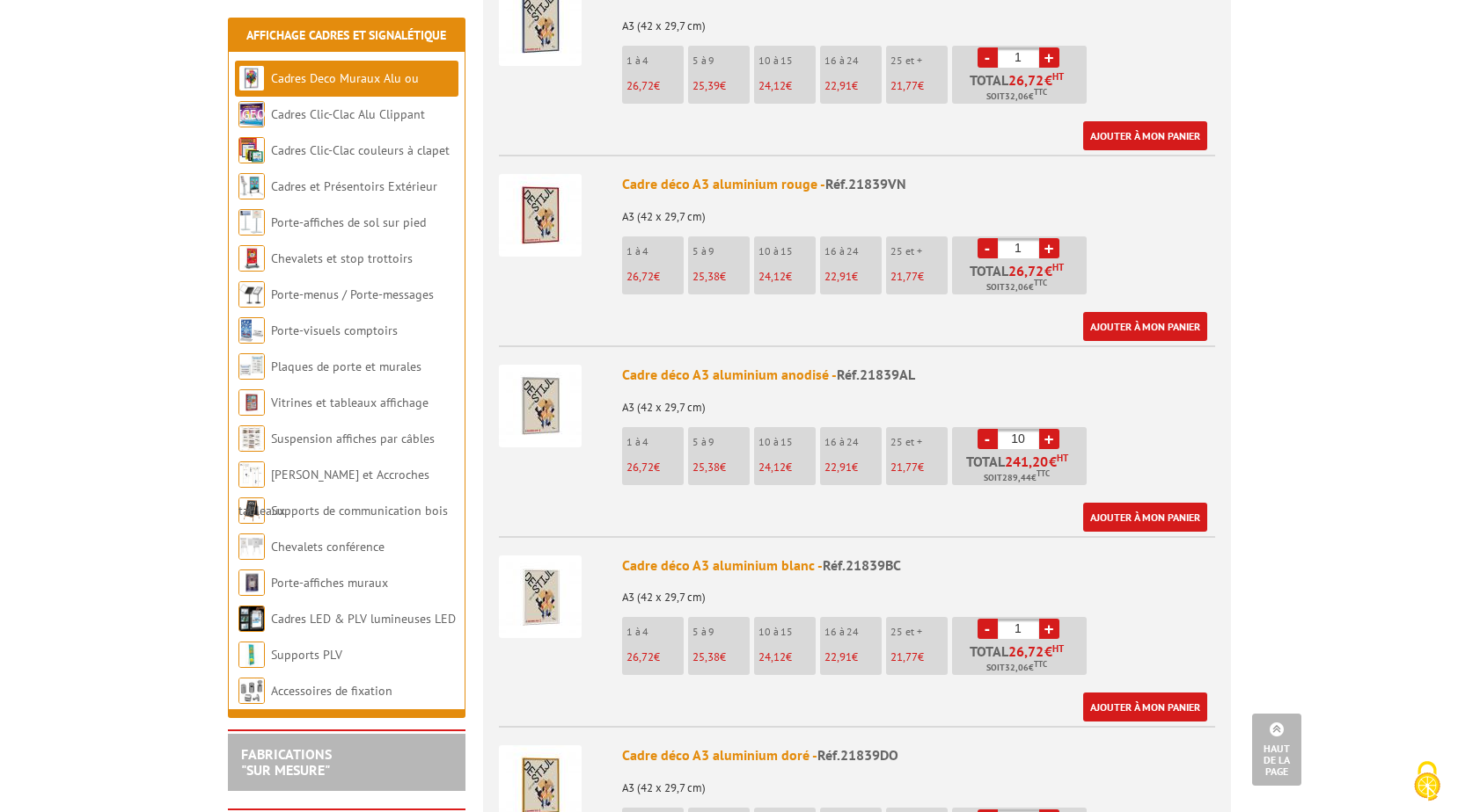
type input "11"
click at [1150, 503] on link "Ajouter à mon panier" at bounding box center [1145, 517] width 124 height 29
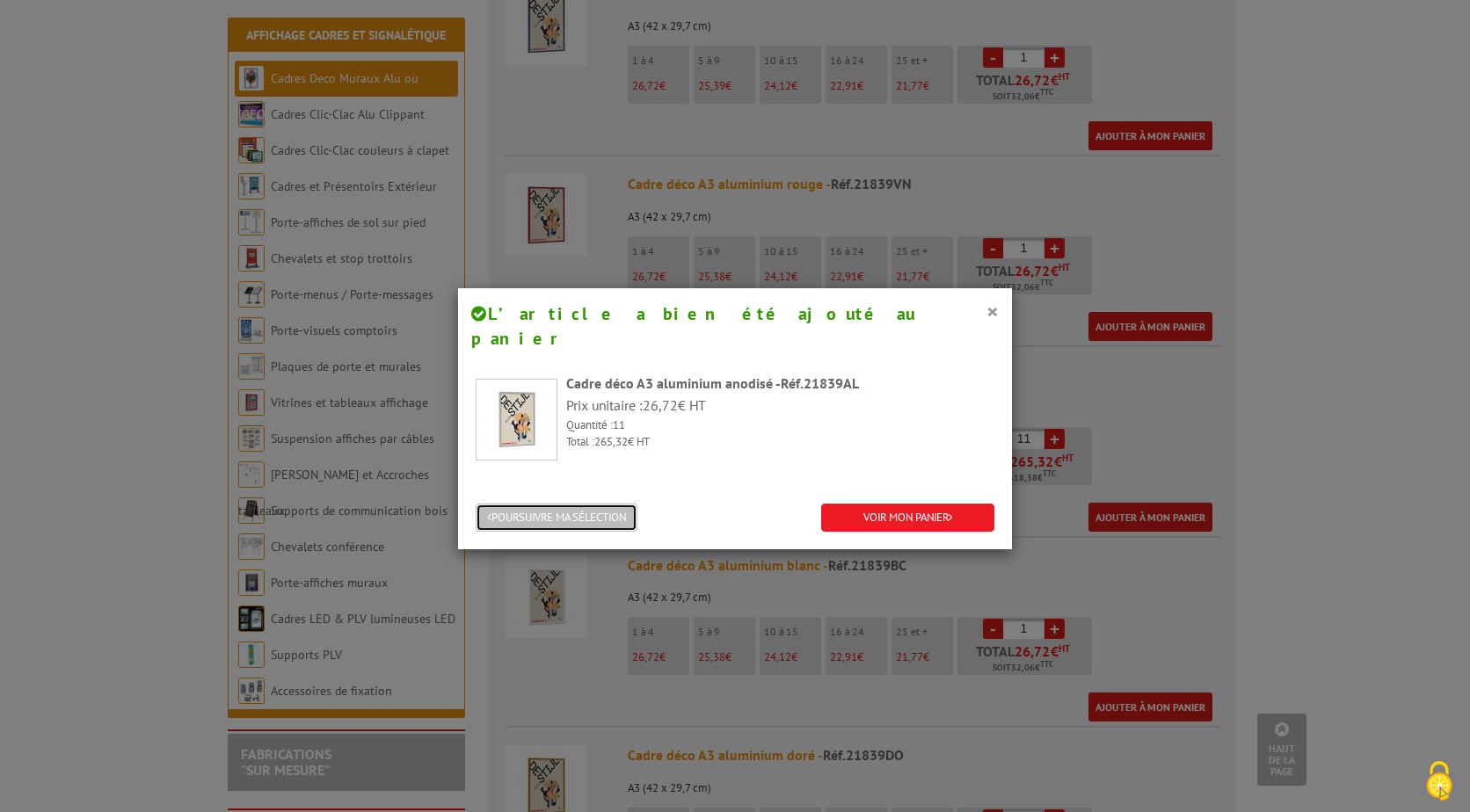
click at [556, 504] on button "POURSUIVRE MA SÉLECTION" at bounding box center [557, 518] width 162 height 29
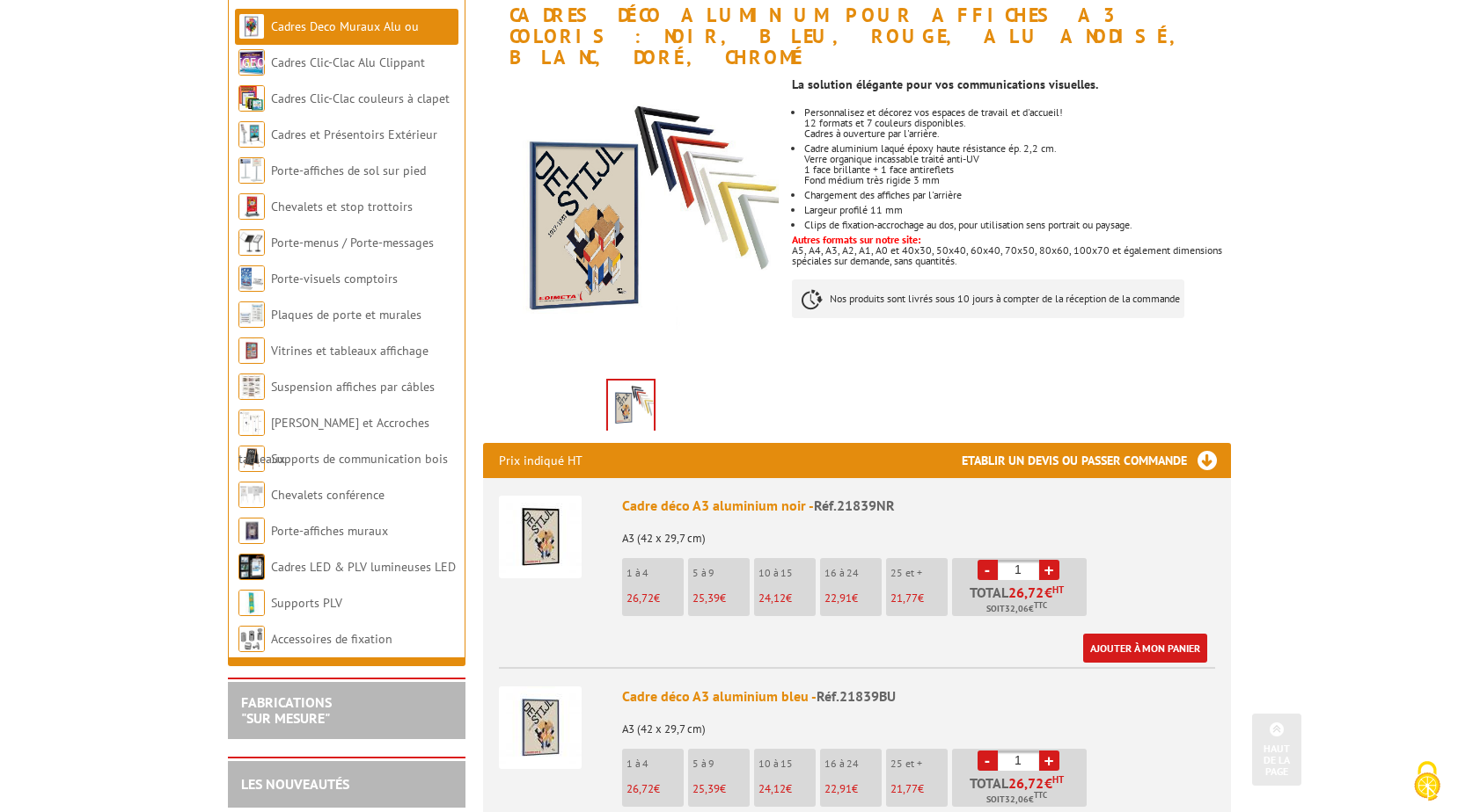
scroll to position [0, 0]
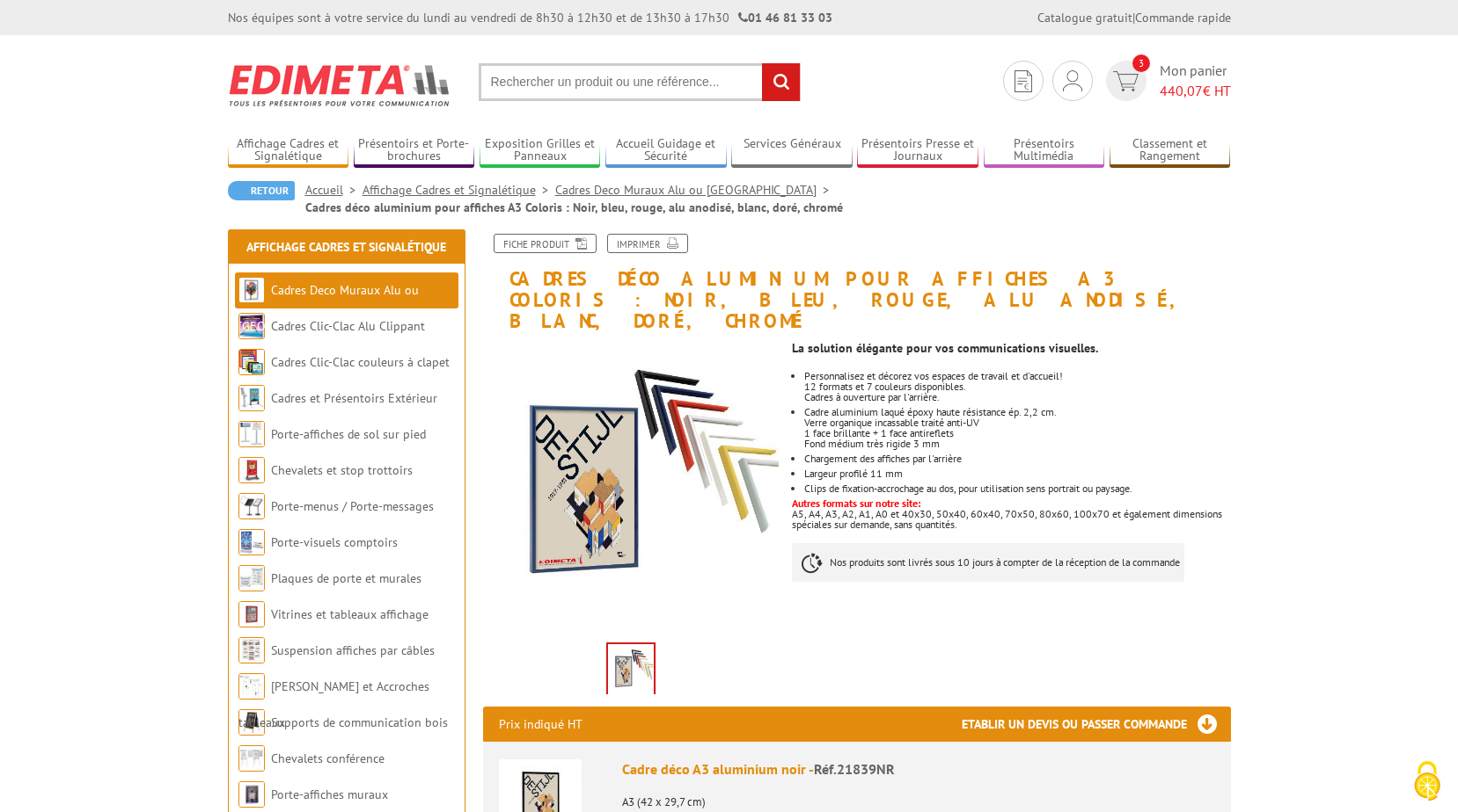
click at [588, 88] on input "text" at bounding box center [639, 82] width 322 height 38
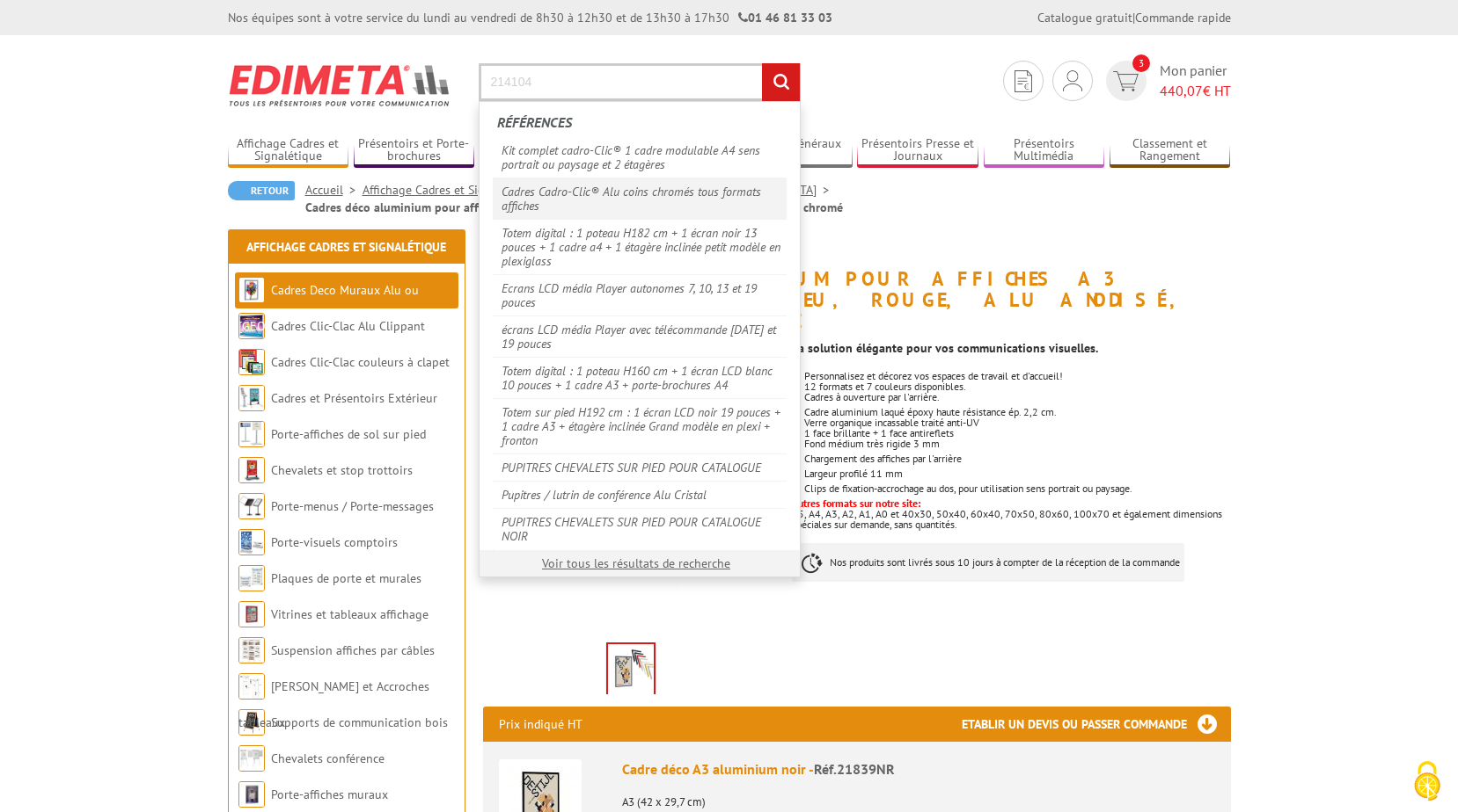
type input "214104"
click at [593, 195] on link "Cadres Cadro-Clic® Alu coins chromés tous formats affiches" at bounding box center [639, 198] width 294 height 41
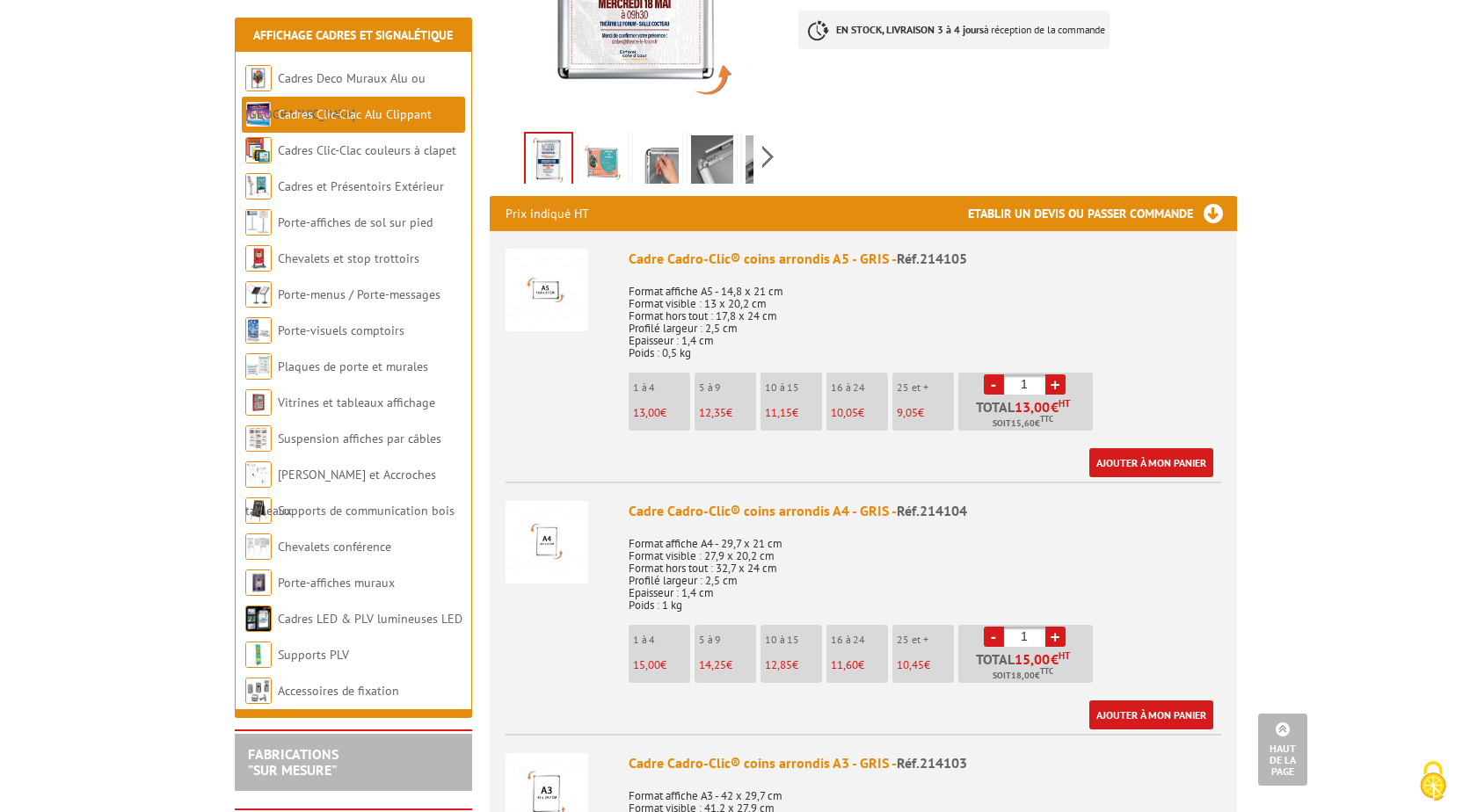
scroll to position [528, 0]
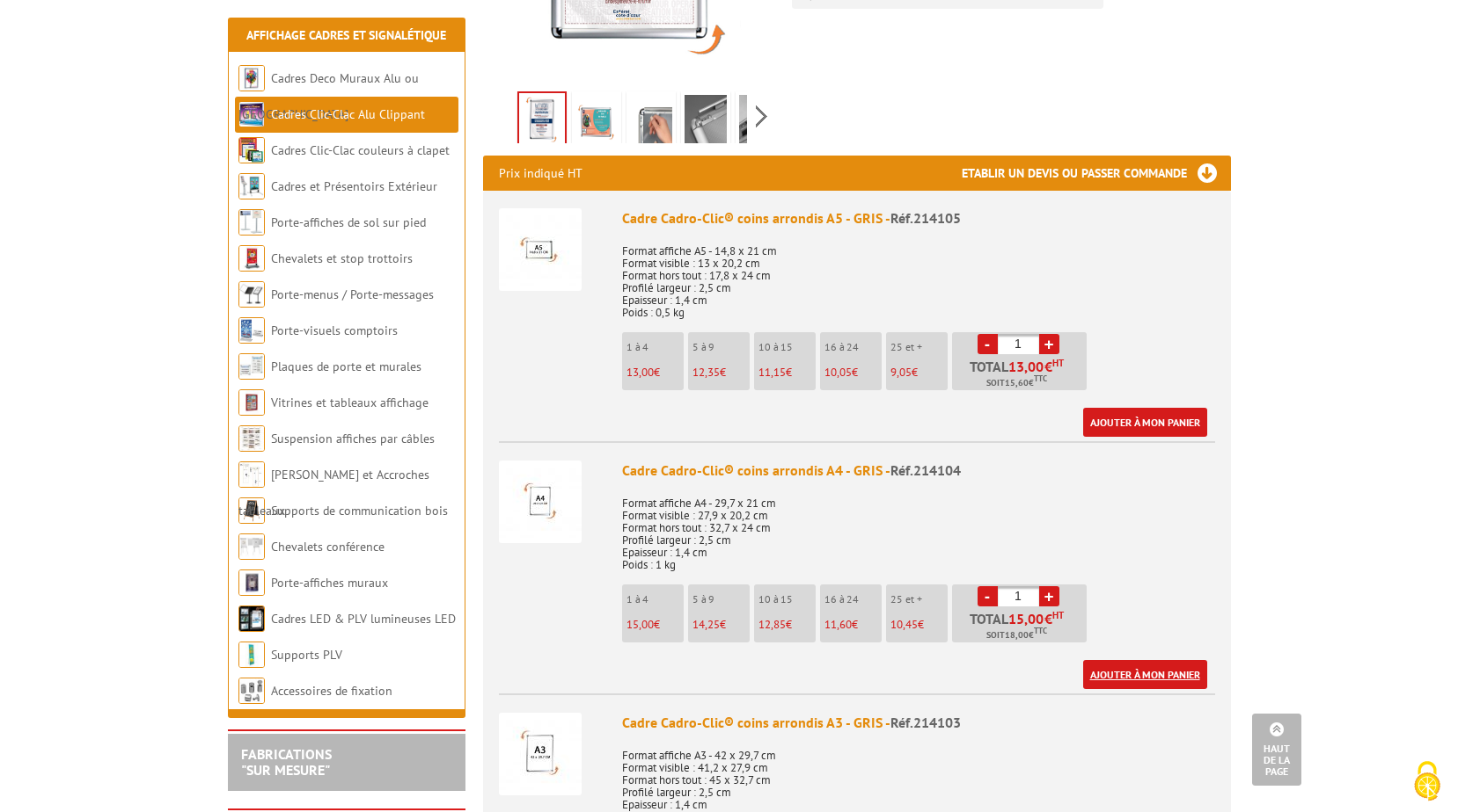
click at [1181, 661] on link "Ajouter à mon panier" at bounding box center [1145, 675] width 124 height 29
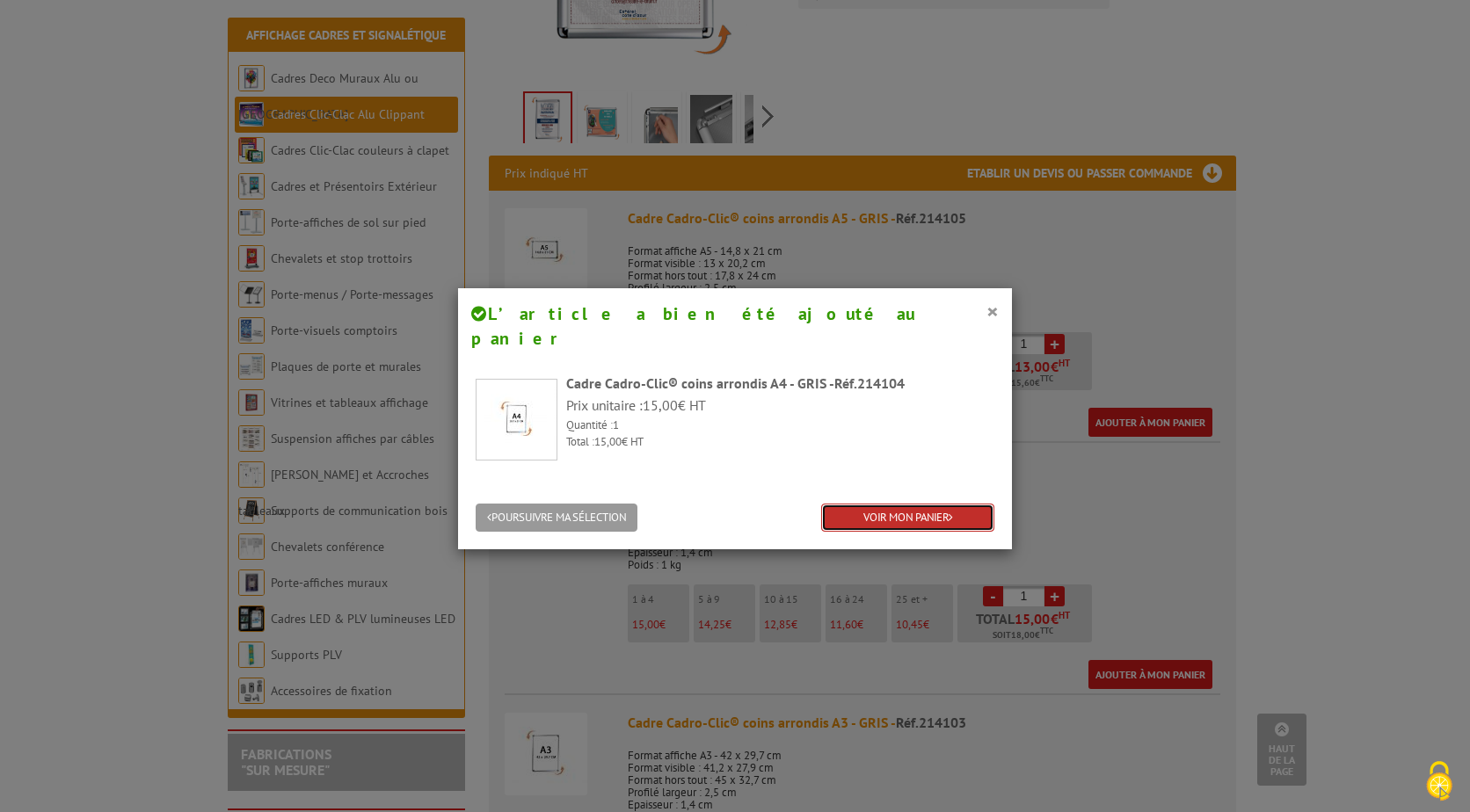
click at [904, 504] on link "VOIR MON PANIER" at bounding box center [907, 518] width 173 height 29
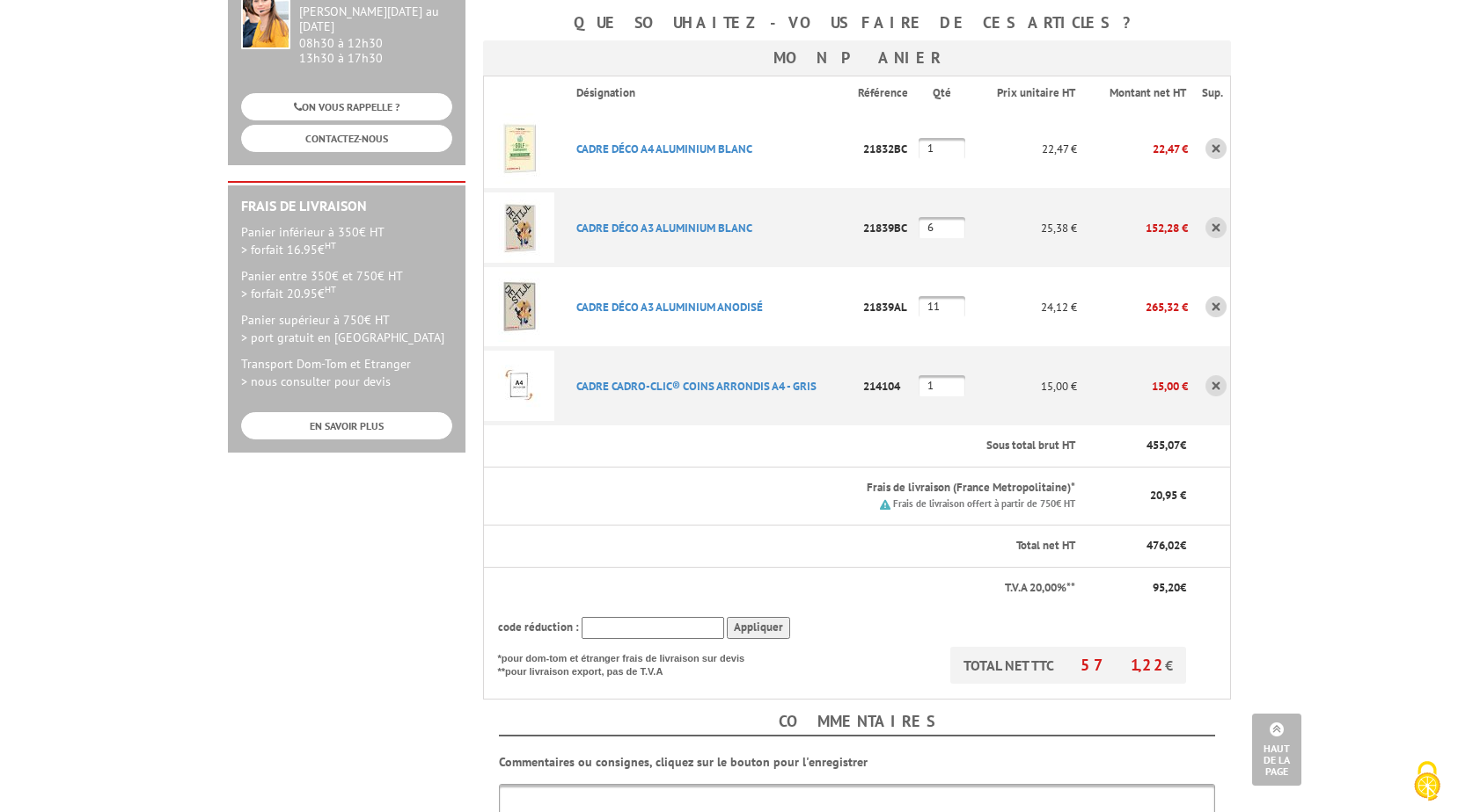
scroll to position [616, 0]
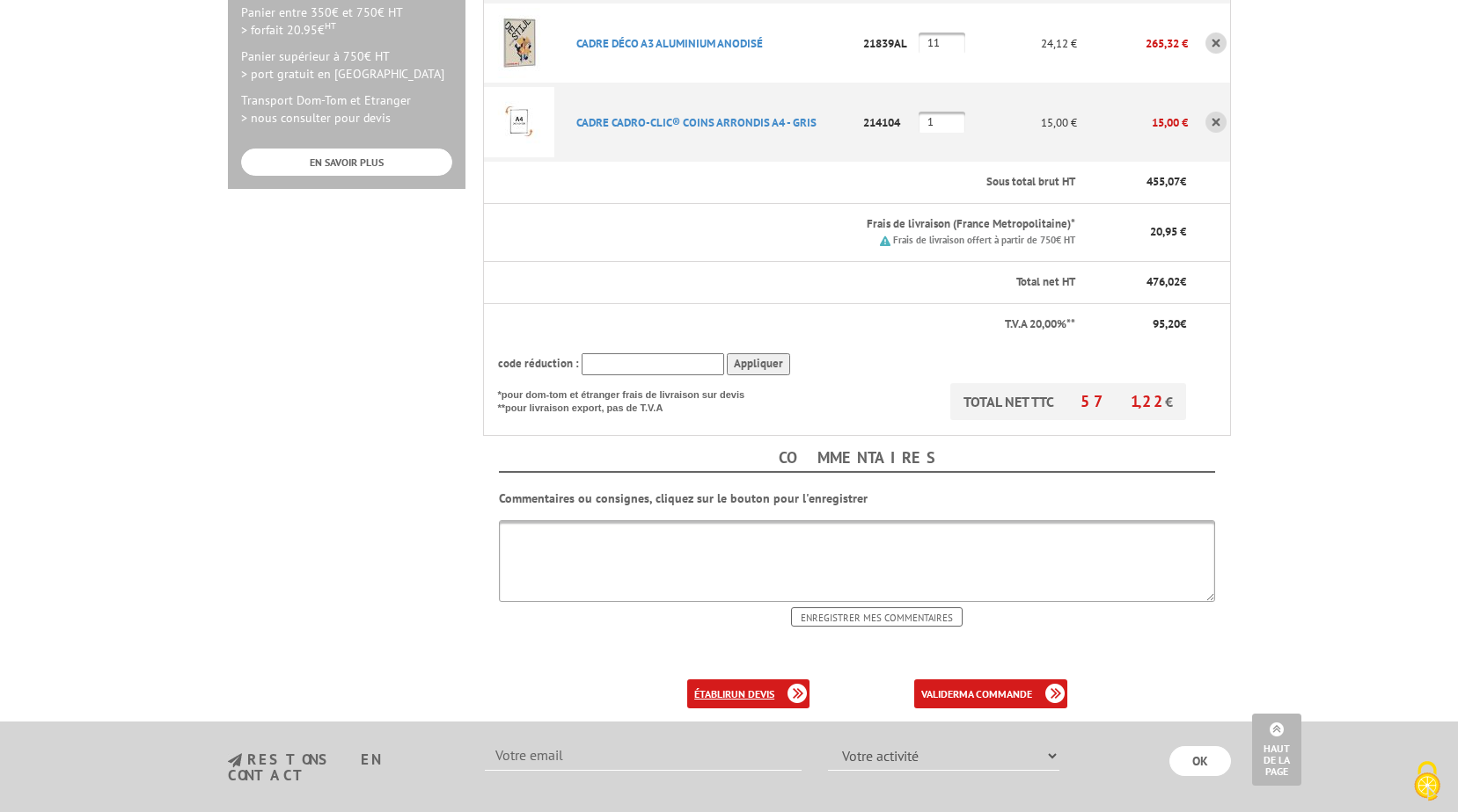
click at [714, 679] on link "établir un devis" at bounding box center [748, 694] width 122 height 29
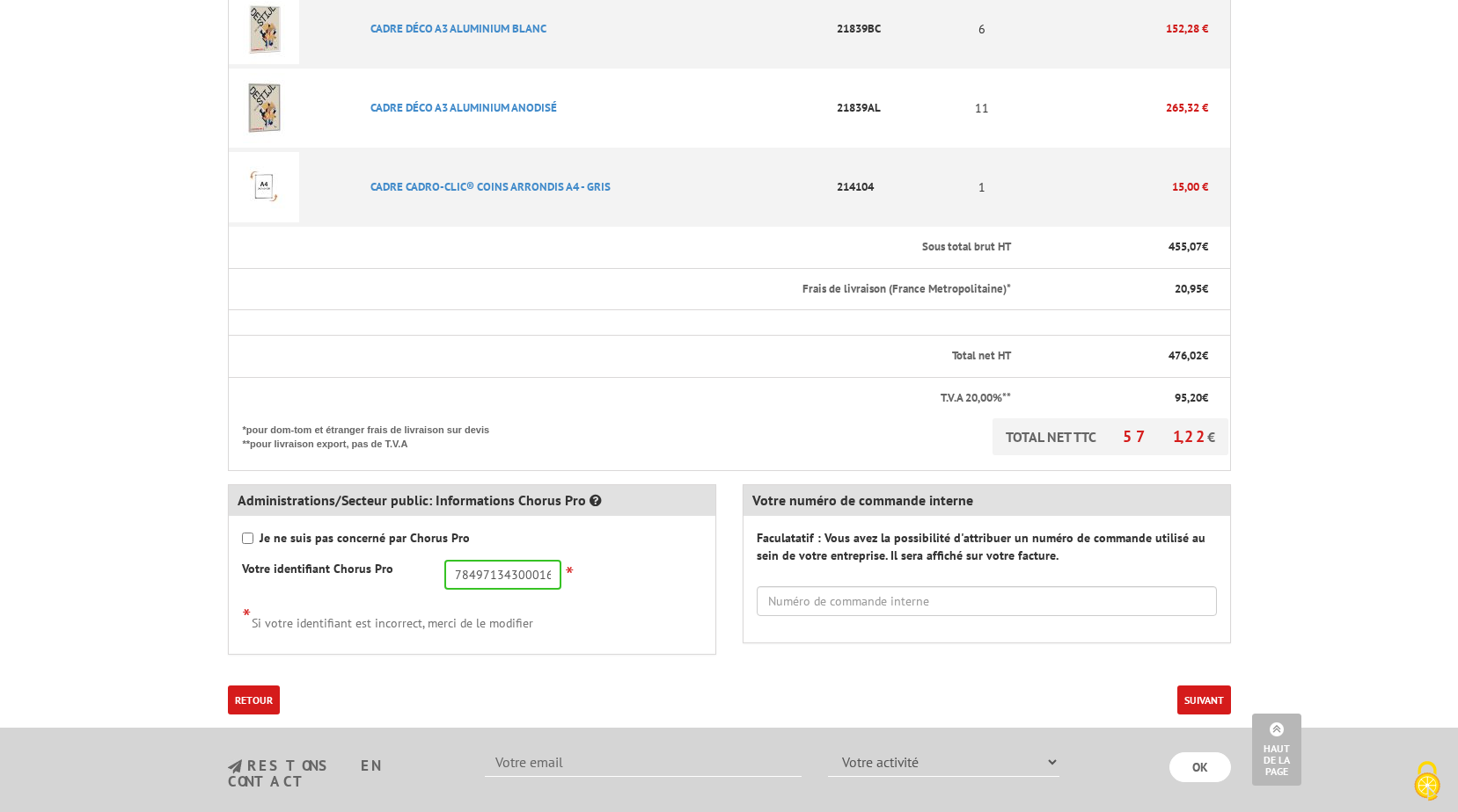
scroll to position [616, 0]
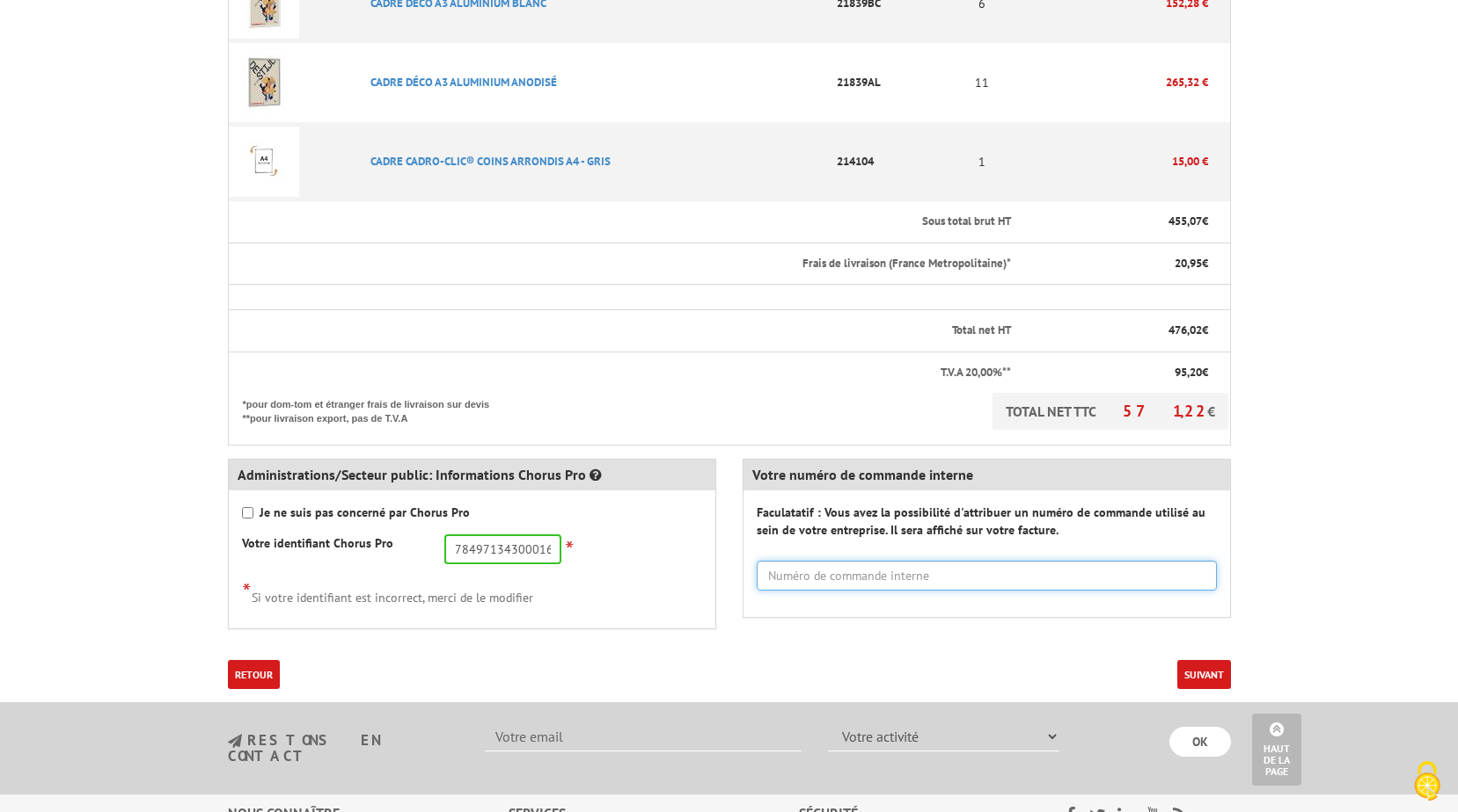
click at [857, 574] on input "text" at bounding box center [986, 575] width 460 height 30
type input "DA 99/25"
click at [1192, 669] on button "Suivant" at bounding box center [1204, 675] width 54 height 29
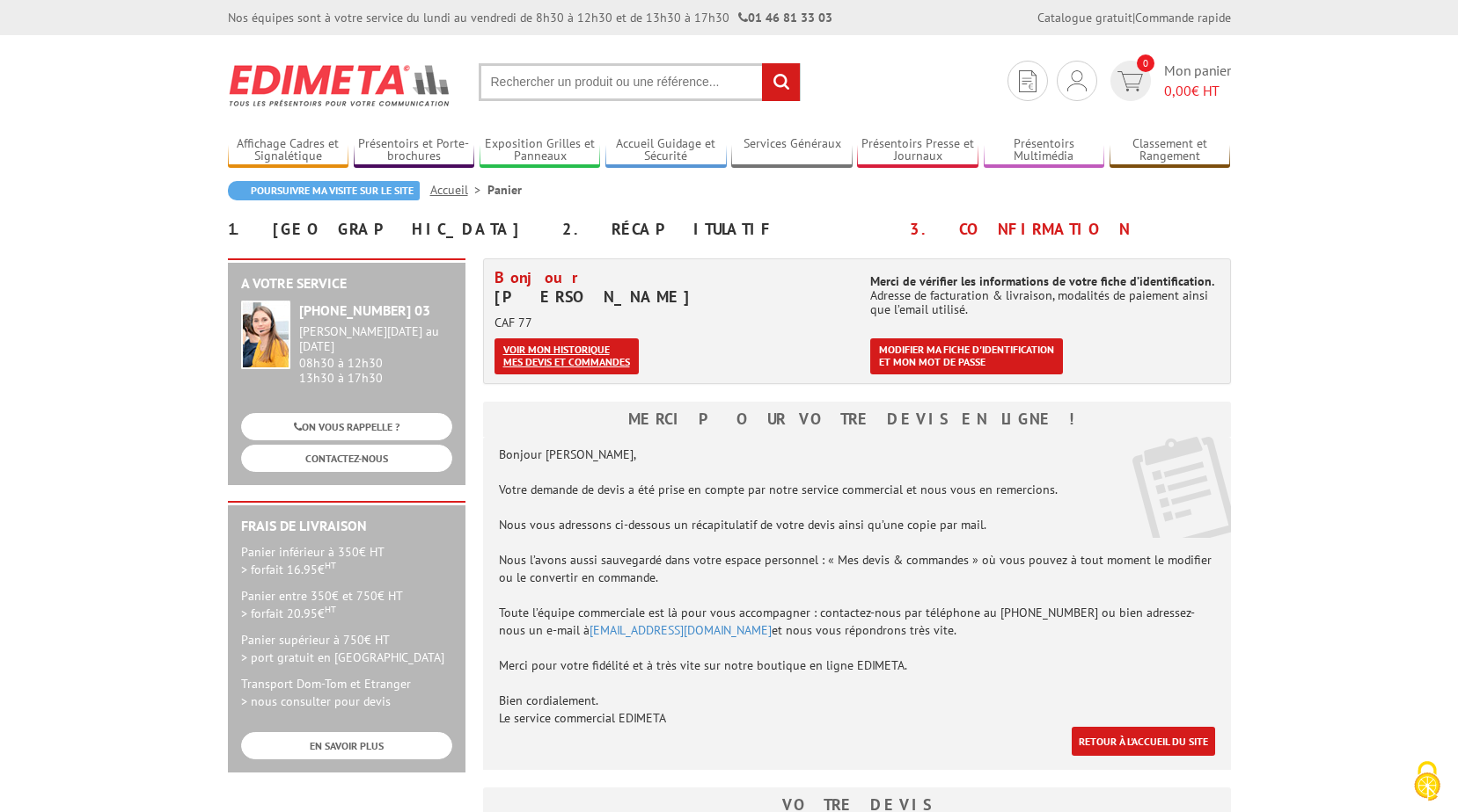
click at [568, 364] on link "Voir mon historique mes devis et commandes" at bounding box center [566, 357] width 144 height 36
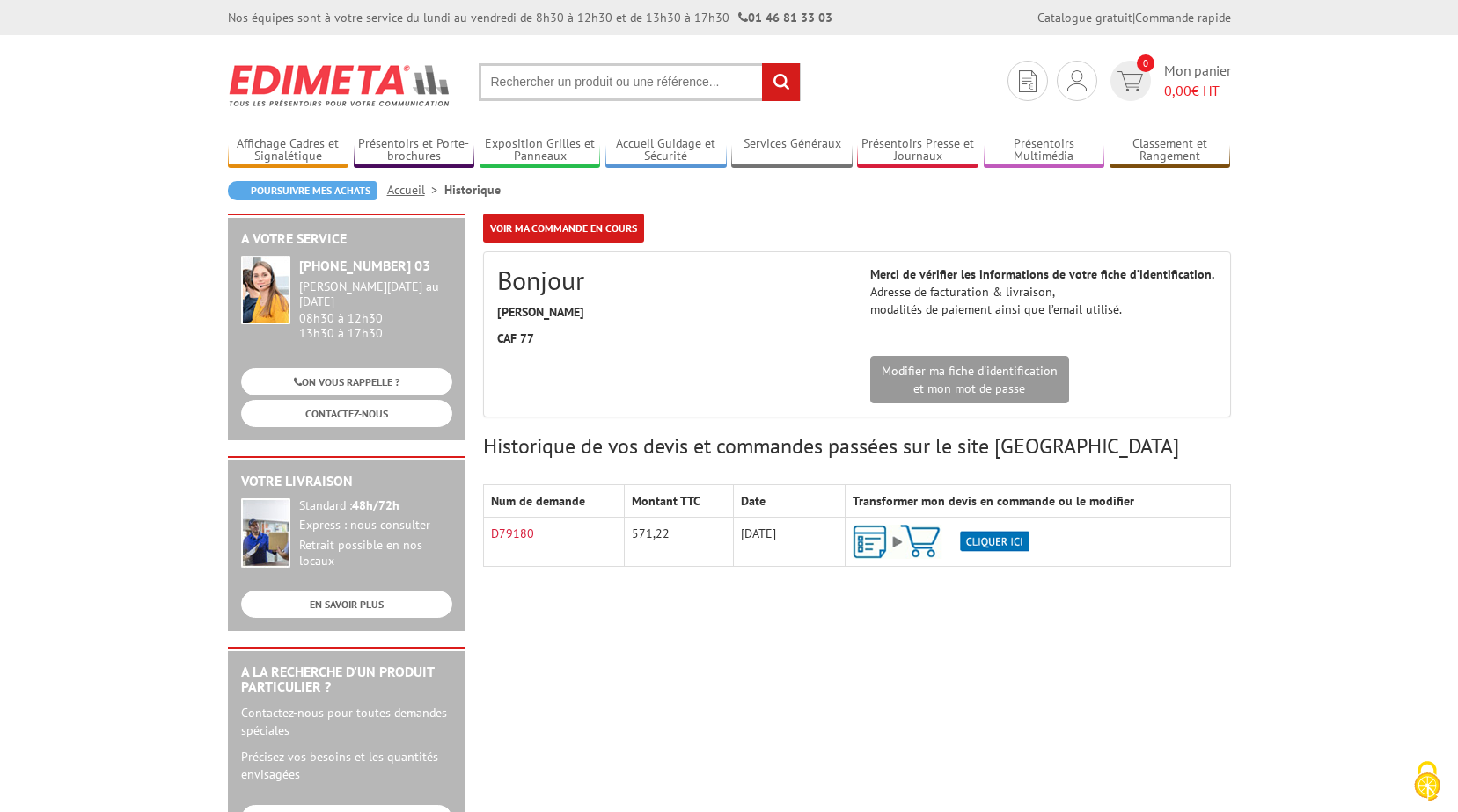
click at [866, 539] on img at bounding box center [941, 542] width 177 height 34
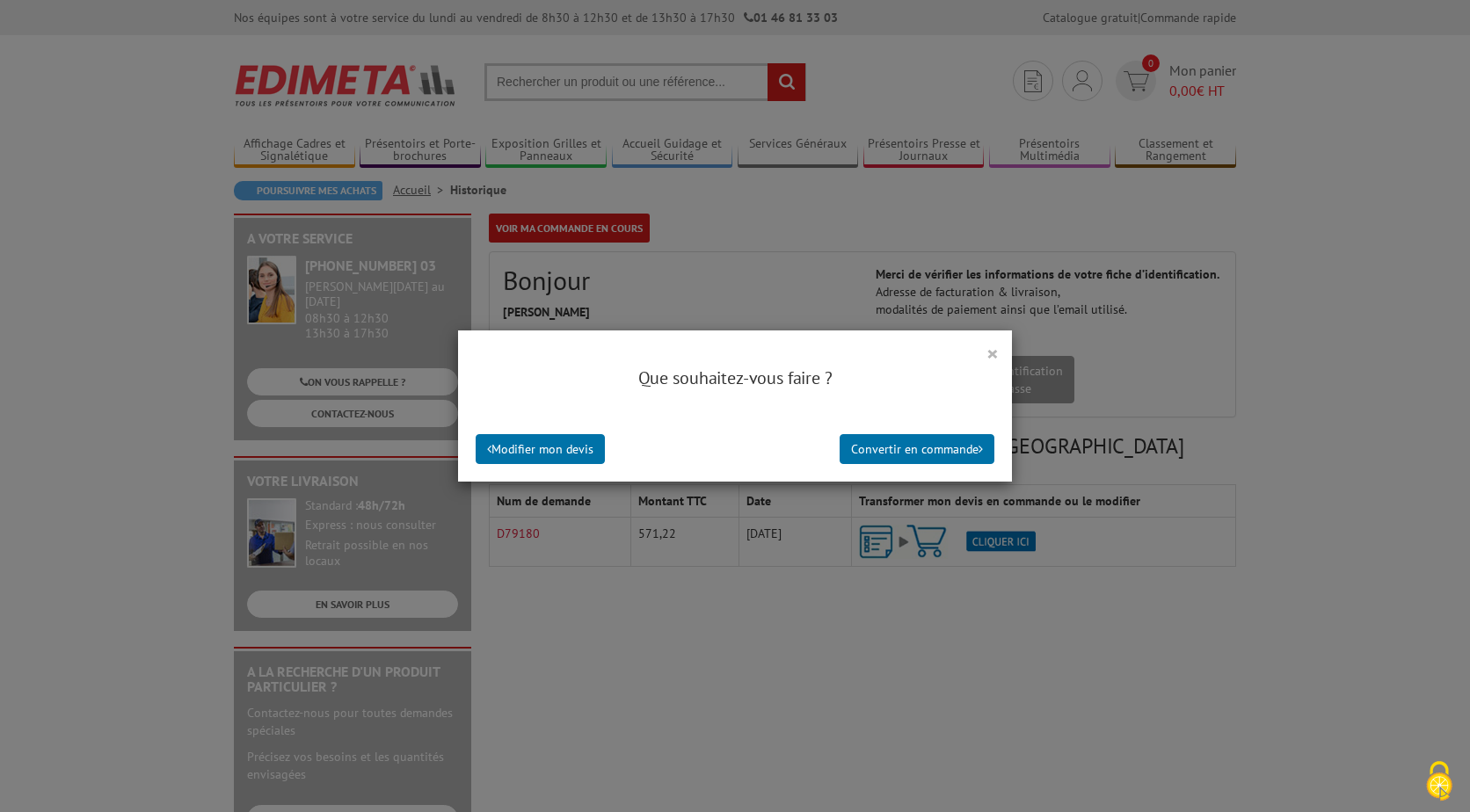
click at [989, 350] on button "×" at bounding box center [993, 354] width 13 height 23
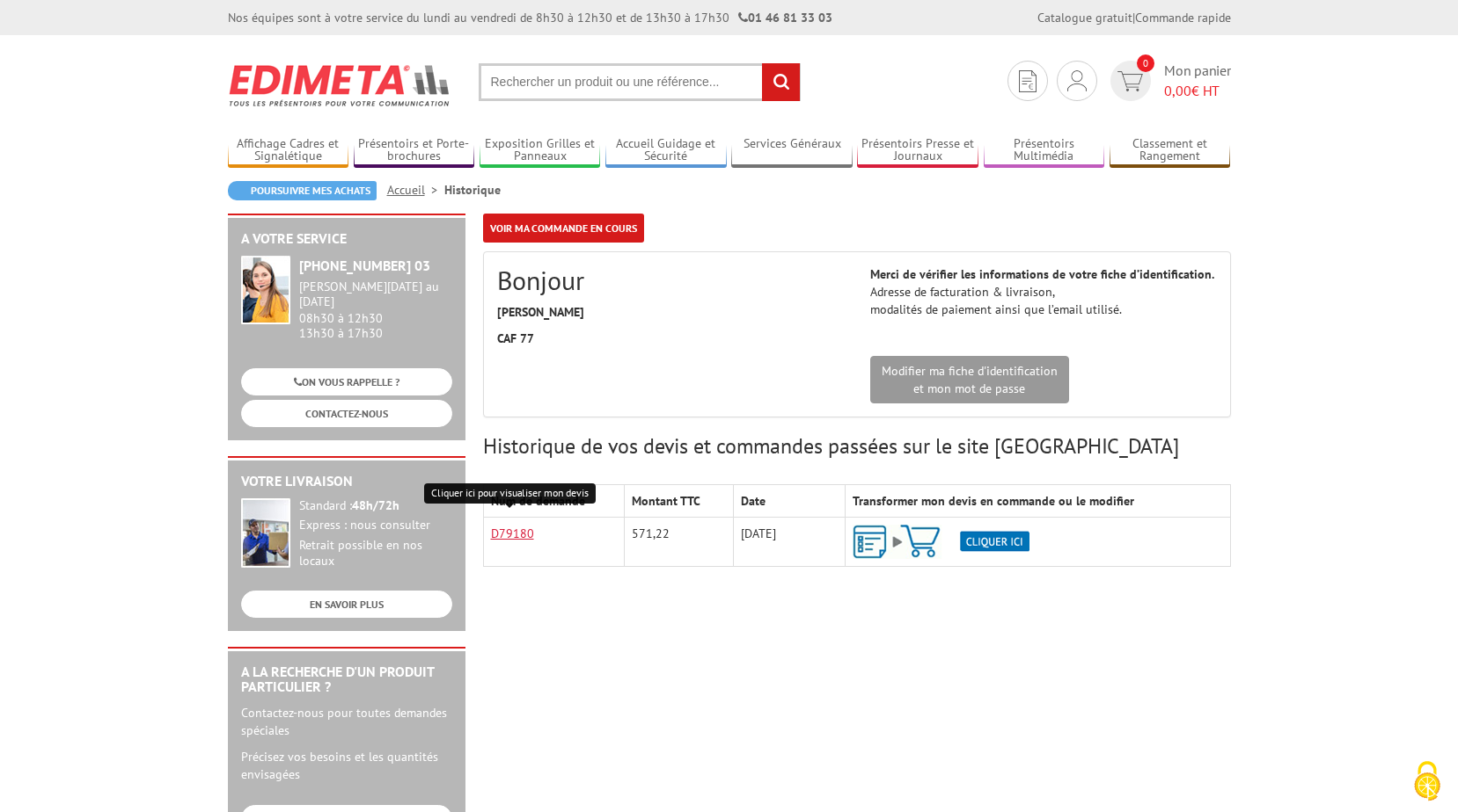
click at [512, 533] on link "D79180" at bounding box center [512, 534] width 43 height 16
